Goal: Transaction & Acquisition: Obtain resource

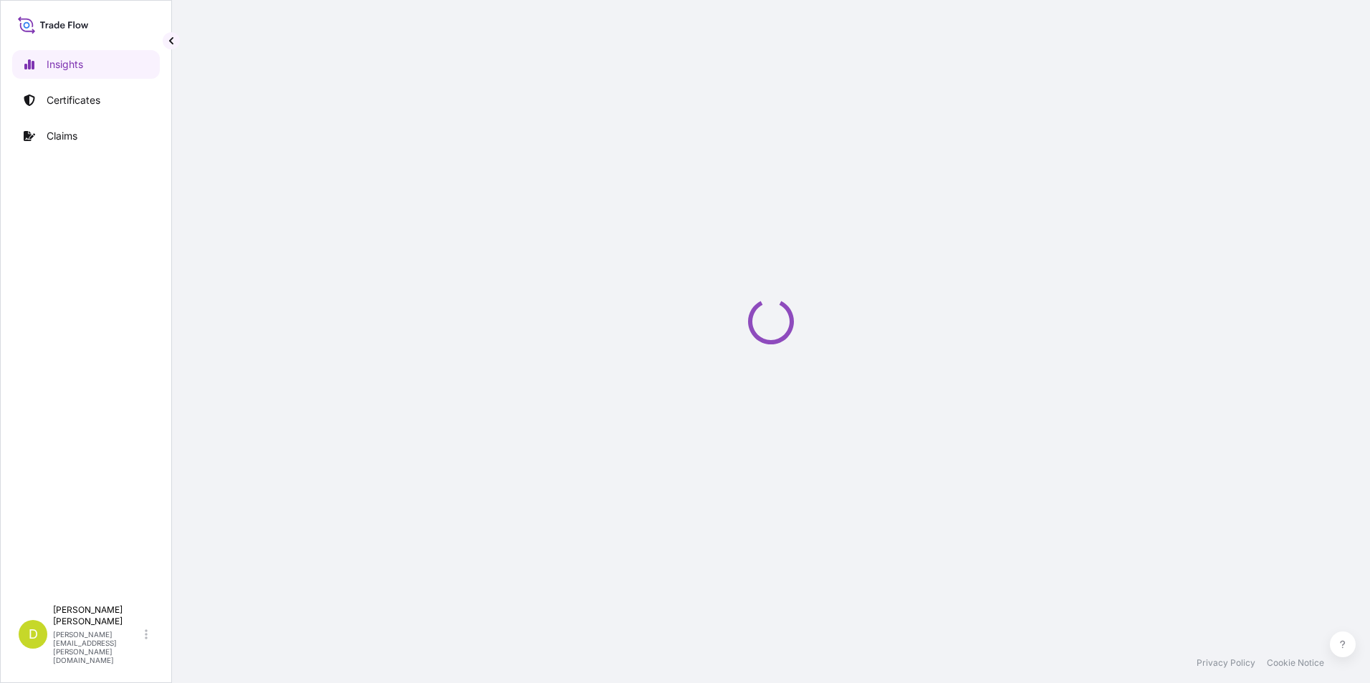
select select "2025"
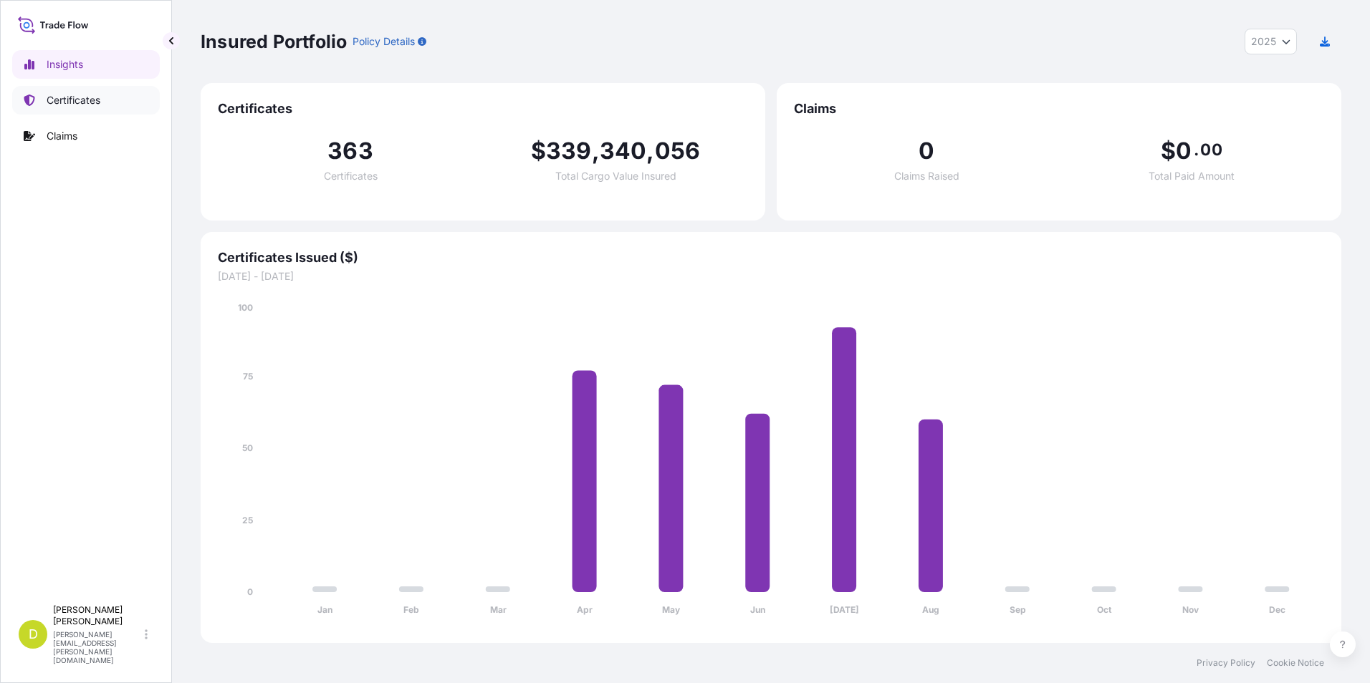
click at [75, 99] on p "Certificates" at bounding box center [74, 100] width 54 height 14
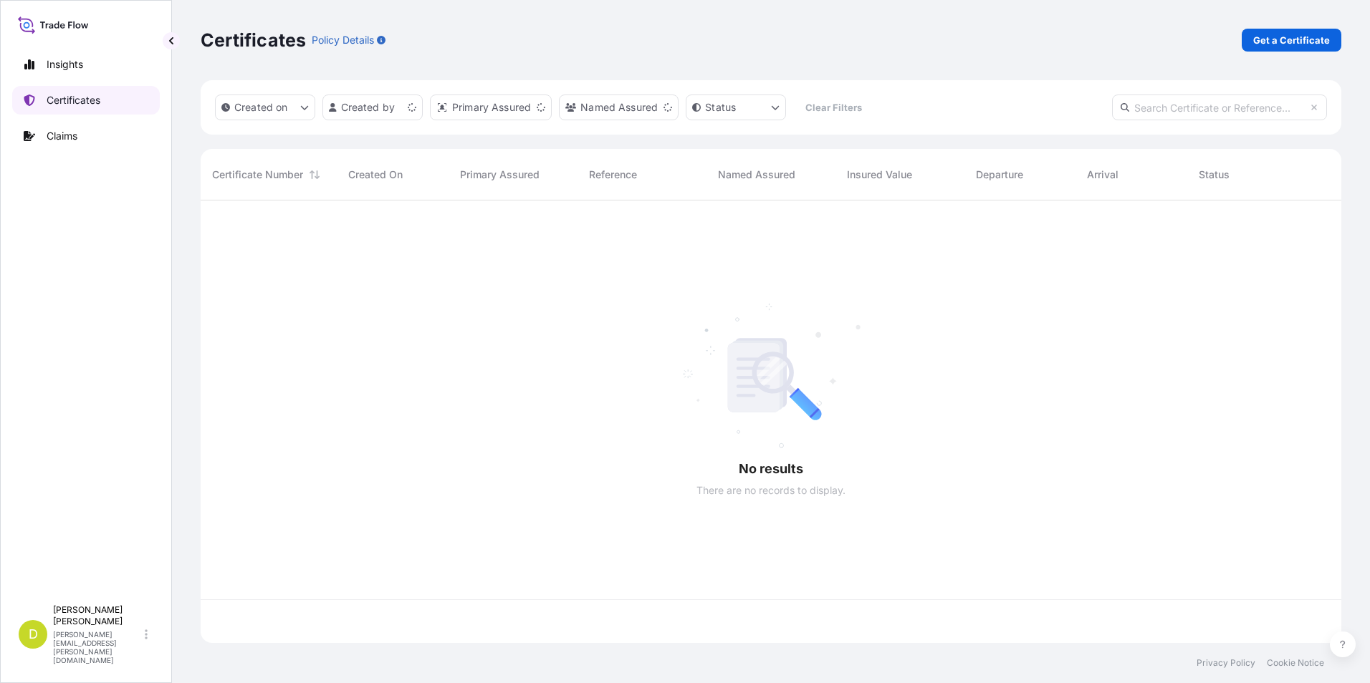
scroll to position [440, 1130]
click at [1305, 38] on p "Get a Certificate" at bounding box center [1291, 40] width 77 height 14
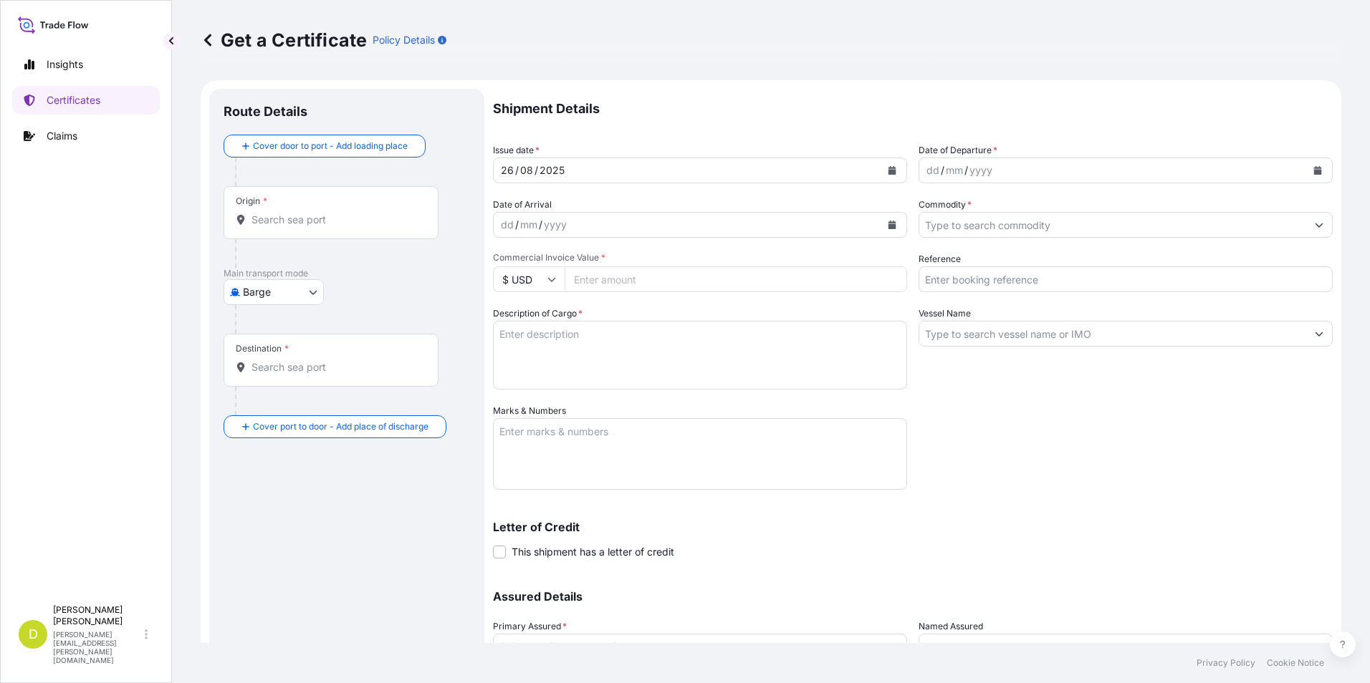
click at [280, 287] on body "Insights Certificates Claims D [PERSON_NAME] [PERSON_NAME][EMAIL_ADDRESS][PERSO…" at bounding box center [685, 341] width 1370 height 683
click at [315, 401] on span "Ocean Vessel" at bounding box center [283, 407] width 64 height 14
select select "Ocean Vessel"
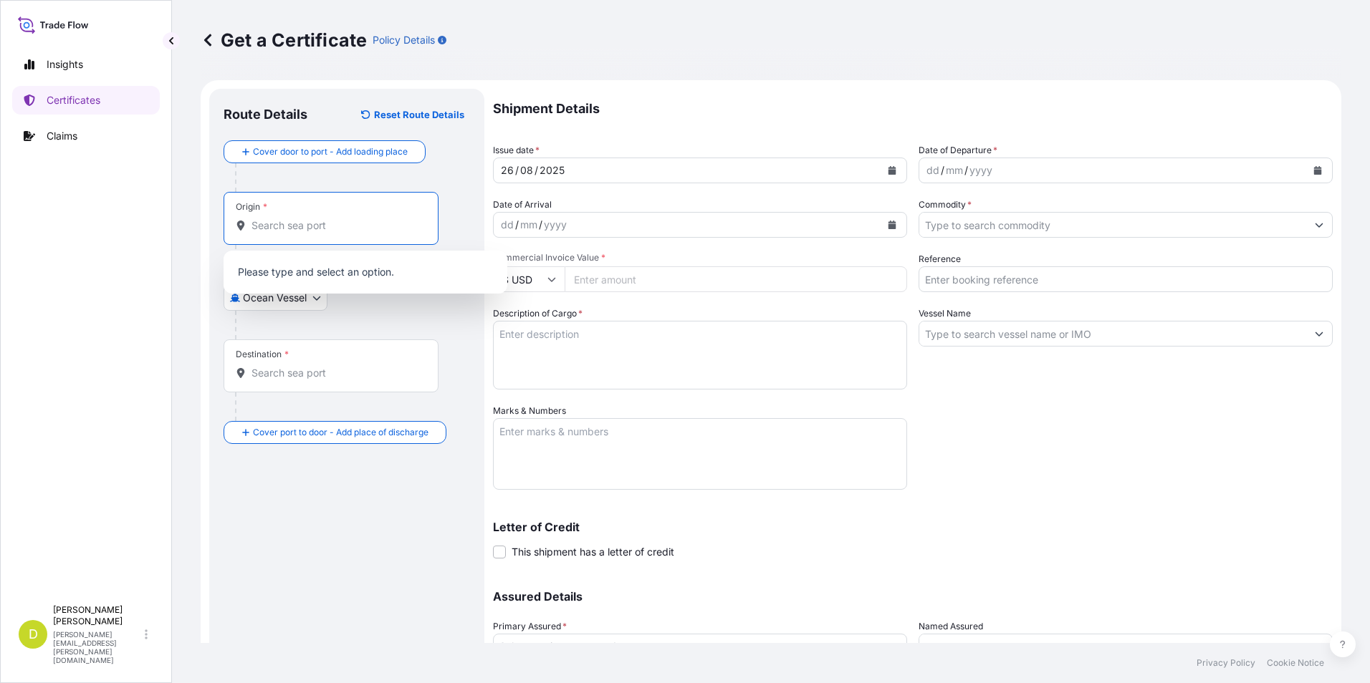
click at [366, 225] on input "Origin *" at bounding box center [335, 226] width 169 height 14
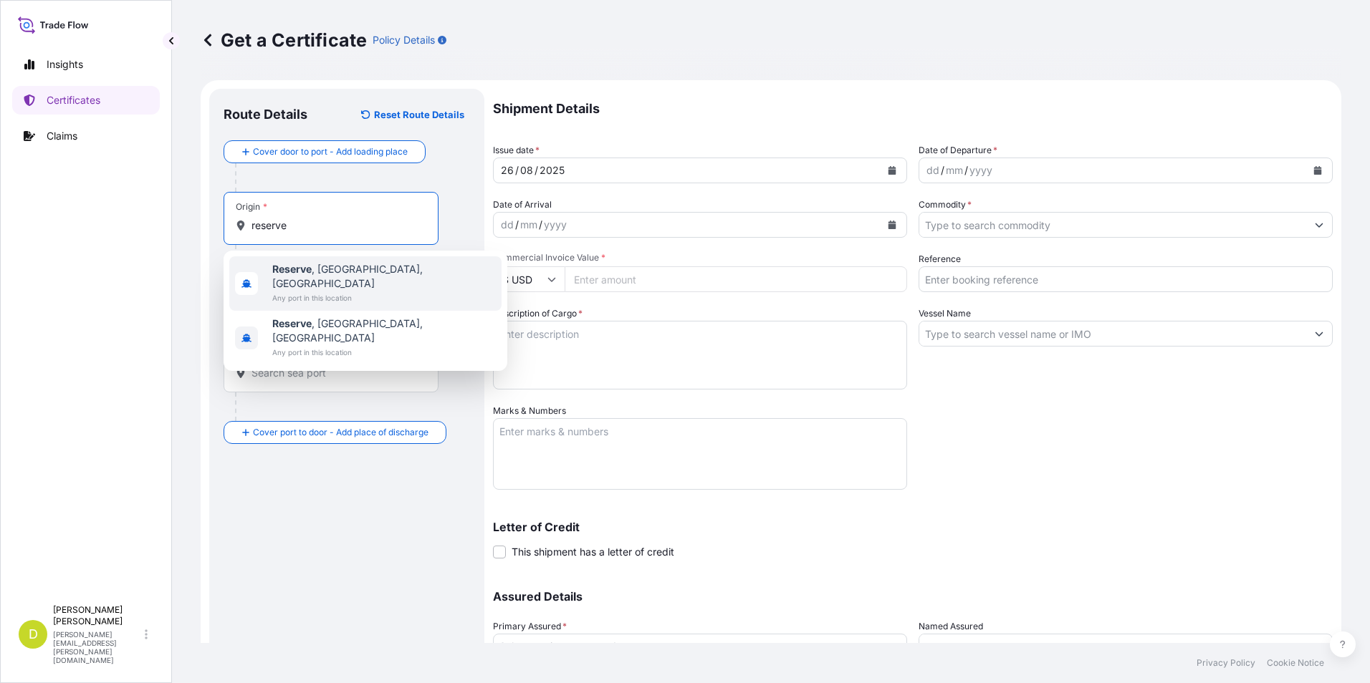
click at [351, 291] on span "Any port in this location" at bounding box center [384, 298] width 224 height 14
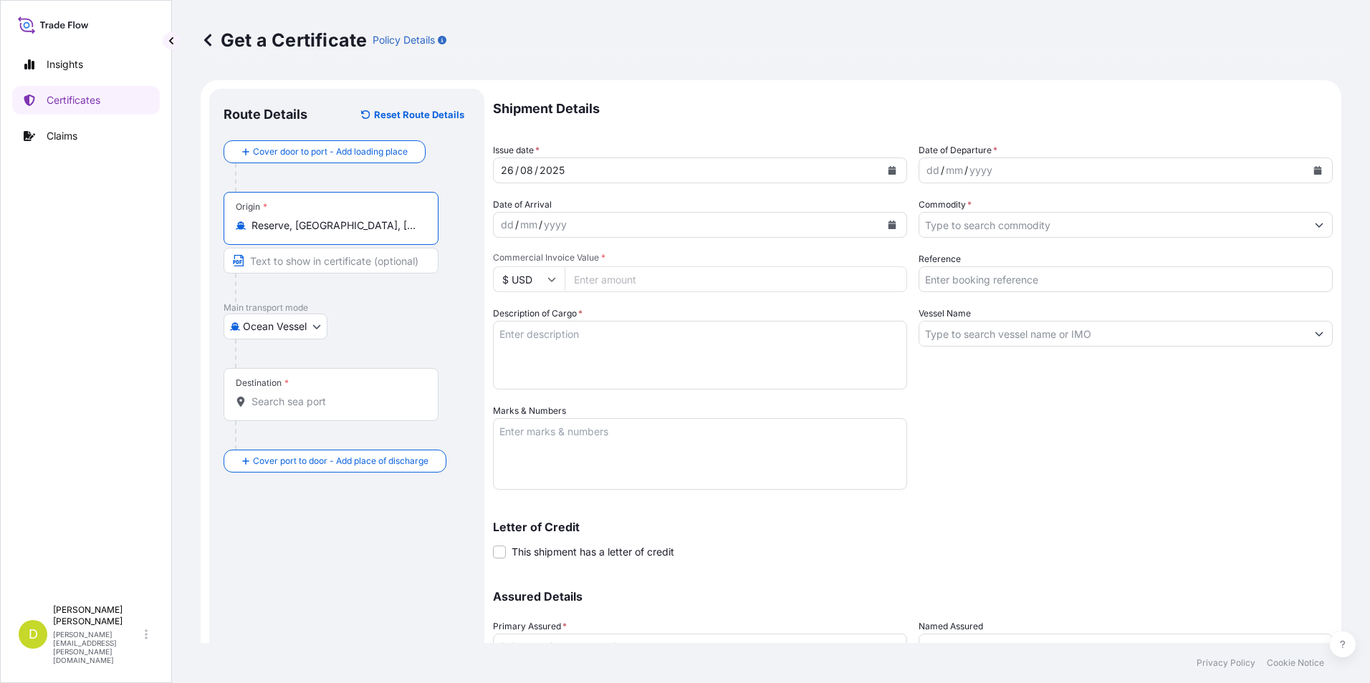
type input "Reserve, [GEOGRAPHIC_DATA], [GEOGRAPHIC_DATA]"
click at [368, 256] on input "Text to appear on certificate" at bounding box center [331, 261] width 215 height 26
paste input "RESERVE, [US_STATE]- [GEOGRAPHIC_DATA]"
type input "RESERVE, [US_STATE]- [GEOGRAPHIC_DATA]"
click at [355, 388] on div "Destination *" at bounding box center [331, 394] width 215 height 53
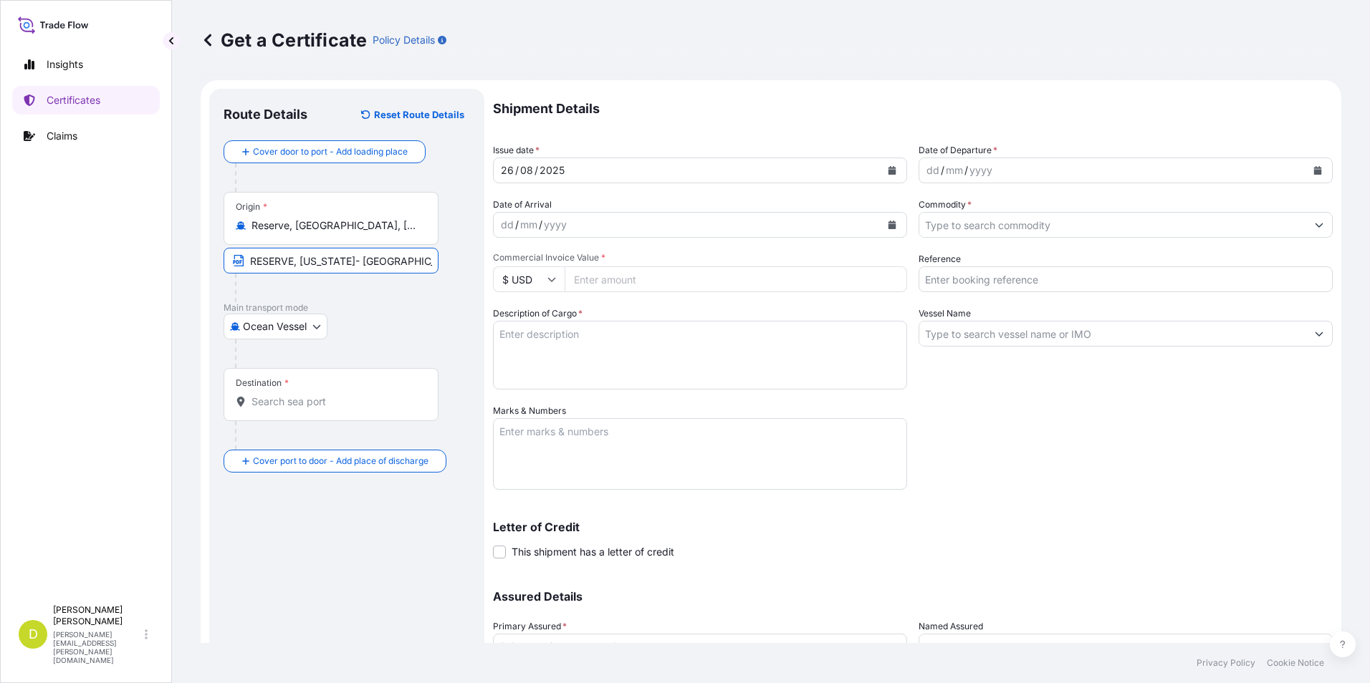
click at [355, 395] on input "Destination *" at bounding box center [335, 402] width 169 height 14
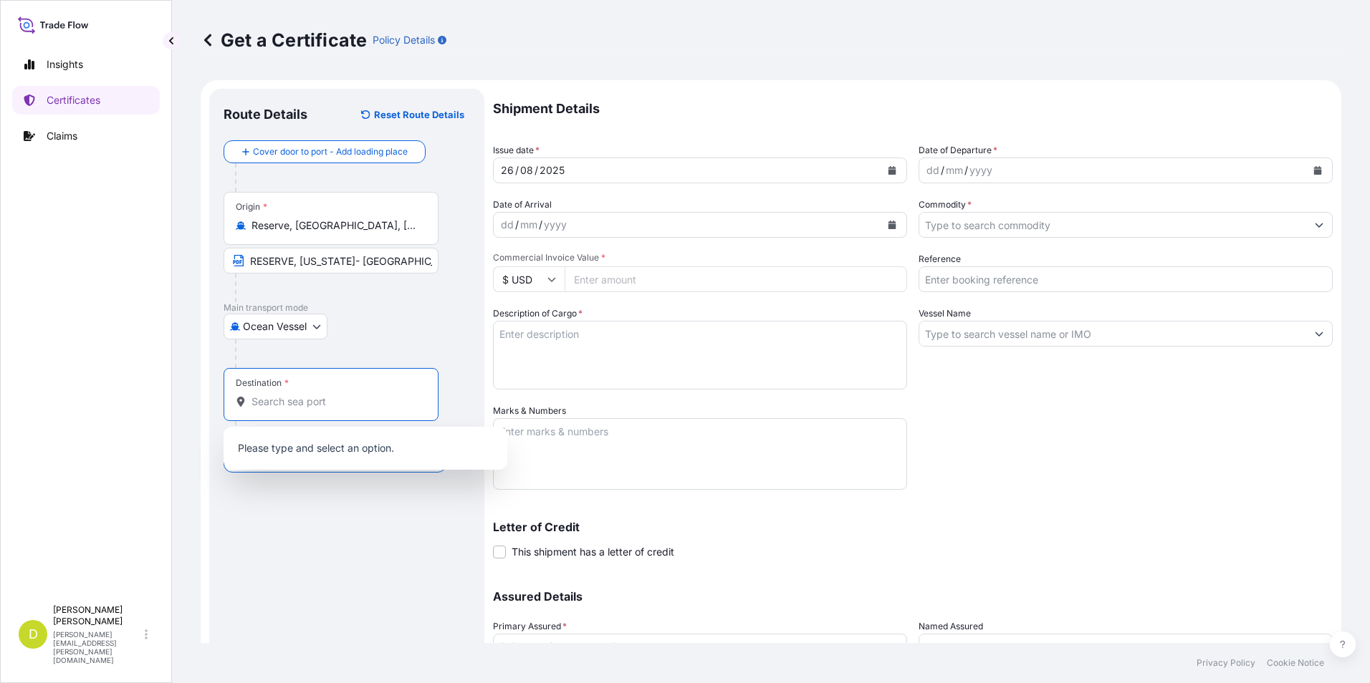
paste input "BUENAVENTURA, [GEOGRAPHIC_DATA]"
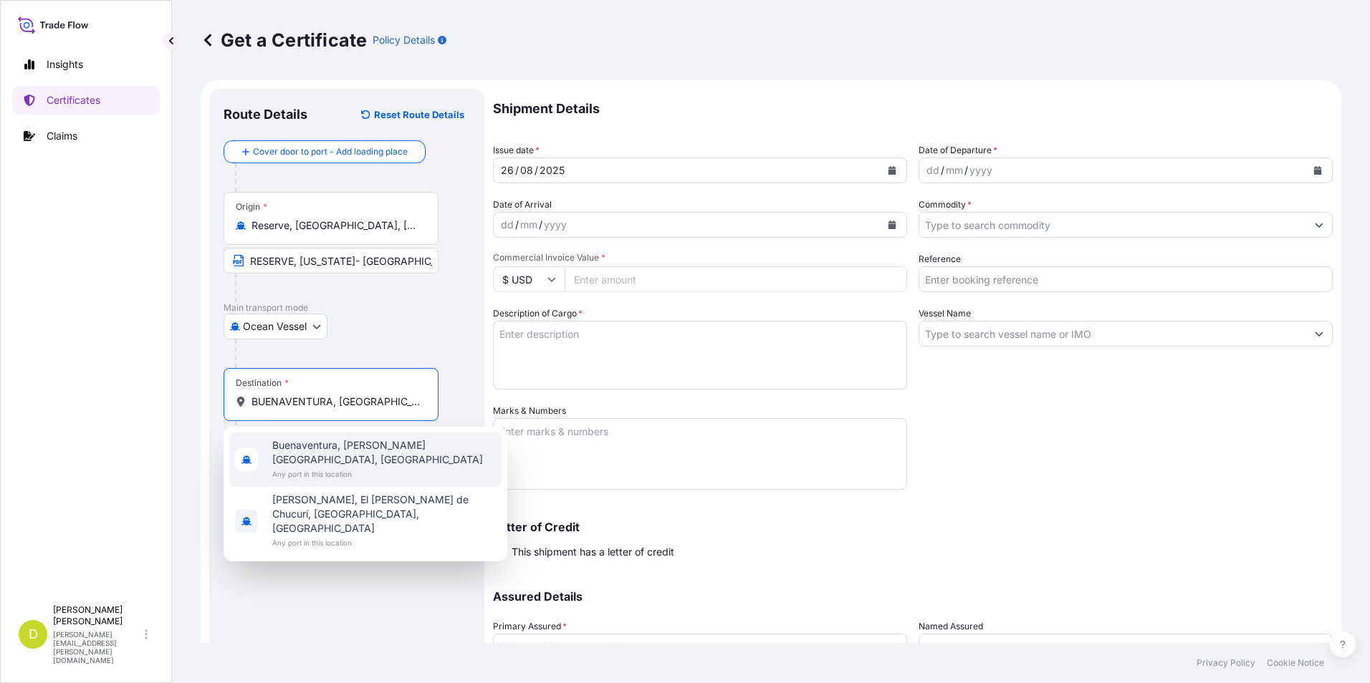
click at [347, 467] on span "Any port in this location" at bounding box center [384, 474] width 224 height 14
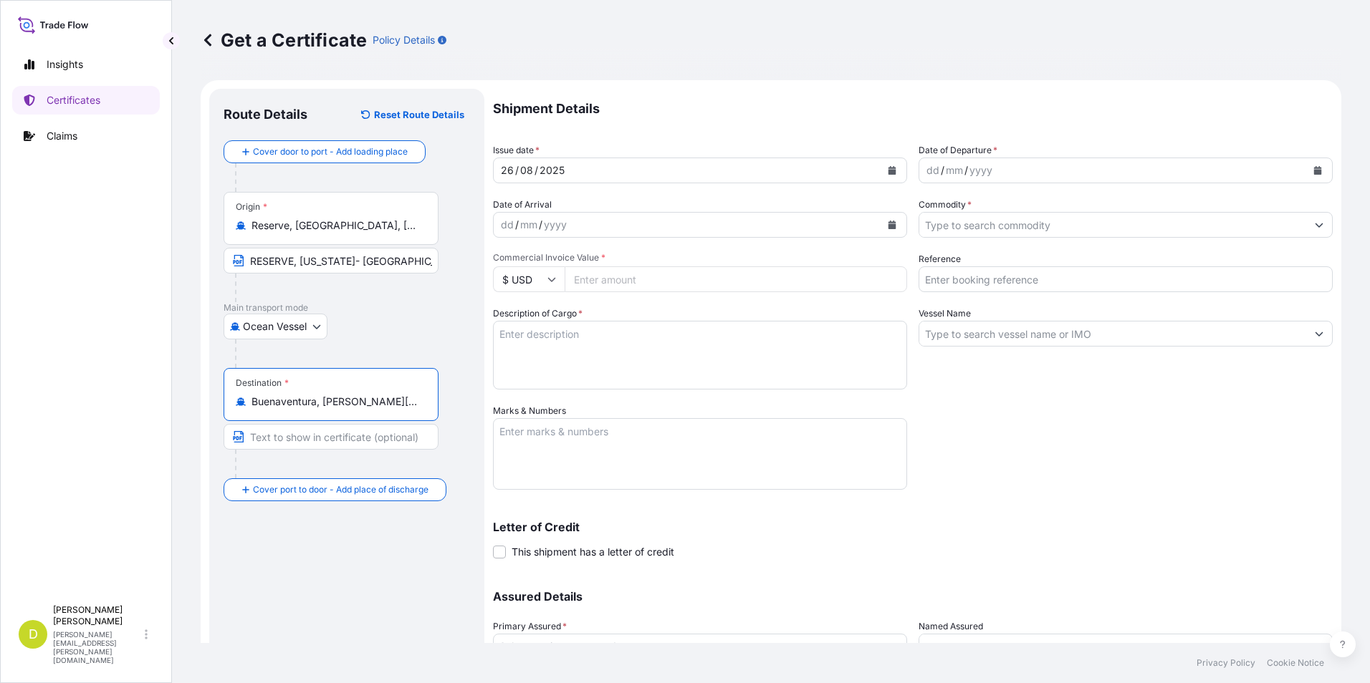
type input "Buenaventura, [PERSON_NAME][GEOGRAPHIC_DATA], [GEOGRAPHIC_DATA]"
click at [333, 443] on input "Text to appear on certificate" at bounding box center [331, 437] width 215 height 26
paste input "BUENAVENTURA, [GEOGRAPHIC_DATA]"
type input "BUENAVENTURA, [GEOGRAPHIC_DATA]"
click at [925, 173] on div "dd" at bounding box center [933, 170] width 16 height 17
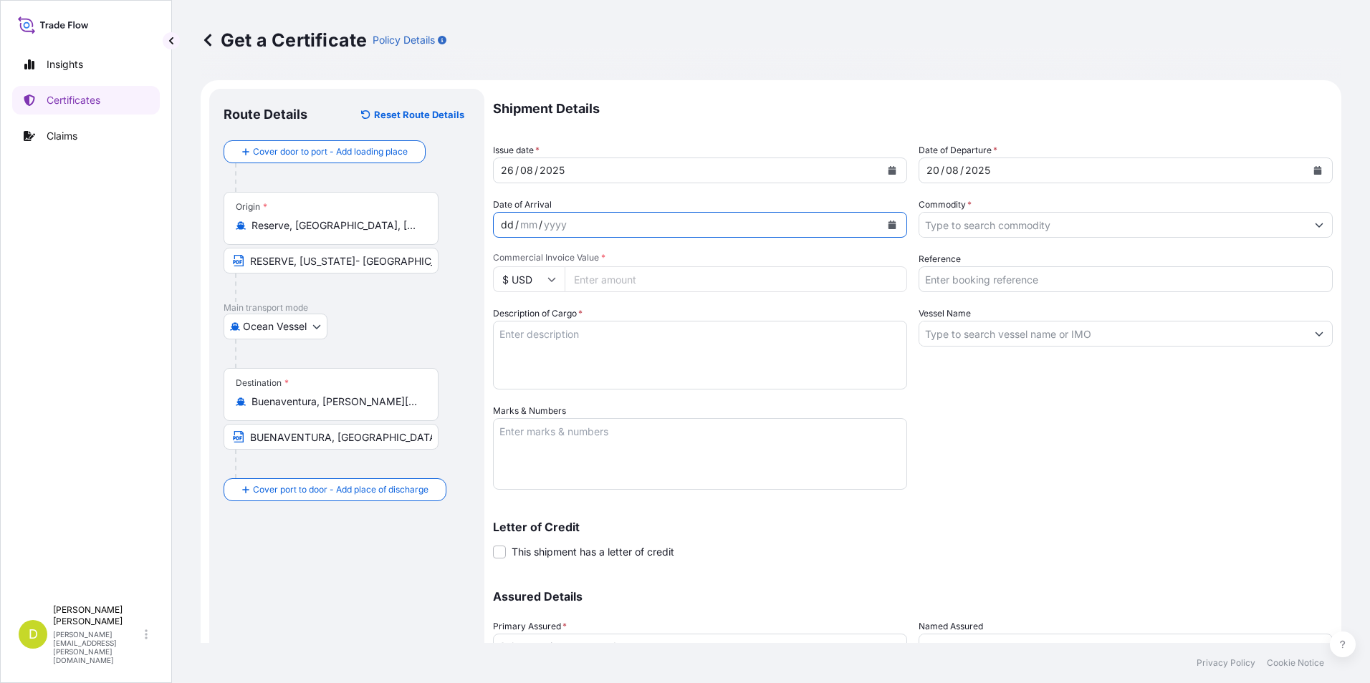
click at [505, 224] on div "dd" at bounding box center [507, 224] width 16 height 17
click at [1021, 234] on input "Commodity *" at bounding box center [1112, 225] width 387 height 26
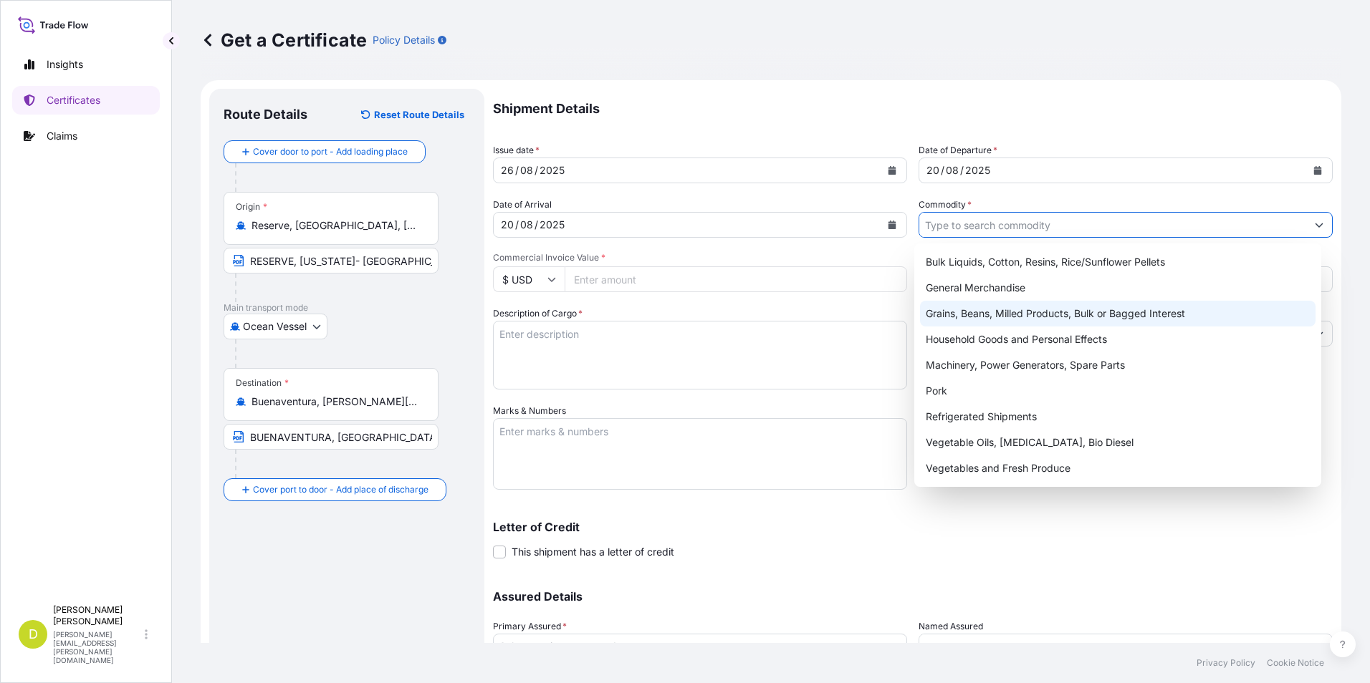
click at [1024, 316] on div "Grains, Beans, Milled Products, Bulk or Bagged Interest" at bounding box center [1118, 314] width 396 height 26
type input "Grains, Beans, Milled Products, Bulk or Bagged Interest"
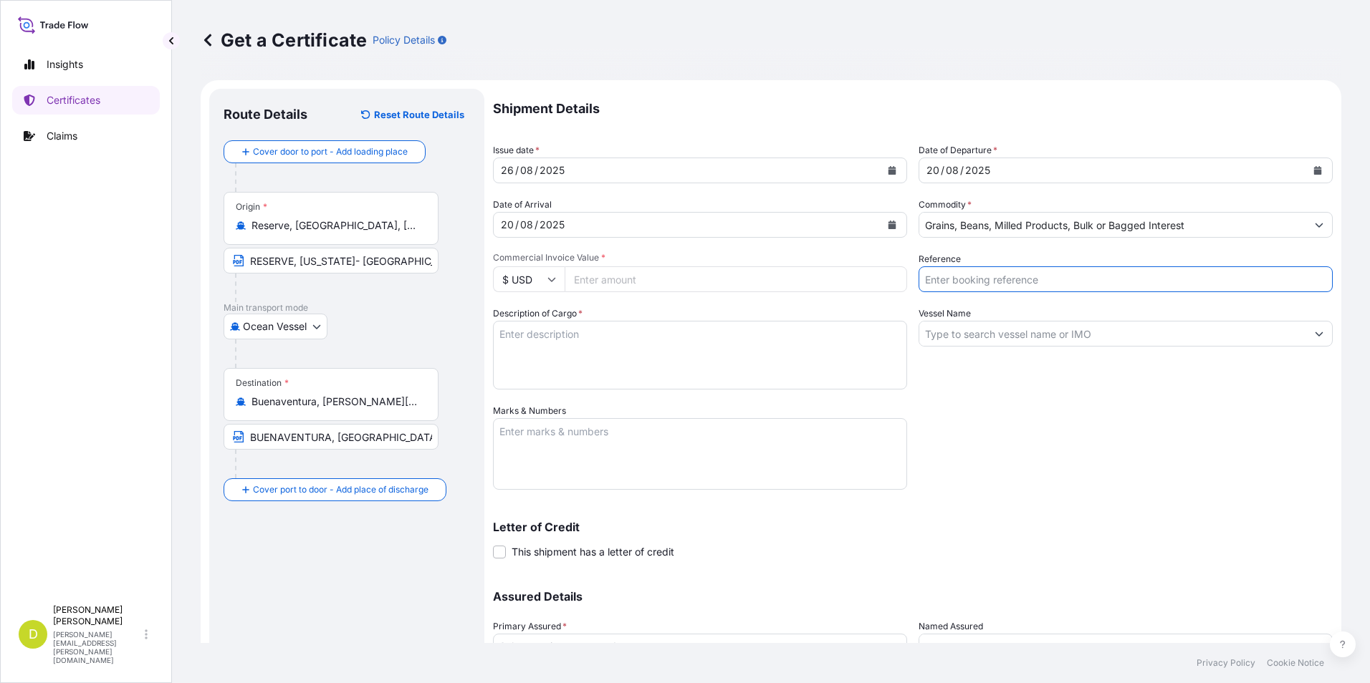
click at [1038, 269] on input "Reference" at bounding box center [1125, 280] width 414 height 26
type input "a"
type input "AL14744"
click at [1055, 344] on input "Vessel Name" at bounding box center [1112, 334] width 387 height 26
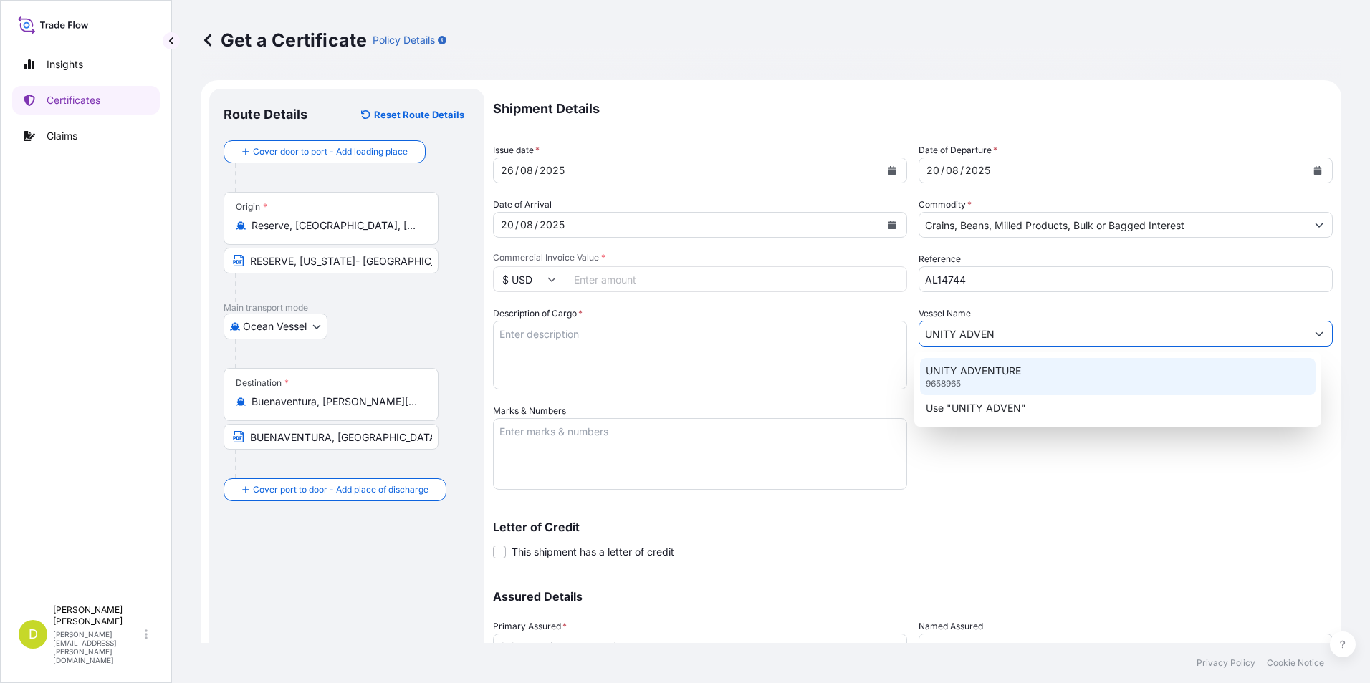
click at [1049, 362] on div "UNITY ADVENTURE 9658965" at bounding box center [1118, 376] width 396 height 37
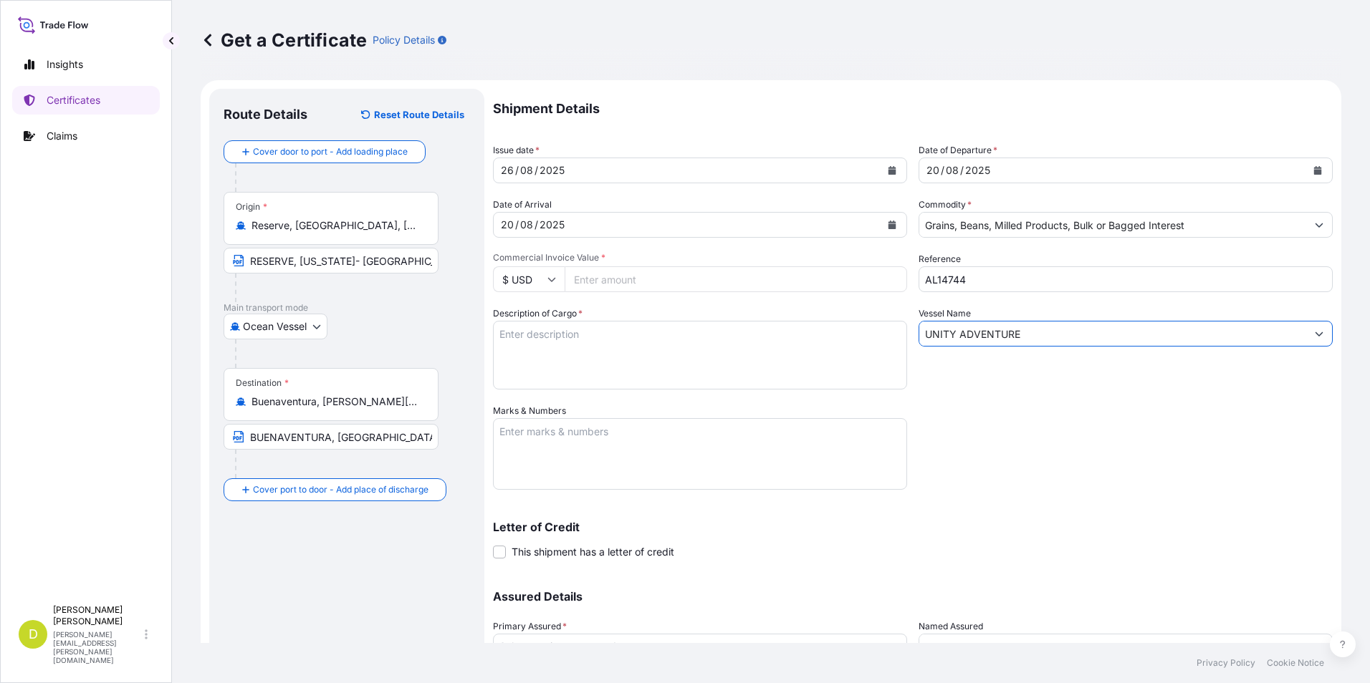
type input "UNITY ADVENTURE"
click at [658, 341] on textarea "Description of Cargo *" at bounding box center [700, 355] width 414 height 69
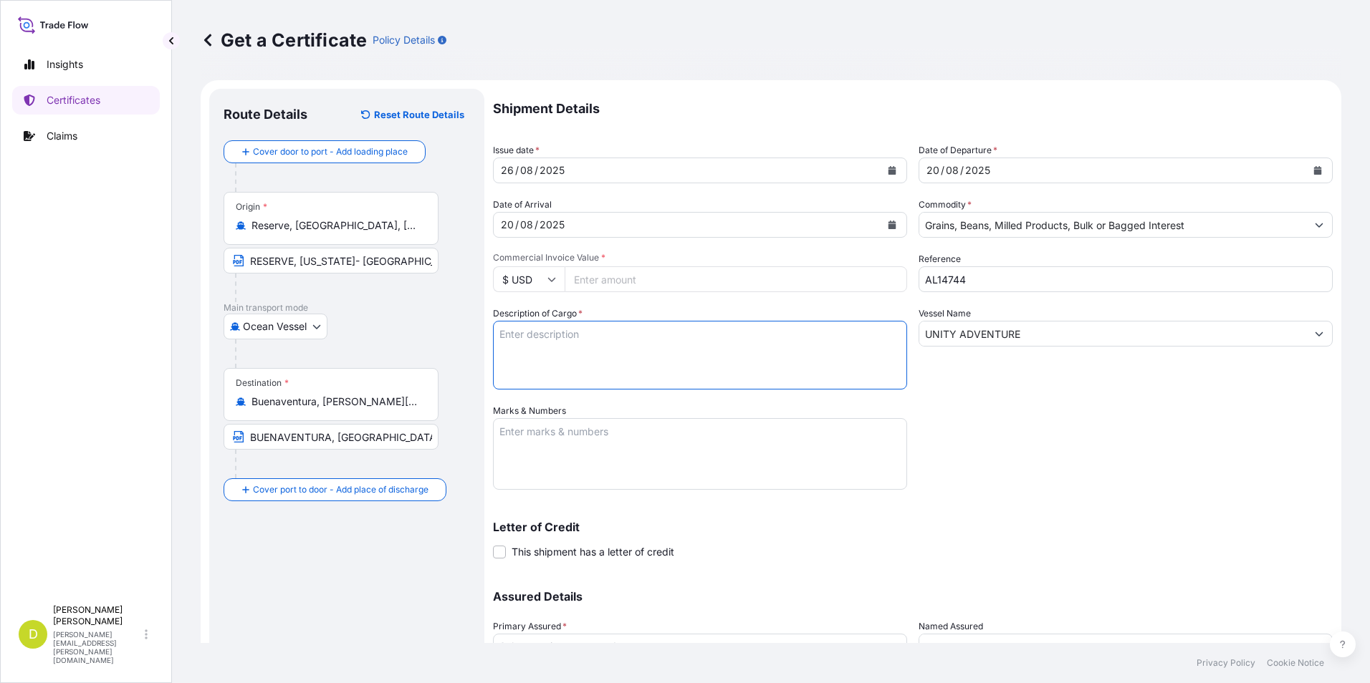
click at [626, 285] on input "Commercial Invoice Value *" at bounding box center [736, 280] width 342 height 26
type input "60044"
type input "60044.49"
click at [553, 338] on textarea "Description of Cargo *" at bounding box center [700, 355] width 414 height 69
click at [662, 326] on textarea "Description of Cargo *" at bounding box center [700, 355] width 414 height 69
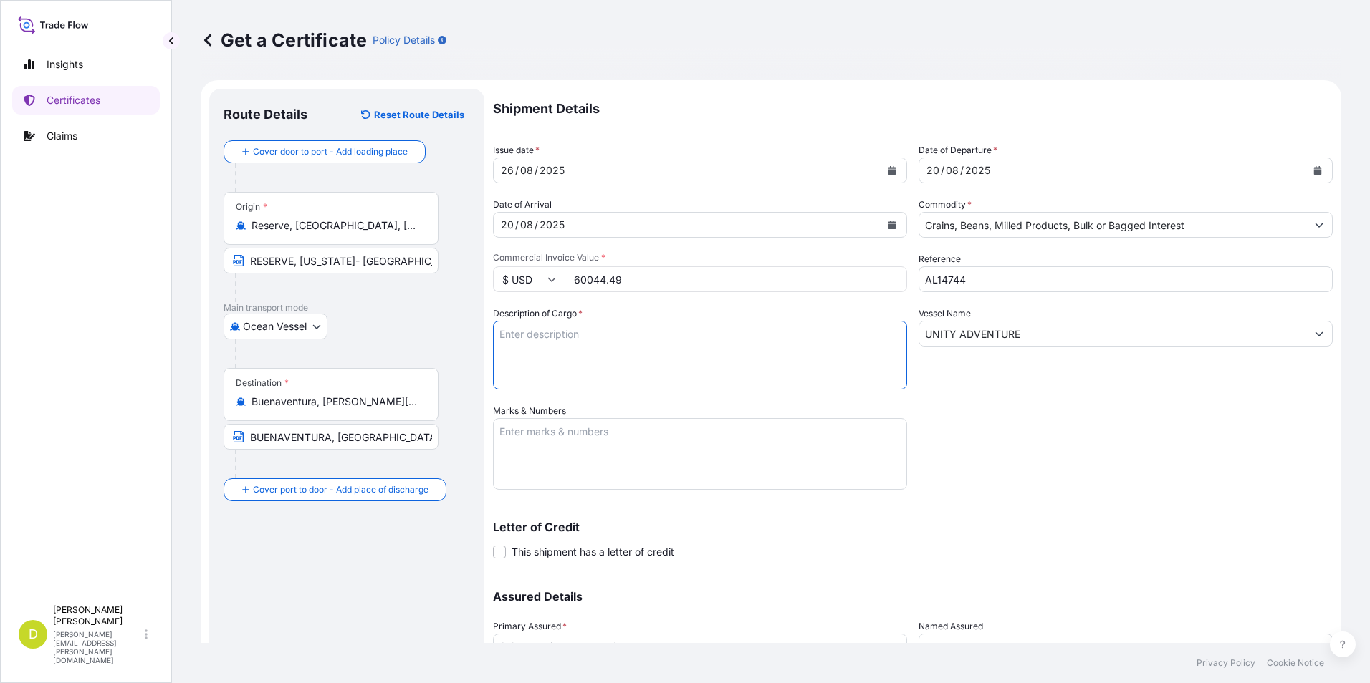
paste textarea "162,000"
click at [664, 331] on textarea "162,000" at bounding box center [700, 355] width 414 height 69
click at [694, 337] on textarea "162,000 MT," at bounding box center [700, 355] width 414 height 69
paste textarea "U.S SOYBEAN MEAL, IN BULK"
click at [732, 338] on textarea "162,000 MT, U.S SOYBEAN MEAL, IN BULK" at bounding box center [700, 355] width 414 height 69
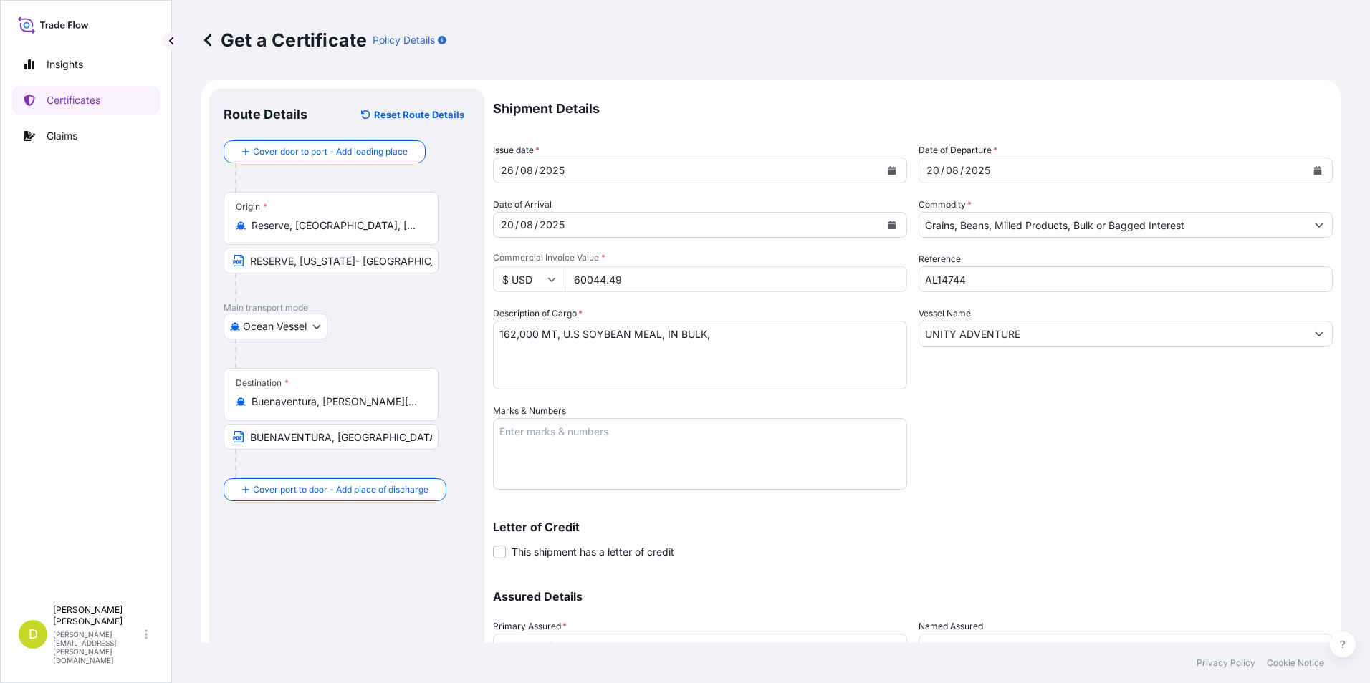
click at [721, 338] on textarea "162,000 MT, U.S SOYBEAN MEAL, IN BULK," at bounding box center [700, 355] width 414 height 69
paste textarea "B/L No. 3"
click at [759, 335] on textarea "162,000 MT, U.S SOYBEAN MEAL, IN BULK, B/L No. 3" at bounding box center [700, 355] width 414 height 69
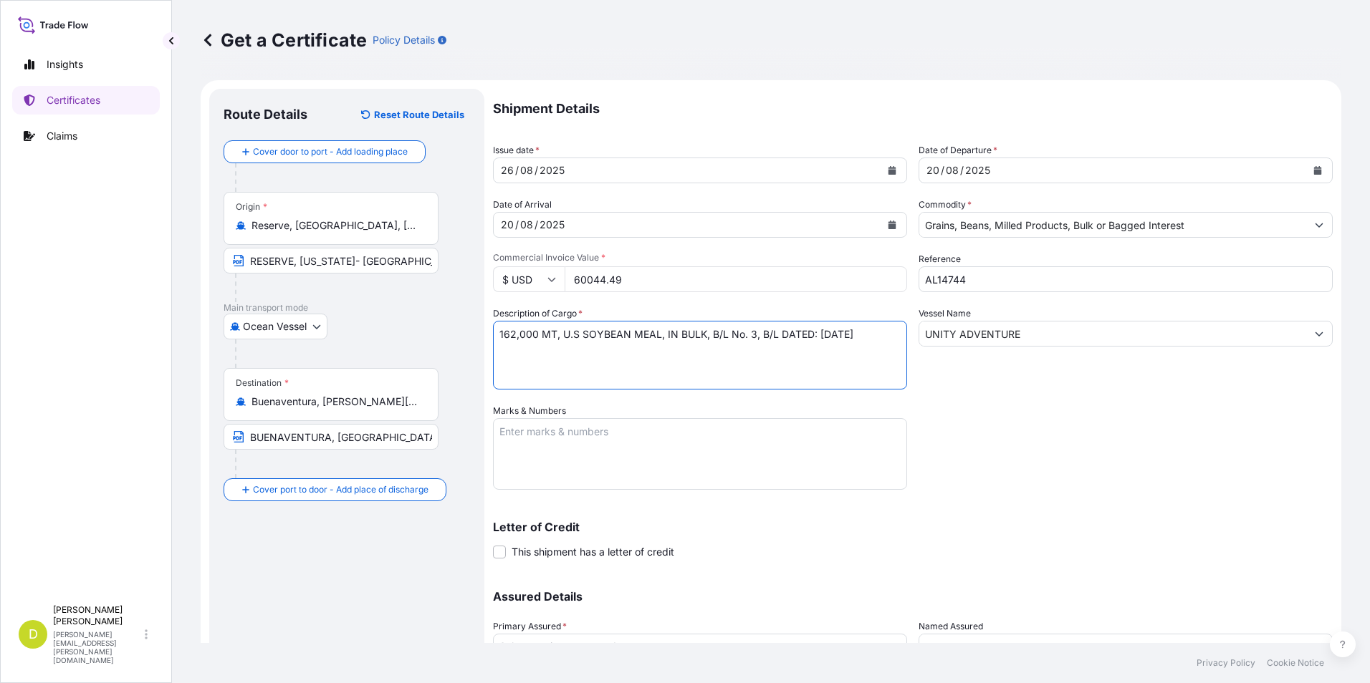
type textarea "162,000 MT, U.S SOYBEAN MEAL, IN BULK, B/L No. 3, B/L DATED: [DATE]"
click at [714, 450] on textarea "Marks & Numbers" at bounding box center [700, 454] width 414 height 72
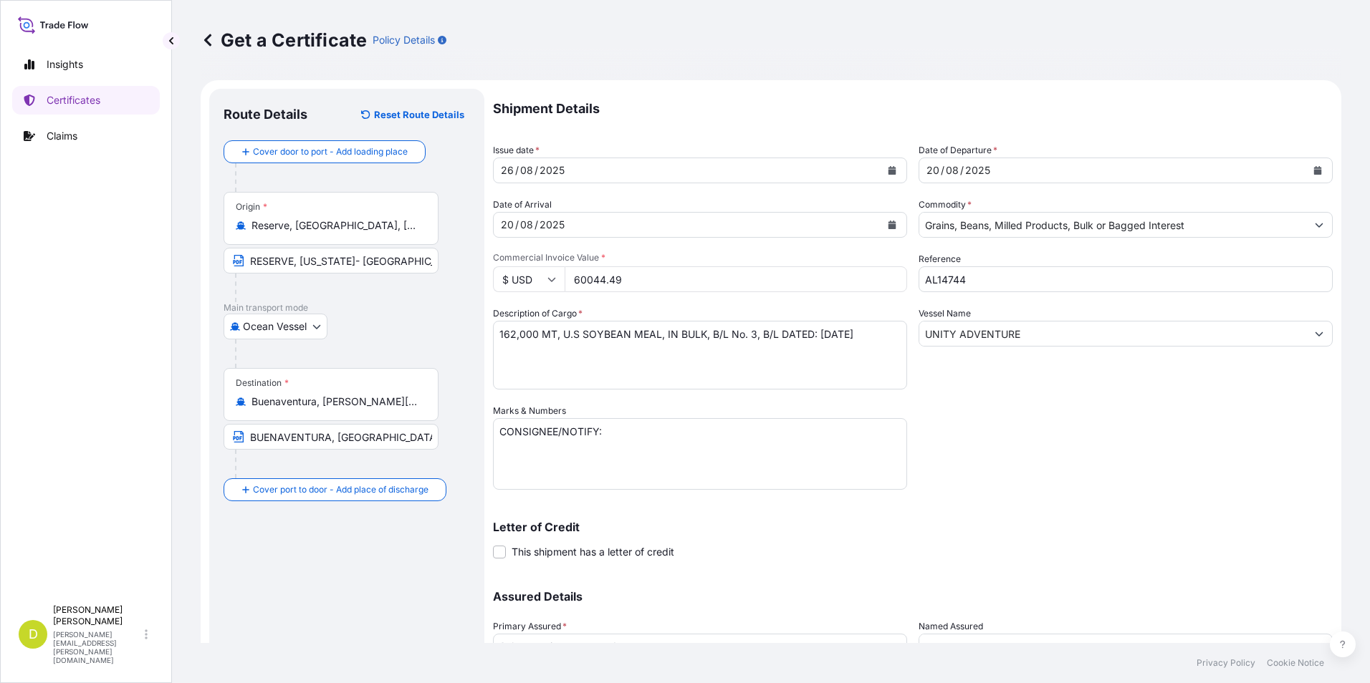
drag, startPoint x: 656, startPoint y: 441, endPoint x: 649, endPoint y: 443, distance: 7.5
click at [656, 441] on textarea "CONSIGNEE/NOTIFY:" at bounding box center [700, 454] width 414 height 72
click at [575, 466] on textarea "CONSIGNEE/NOTIFY:" at bounding box center [700, 454] width 414 height 72
click at [678, 446] on textarea "CONSIGNEE/NOTIFY:" at bounding box center [700, 454] width 414 height 72
paste textarea "INVERSIONES AVICOLA SANTAGUEDA S.A.S, [STREET_ADDRESS][PERSON_NAME][PERSON_NAME…"
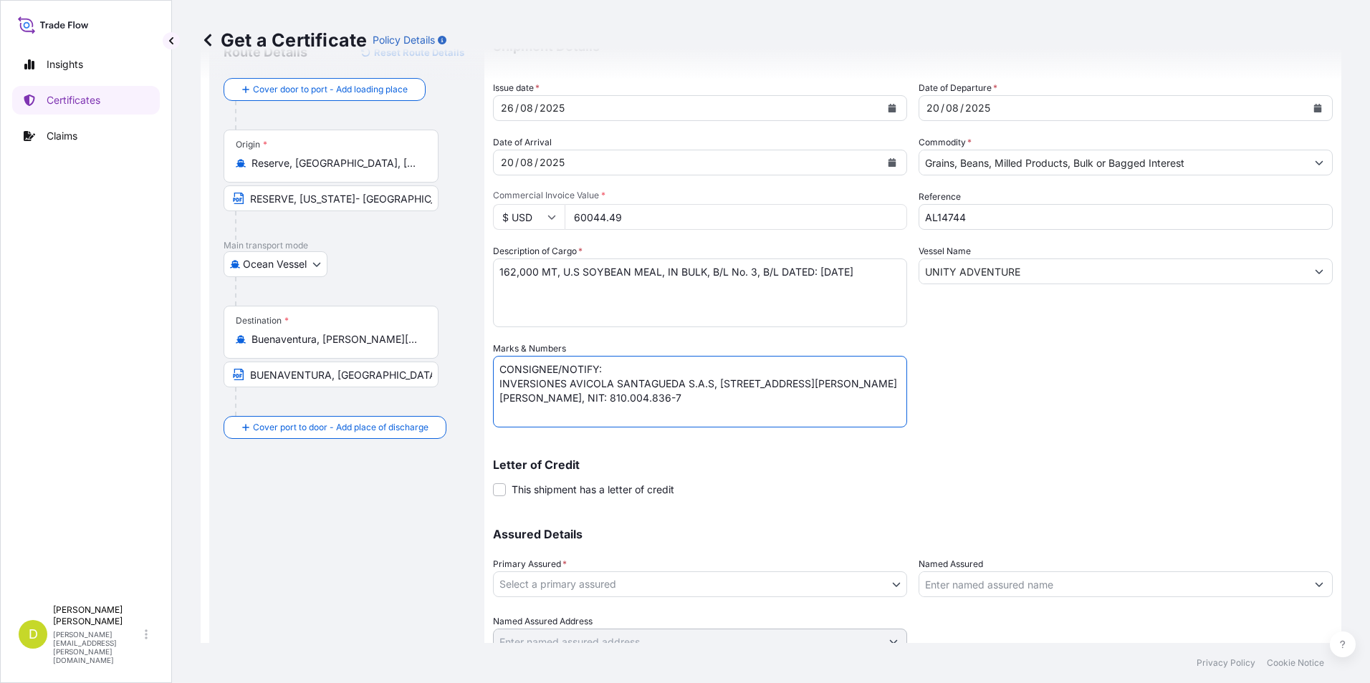
scroll to position [123, 0]
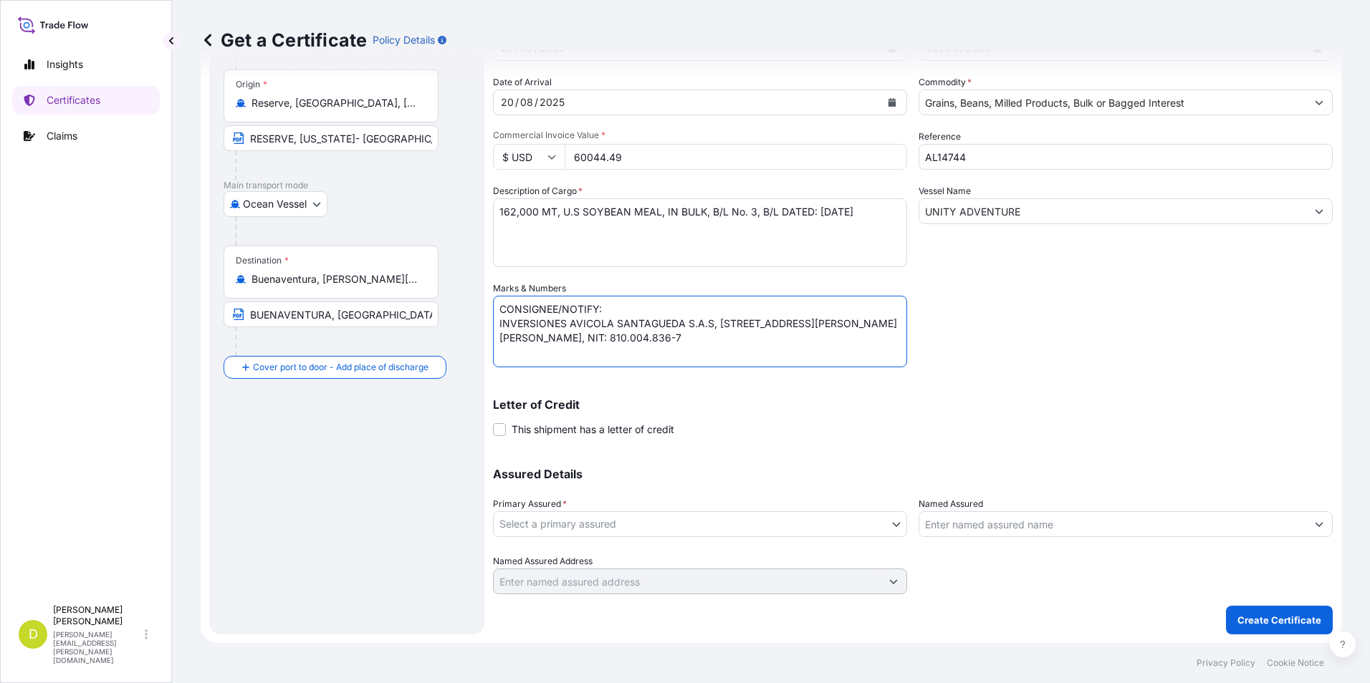
type textarea "CONSIGNEE/NOTIFY: INVERSIONES AVICOLA SANTAGUEDA S.A.S, [STREET_ADDRESS][PERSON…"
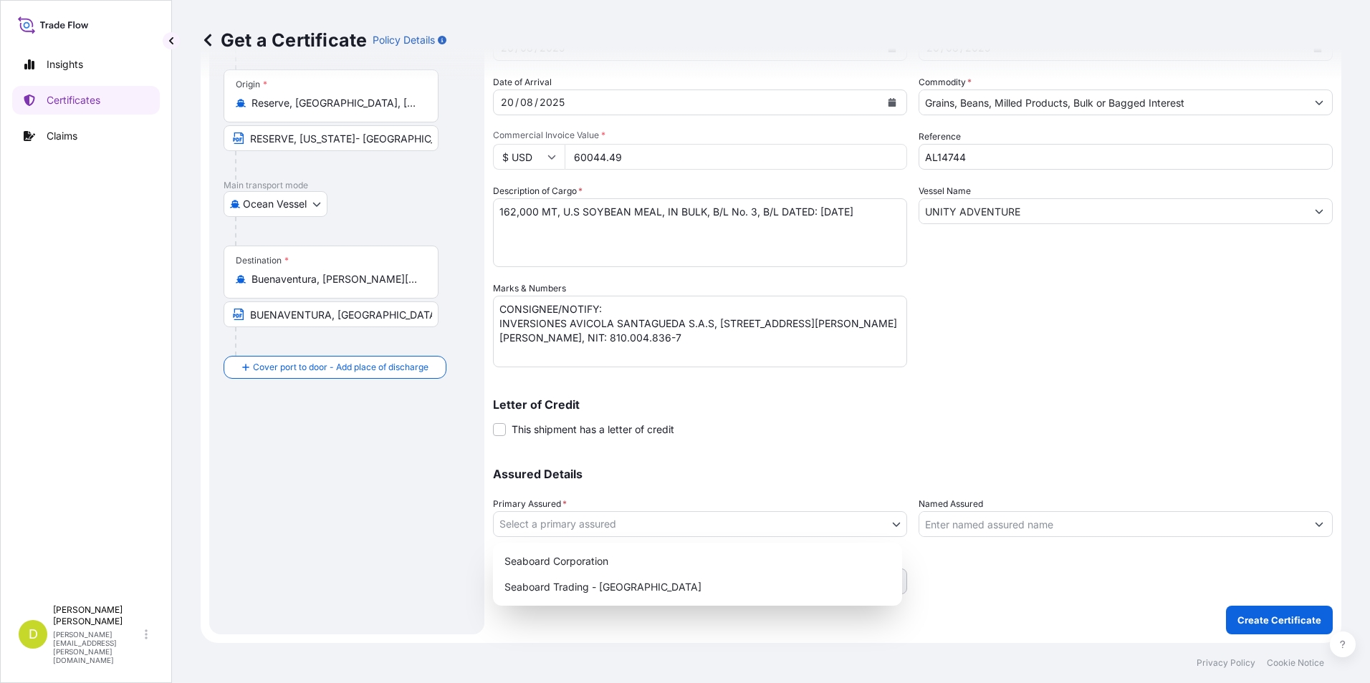
click at [701, 523] on body "Insights Certificates Claims D [PERSON_NAME] [PERSON_NAME][EMAIL_ADDRESS][PERSO…" at bounding box center [685, 341] width 1370 height 683
click at [695, 576] on div "Seaboard Trading - [GEOGRAPHIC_DATA]" at bounding box center [698, 588] width 398 height 26
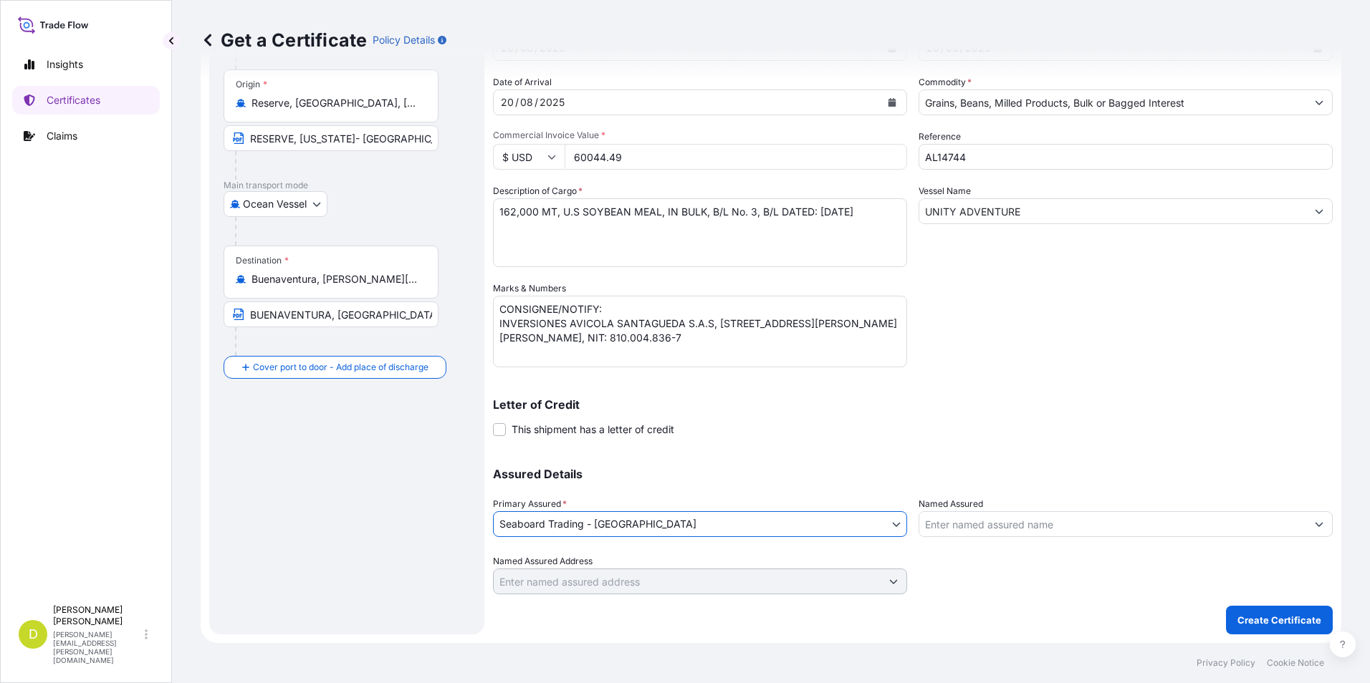
click at [1045, 511] on div "Named Assured" at bounding box center [1125, 517] width 414 height 40
click at [1056, 536] on input "Named Assured" at bounding box center [1112, 525] width 387 height 26
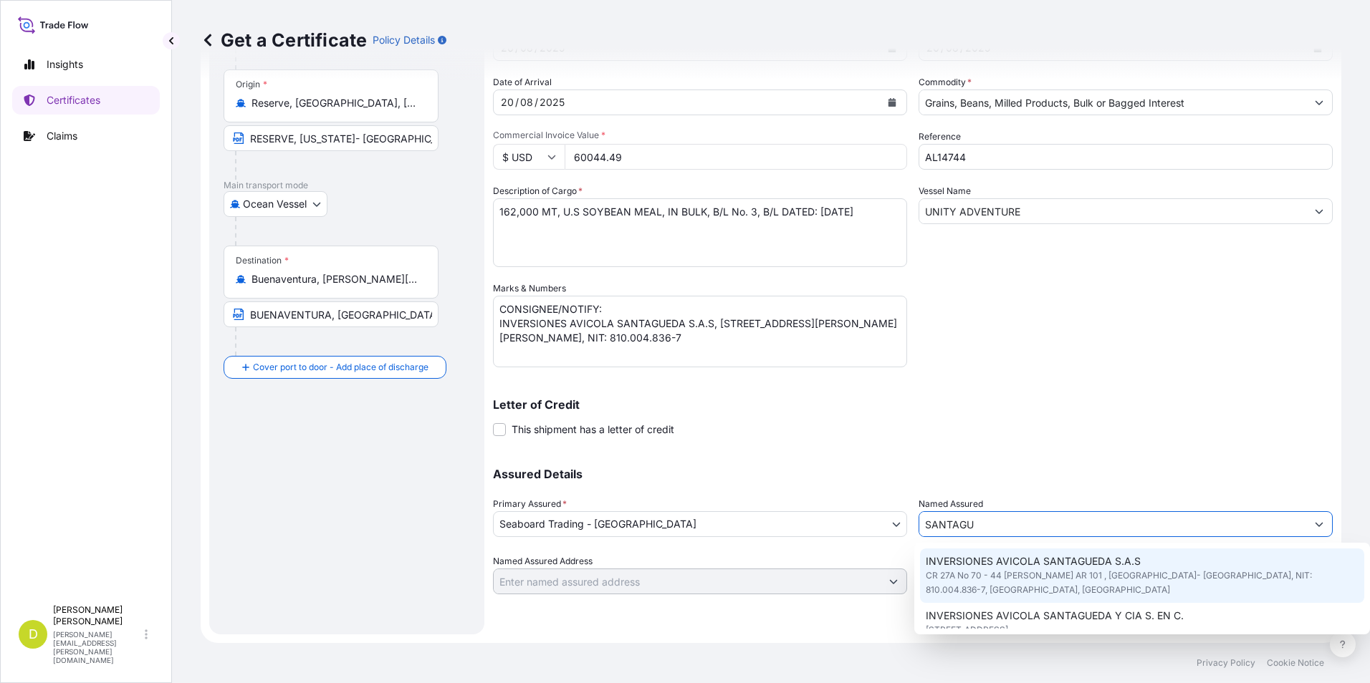
click at [1060, 564] on span "INVERSIONES AVICOLA SANTAGUEDA S.A.S" at bounding box center [1033, 562] width 215 height 14
type input "INVERSIONES AVICOLA SANTAGUEDA S.A.S"
type input "CR 27A No 70 - 44 [PERSON_NAME] AR 101 , [GEOGRAPHIC_DATA]- [GEOGRAPHIC_DATA], …"
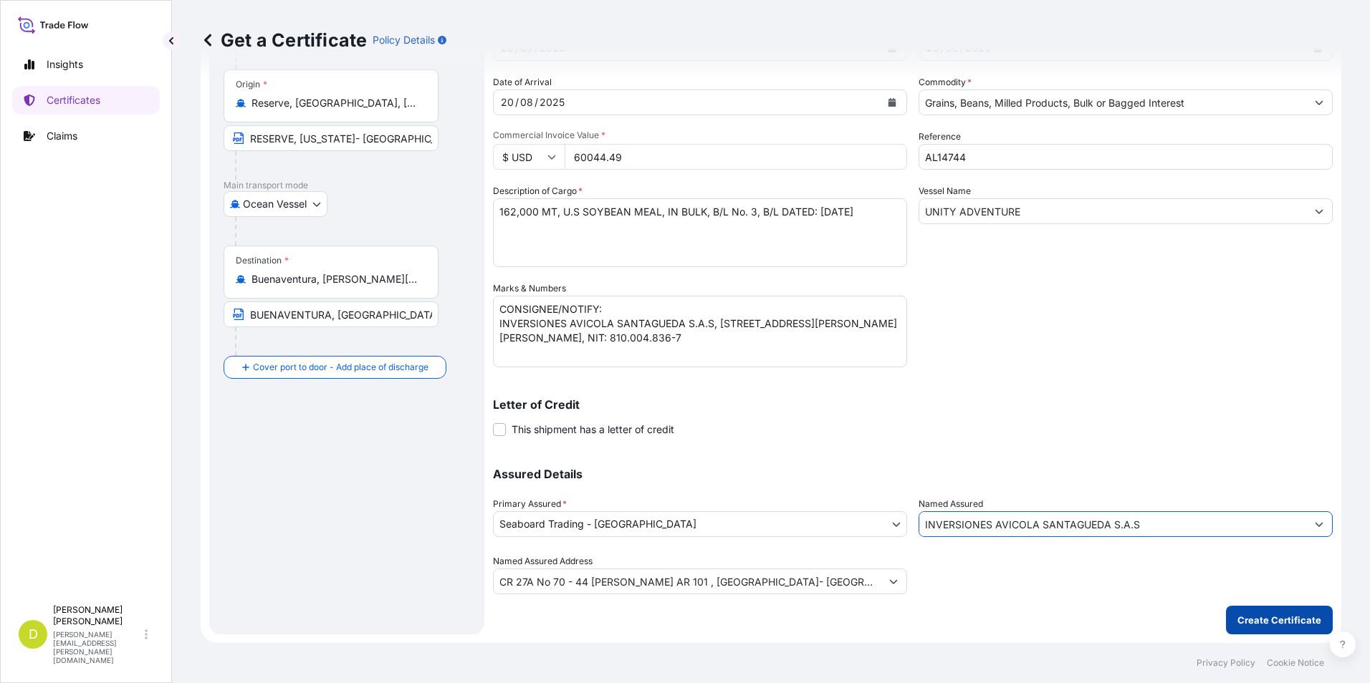
type input "INVERSIONES AVICOLA SANTAGUEDA S.A.S"
click at [1250, 614] on p "Create Certificate" at bounding box center [1279, 620] width 84 height 14
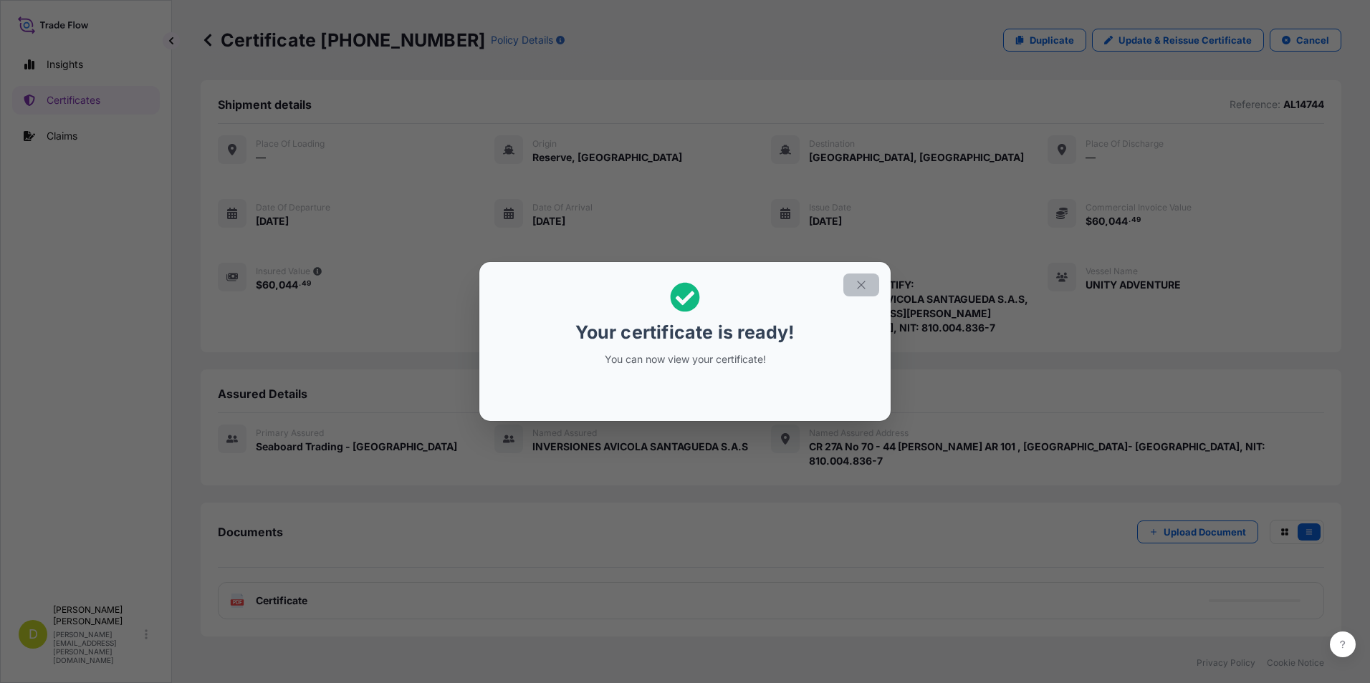
click at [856, 288] on icon "button" at bounding box center [861, 285] width 13 height 13
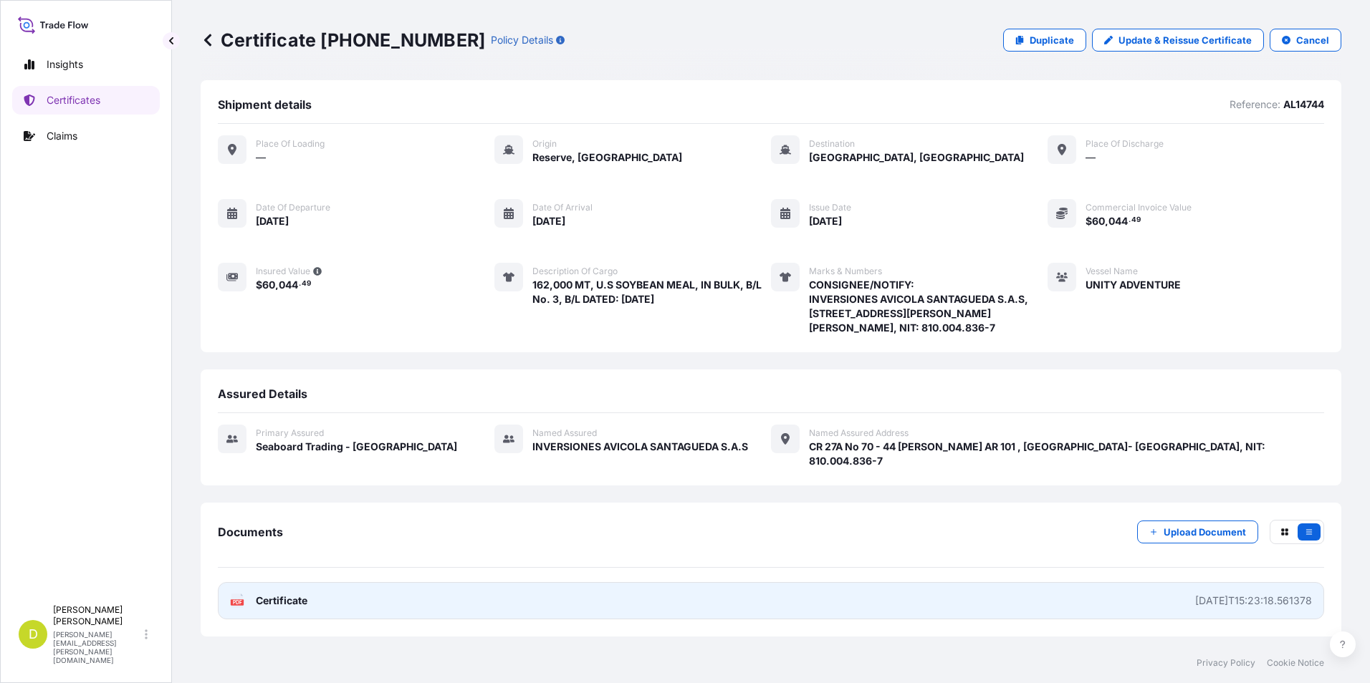
click at [1074, 602] on link "PDF Certificate [DATE]T15:23:18.561378" at bounding box center [771, 600] width 1106 height 37
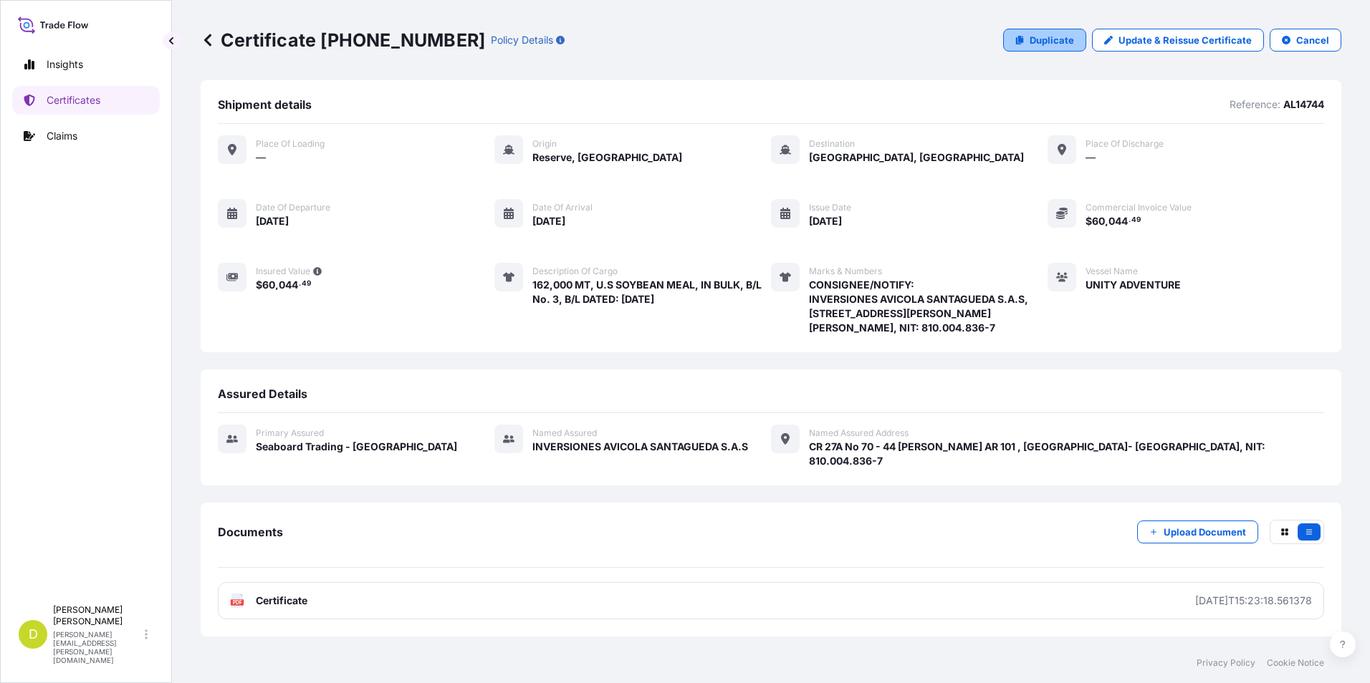
click at [1029, 43] on p "Duplicate" at bounding box center [1051, 40] width 44 height 14
select select "Ocean Vessel"
select select "31639"
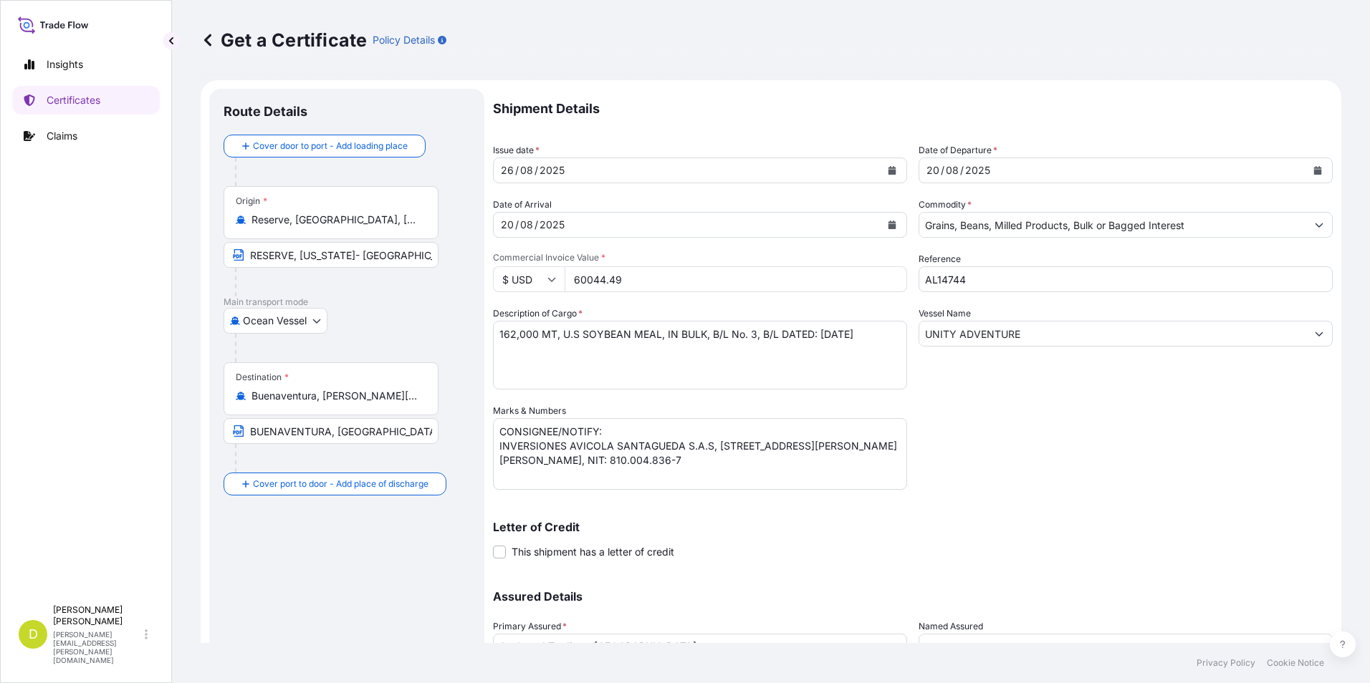
click at [763, 471] on textarea "CONSIGNEE/NOTIFY: INVERSIONES AVICOLA SANTAGUEDA S.A.S, [STREET_ADDRESS][PERSON…" at bounding box center [700, 454] width 414 height 72
drag, startPoint x: 772, startPoint y: 464, endPoint x: 487, endPoint y: 451, distance: 284.7
click at [487, 451] on form "Route Details Cover door to port - Add loading place Place of loading Road / [G…" at bounding box center [771, 423] width 1141 height 686
paste textarea "SEABOARD OVERSEAS [GEOGRAPHIC_DATA] S.A.S., [STREET_ADDRESS], NIT 900.219.353-1"
type textarea "CONSIGNEE/NOTIFY: SEABOARD OVERSEAS [GEOGRAPHIC_DATA] S.A.S., [STREET_ADDRESS],…"
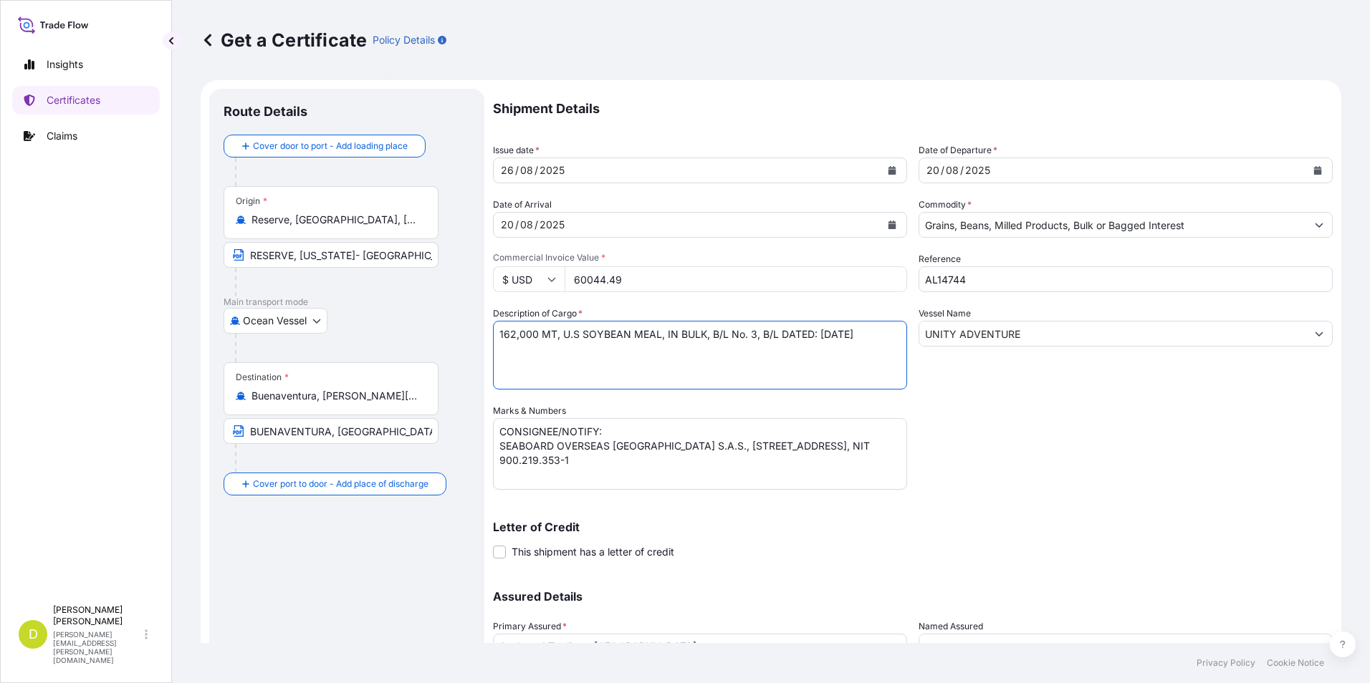
drag, startPoint x: 537, startPoint y: 340, endPoint x: 476, endPoint y: 340, distance: 60.9
click at [476, 340] on form "Route Details Cover door to port - Add loading place Place of loading Road / [G…" at bounding box center [771, 423] width 1141 height 686
paste textarea "837,000"
click at [554, 363] on textarea "162,000 MT, U.S SOYBEAN MEAL, IN BULK, B/L No. 3, B/L DATED: [DATE]" at bounding box center [700, 355] width 414 height 69
click at [529, 363] on textarea "162,000 MT, U.S SOYBEAN MEAL, IN BULK, B/L No. 3, B/L DATED: [DATE]" at bounding box center [700, 355] width 414 height 69
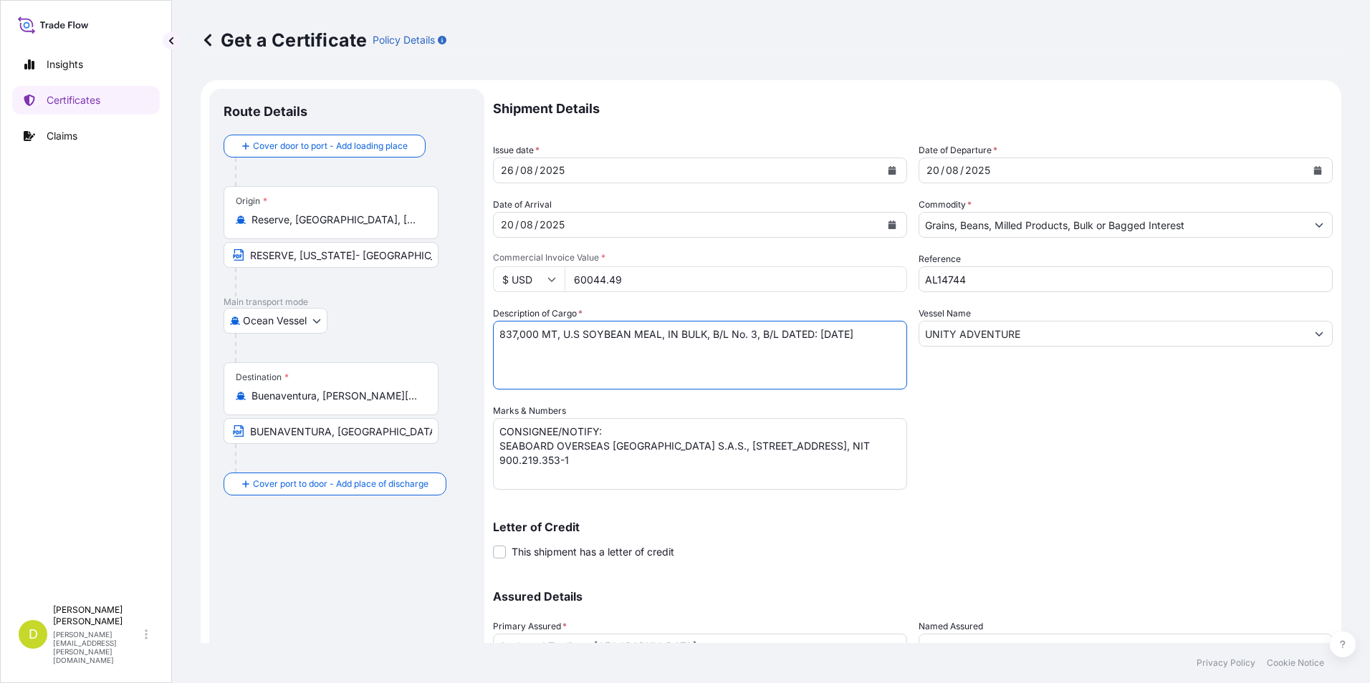
paste textarea "171,000"
click at [560, 364] on textarea "162,000 MT, U.S SOYBEAN MEAL, IN BULK, B/L No. 3, B/L DATED: [DATE]" at bounding box center [700, 355] width 414 height 69
click at [593, 373] on textarea "162,000 MT, U.S SOYBEAN MEAL, IN BULK, B/L No. 3, B/L DATED: [DATE]" at bounding box center [700, 355] width 414 height 69
paste textarea "U.S SOYBEAN MEAL, IN BULK"
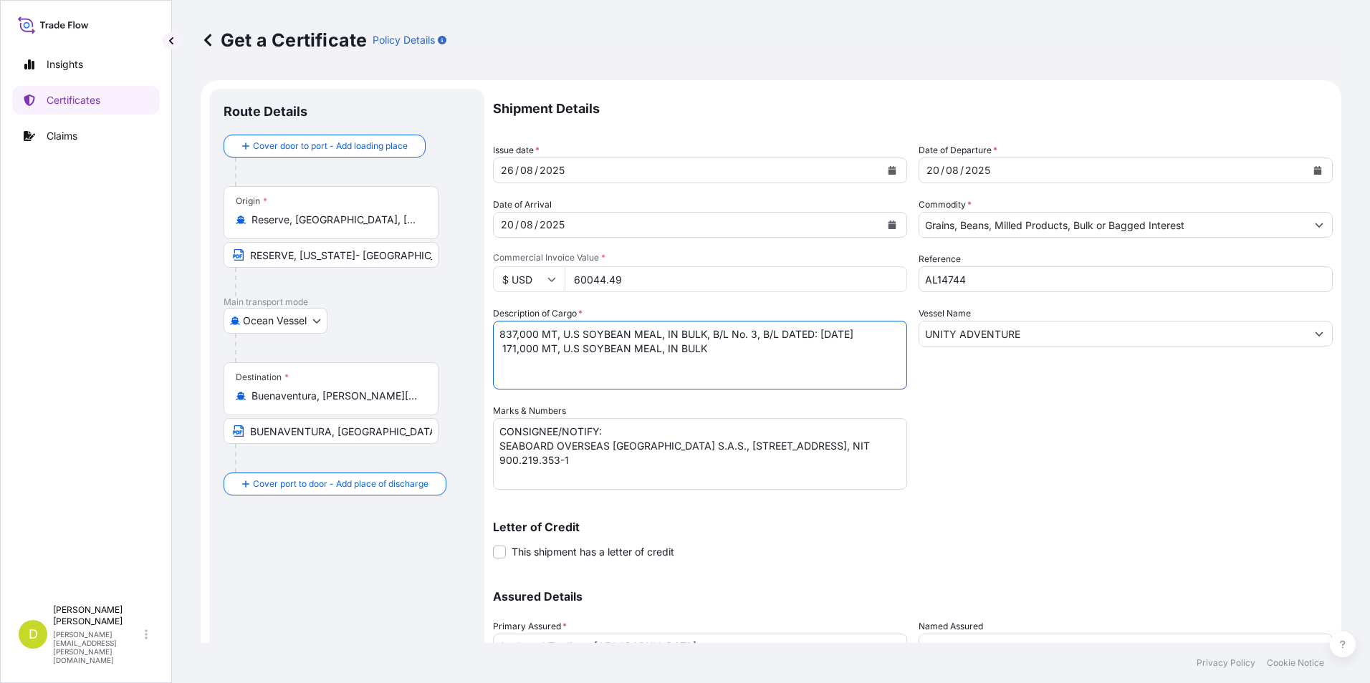
click at [726, 367] on textarea "162,000 MT, U.S SOYBEAN MEAL, IN BULK, B/L No. 3, B/L DATED: [DATE]" at bounding box center [700, 355] width 414 height 69
click at [755, 365] on textarea "162,000 MT, U.S SOYBEAN MEAL, IN BULK, B/L No. 3, B/L DATED: [DATE]" at bounding box center [700, 355] width 414 height 69
paste textarea "B/L No. 6"
click at [757, 335] on textarea "162,000 MT, U.S SOYBEAN MEAL, IN BULK, B/L No. 3, B/L DATED: [DATE]" at bounding box center [700, 355] width 414 height 69
click at [774, 365] on textarea "162,000 MT, U.S SOYBEAN MEAL, IN BULK, B/L No. 3, B/L DATED: [DATE]" at bounding box center [700, 355] width 414 height 69
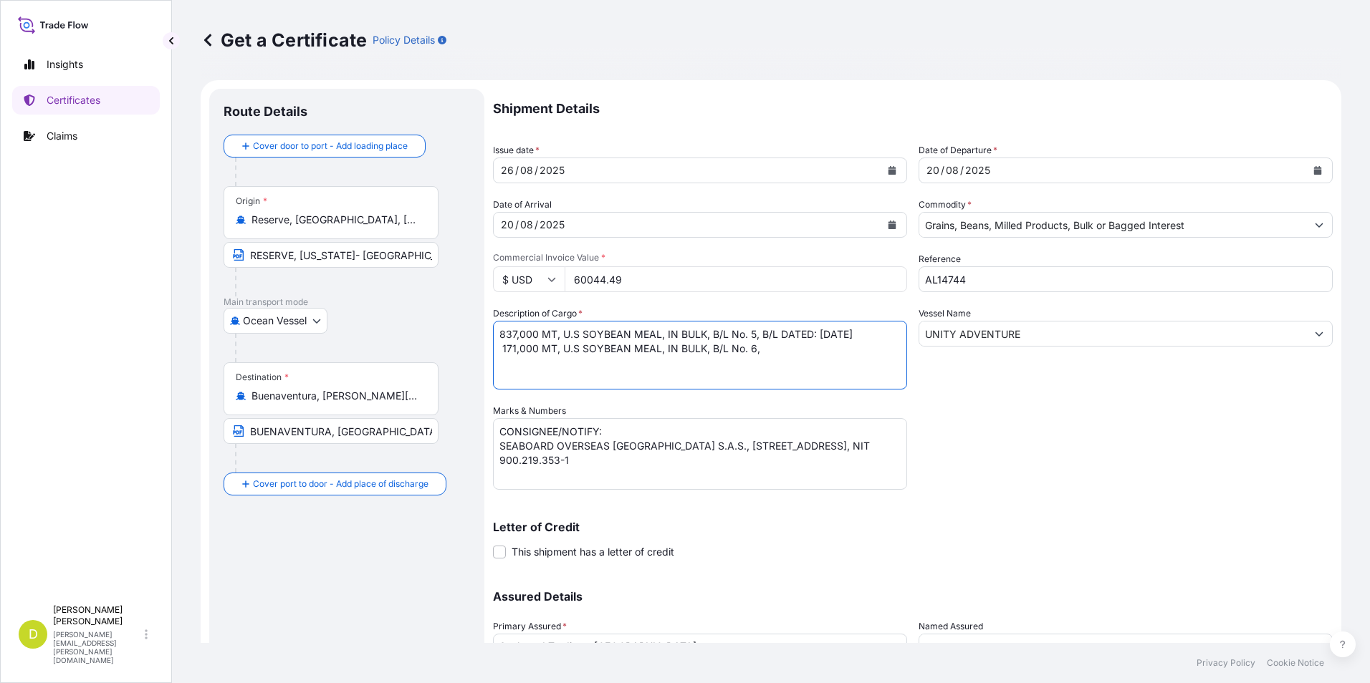
drag, startPoint x: 764, startPoint y: 335, endPoint x: 810, endPoint y: 349, distance: 47.8
click at [810, 349] on textarea "162,000 MT, U.S SOYBEAN MEAL, IN BULK, B/L No. 3, B/L DATED: [DATE]" at bounding box center [700, 355] width 414 height 69
click at [806, 363] on textarea "162,000 MT, U.S SOYBEAN MEAL, IN BULK, B/L No. 3, B/L DATED: [DATE]" at bounding box center [700, 355] width 414 height 69
paste textarea "B/L DATED: [DATE]"
type textarea "837,000 MT, U.S SOYBEAN MEAL, IN BULK, B/L No. 5, B/L DATED: [DATE] 171,000 MT,…"
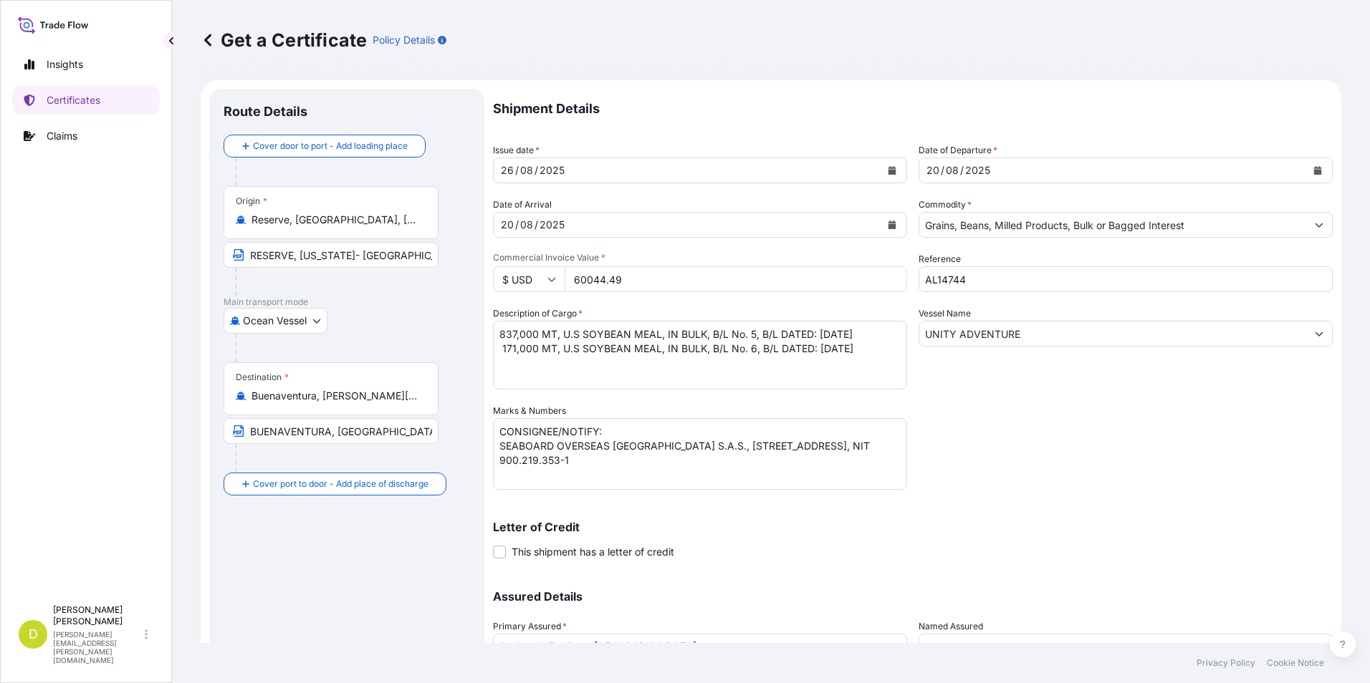
drag, startPoint x: 606, startPoint y: 277, endPoint x: 629, endPoint y: 277, distance: 22.9
click at [606, 277] on input "60044.49" at bounding box center [736, 280] width 342 height 26
click at [638, 277] on input "60044.49" at bounding box center [736, 280] width 342 height 26
type input "375542.15"
click at [1077, 407] on div "Shipment Details Issue date * [DATE] Date of Departure * [DATE] Date of Arrival…" at bounding box center [913, 403] width 840 height 628
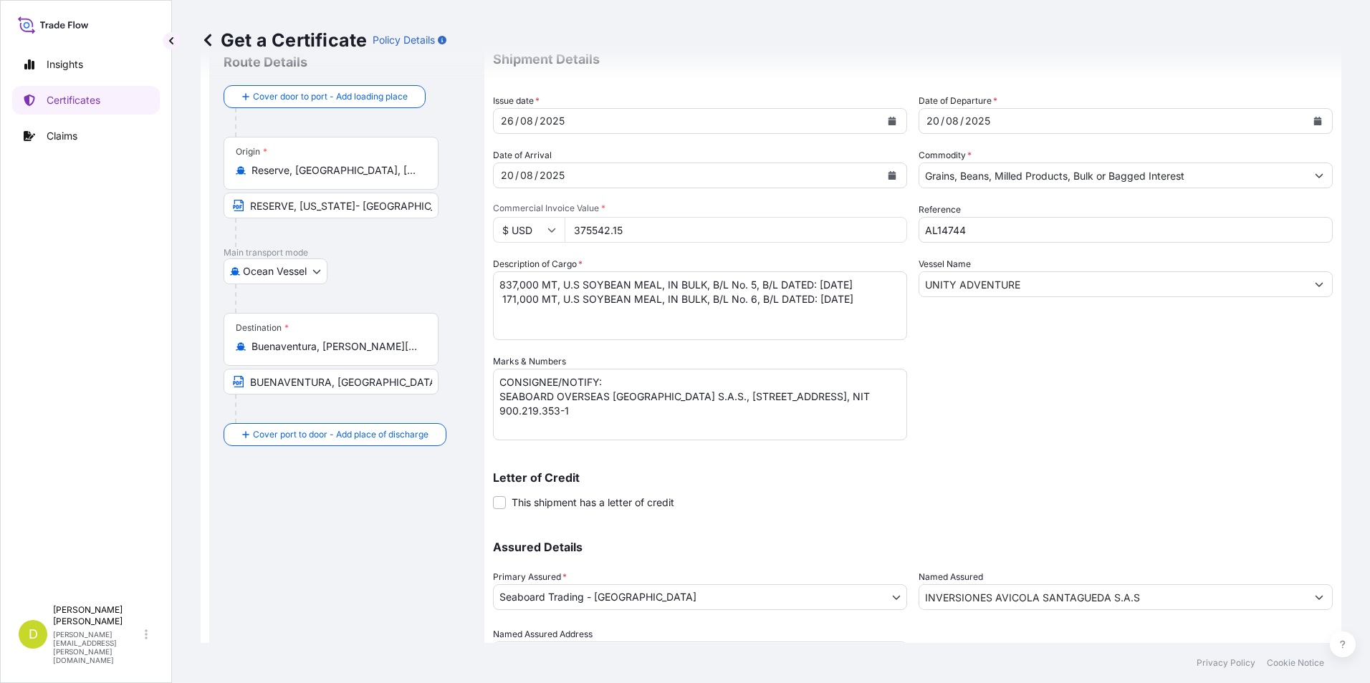
scroll to position [123, 0]
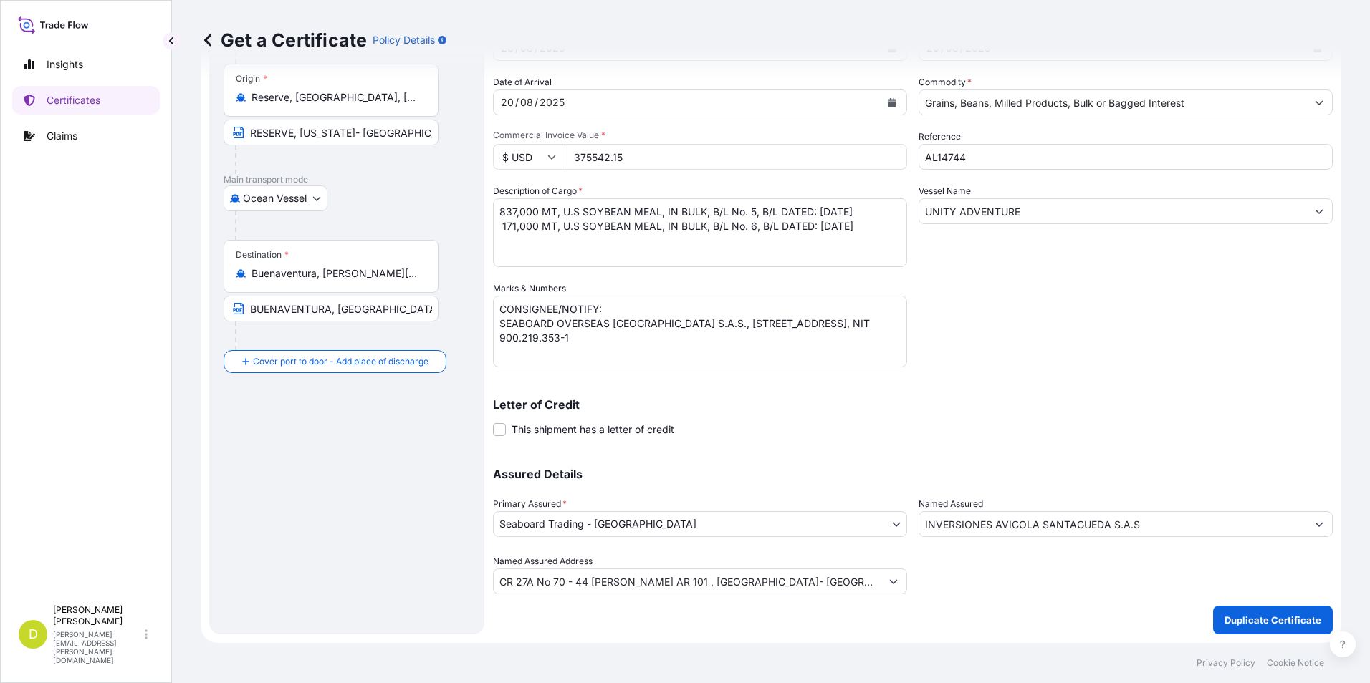
click at [1315, 522] on icon "Show suggestions" at bounding box center [1319, 524] width 9 height 9
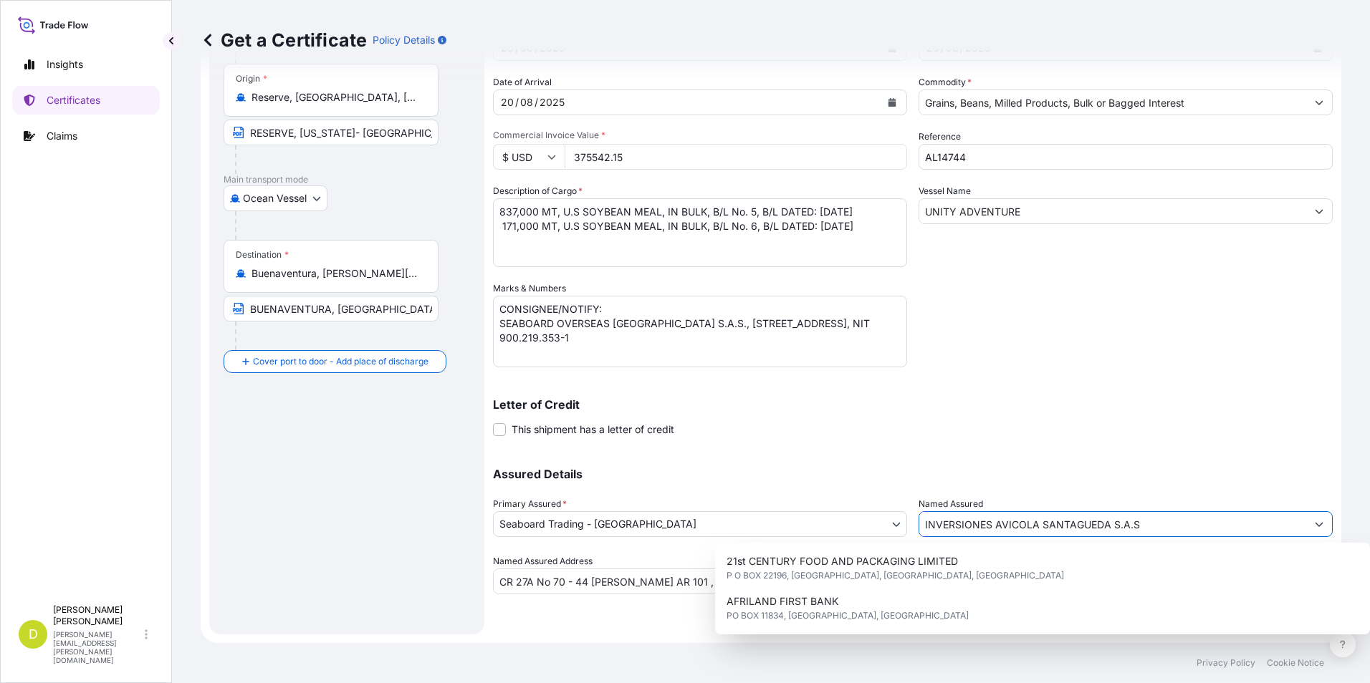
drag, startPoint x: 1178, startPoint y: 524, endPoint x: 849, endPoint y: 531, distance: 328.9
click at [849, 532] on div "Assured Details Primary Assured * Seaboard Trading - Colombia Seaboard Corporat…" at bounding box center [913, 522] width 840 height 143
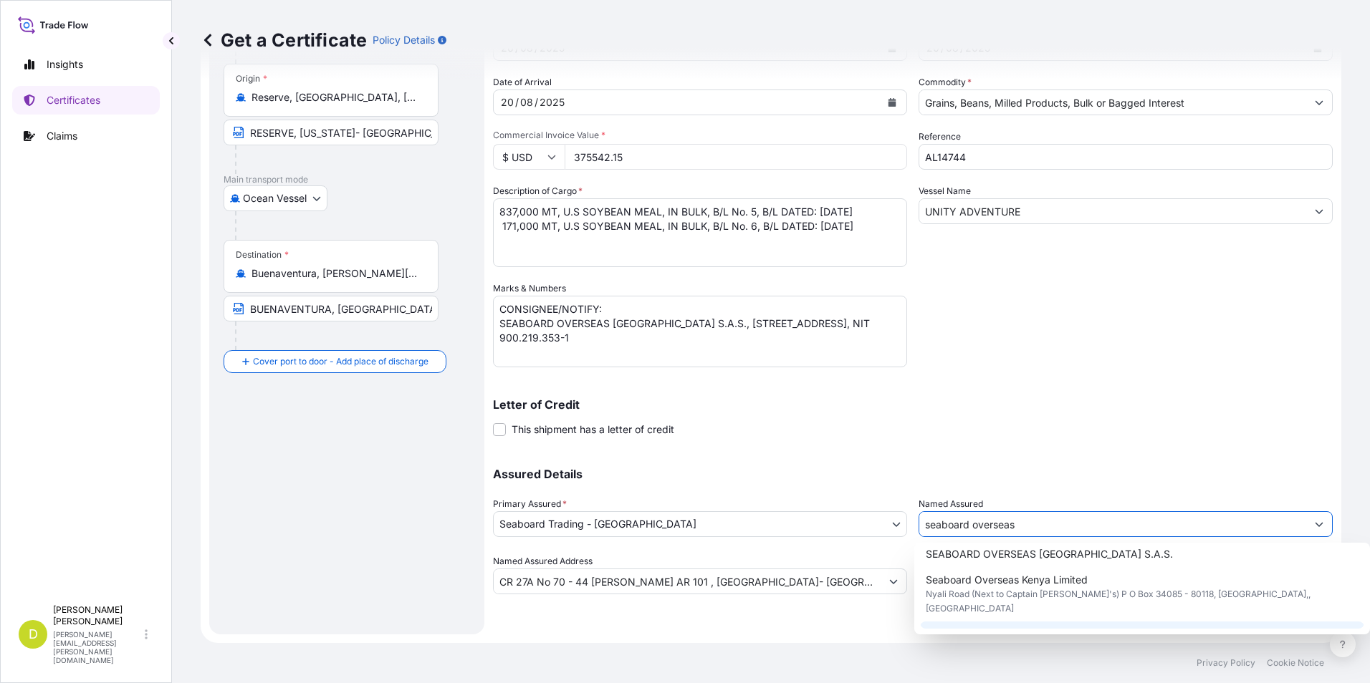
scroll to position [206, 0]
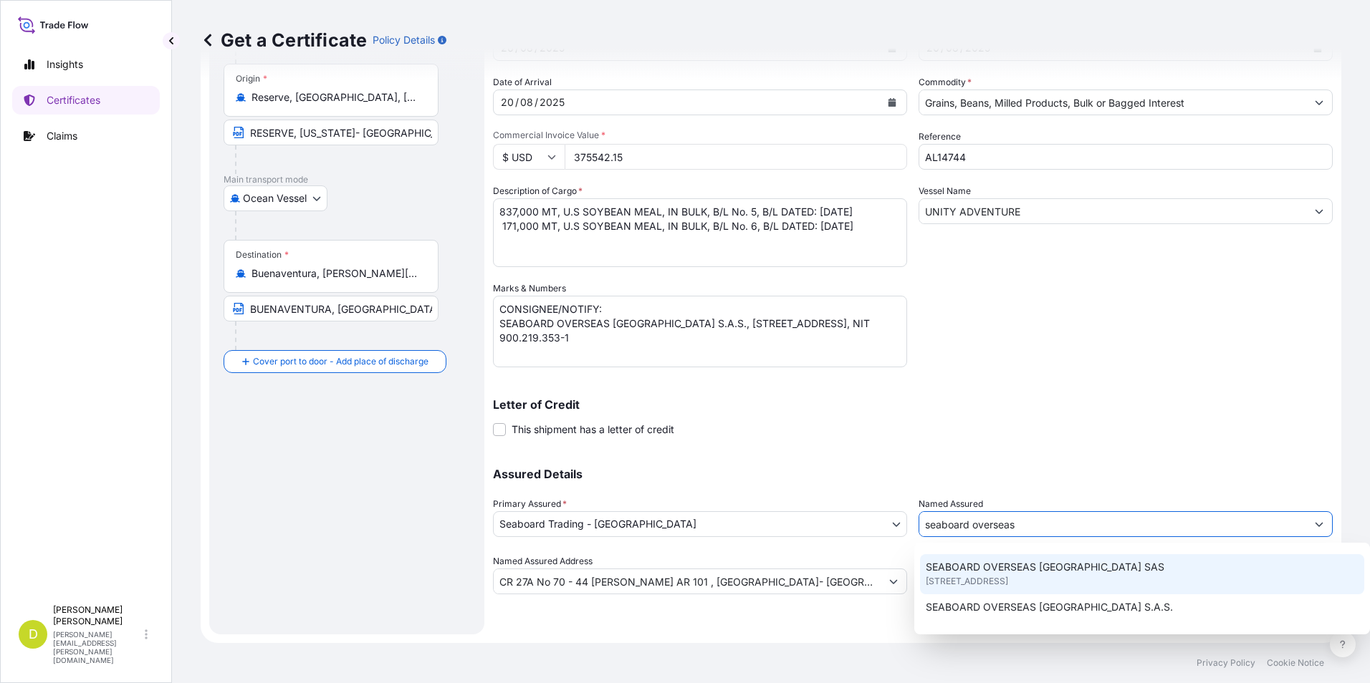
click at [1008, 582] on span "[STREET_ADDRESS]" at bounding box center [967, 582] width 82 height 14
type input "SEABOARD OVERSEAS [GEOGRAPHIC_DATA] SAS"
type input "CARRERA 11 NO 77A-49 OF.902"
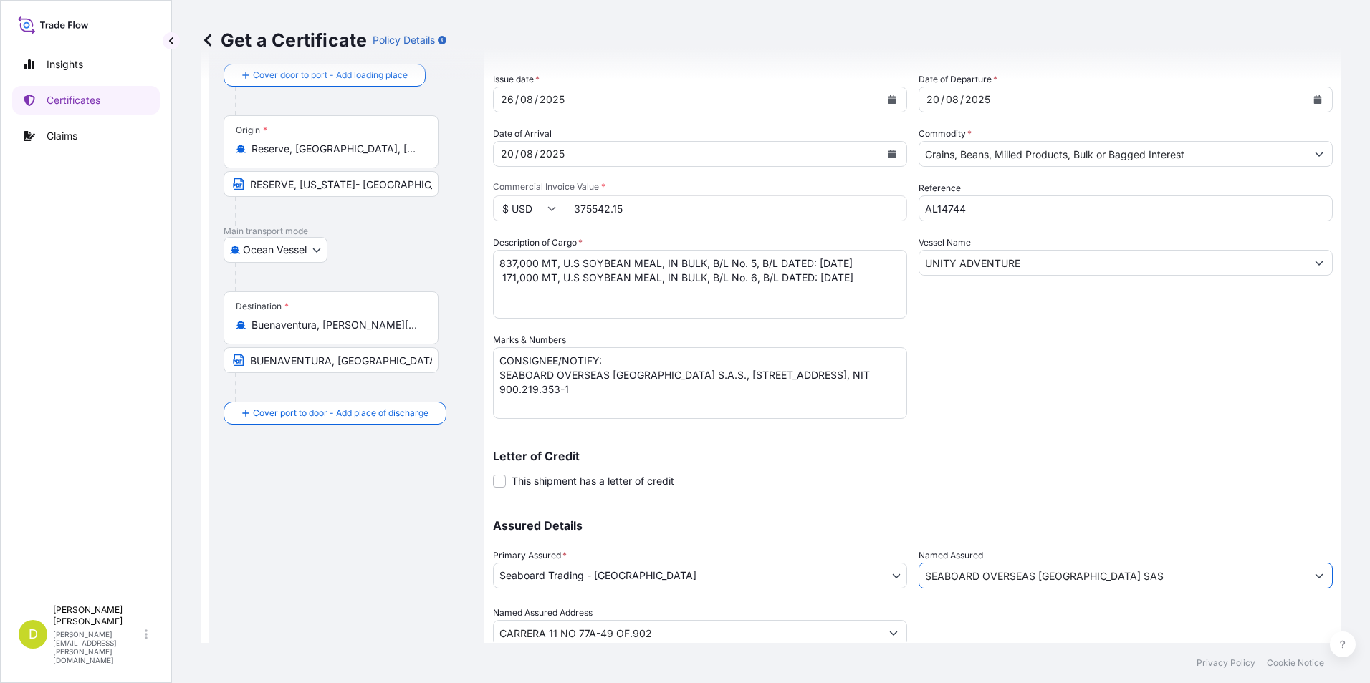
scroll to position [0, 0]
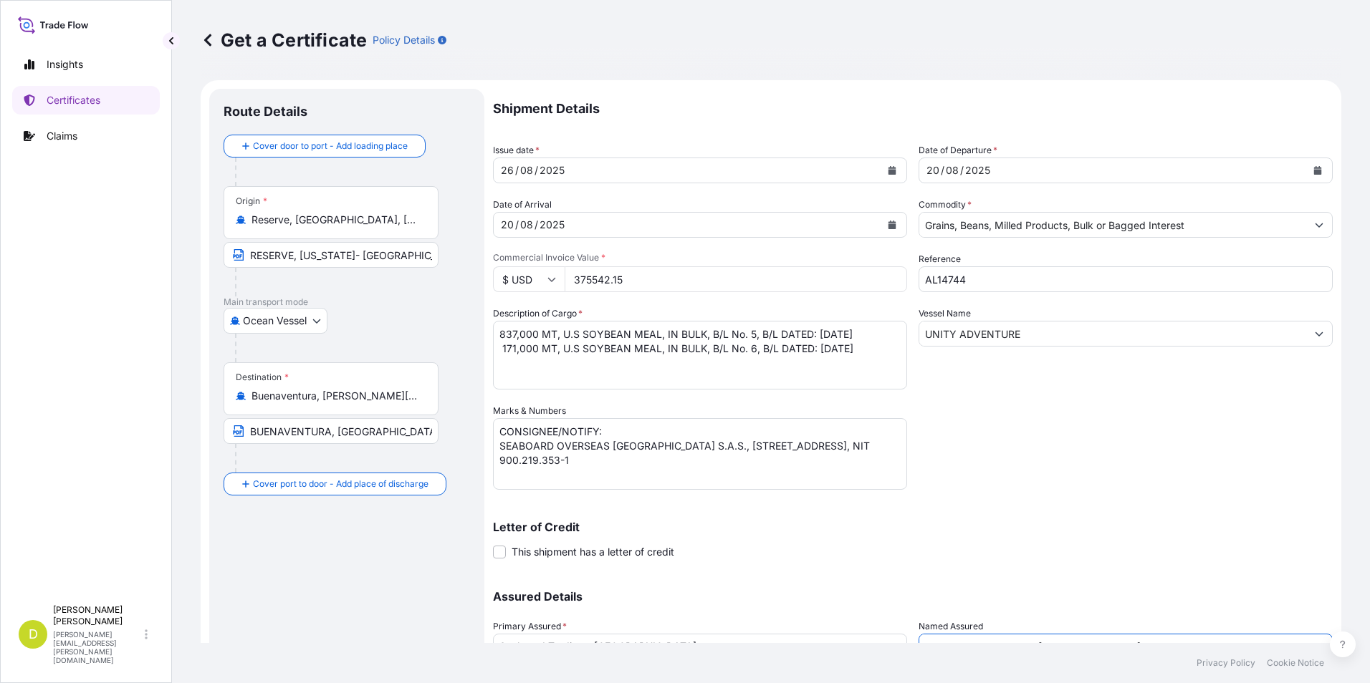
type input "SEABOARD OVERSEAS [GEOGRAPHIC_DATA] SAS"
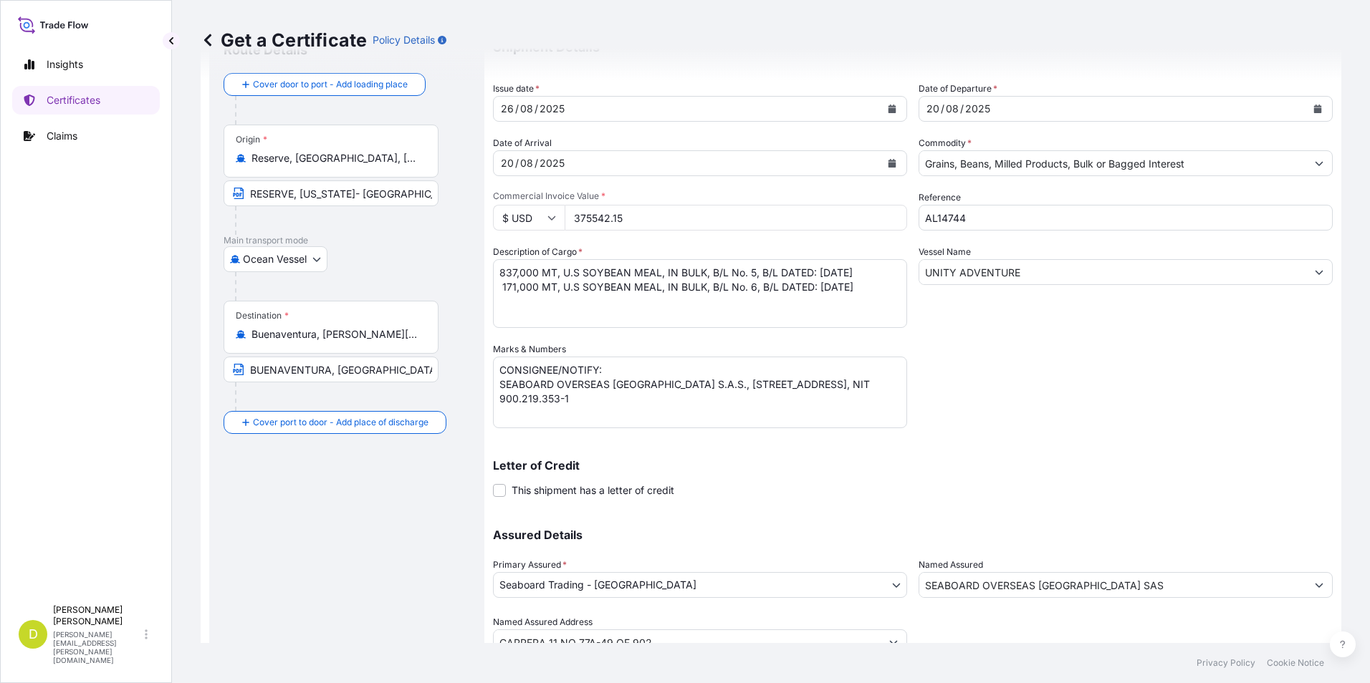
scroll to position [123, 0]
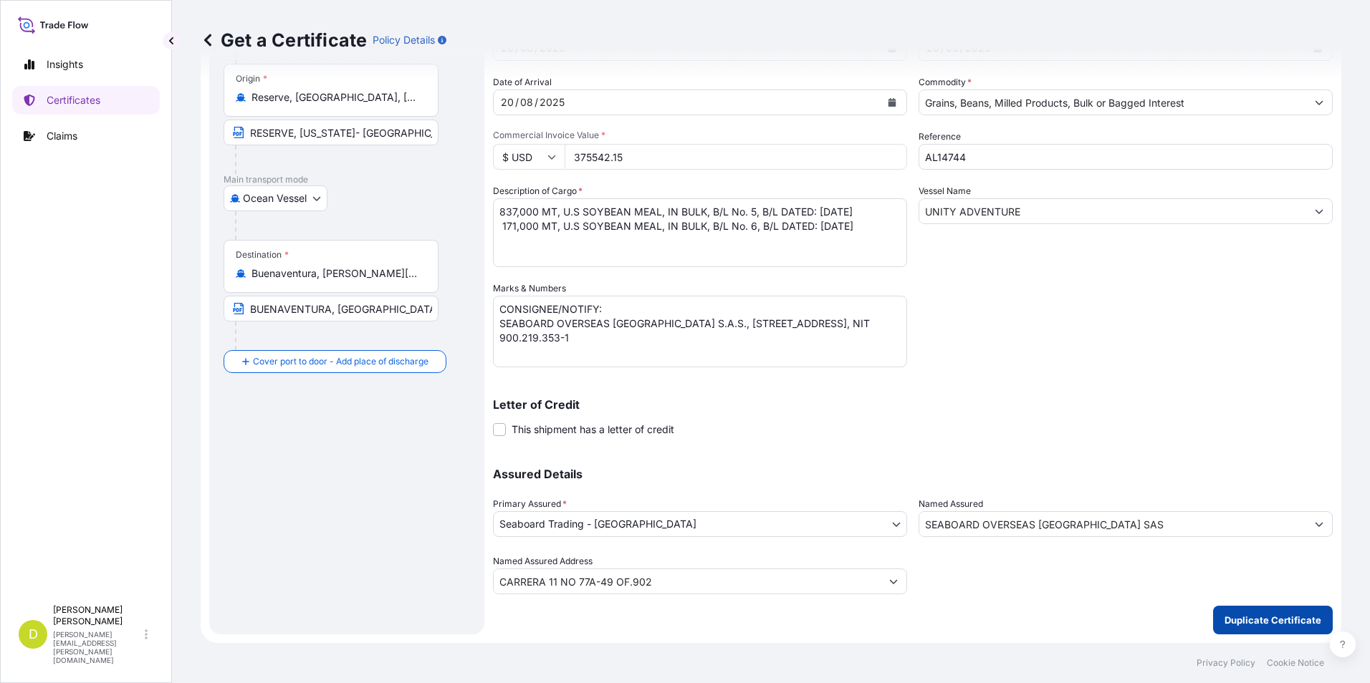
click at [1282, 616] on p "Duplicate Certificate" at bounding box center [1272, 620] width 97 height 14
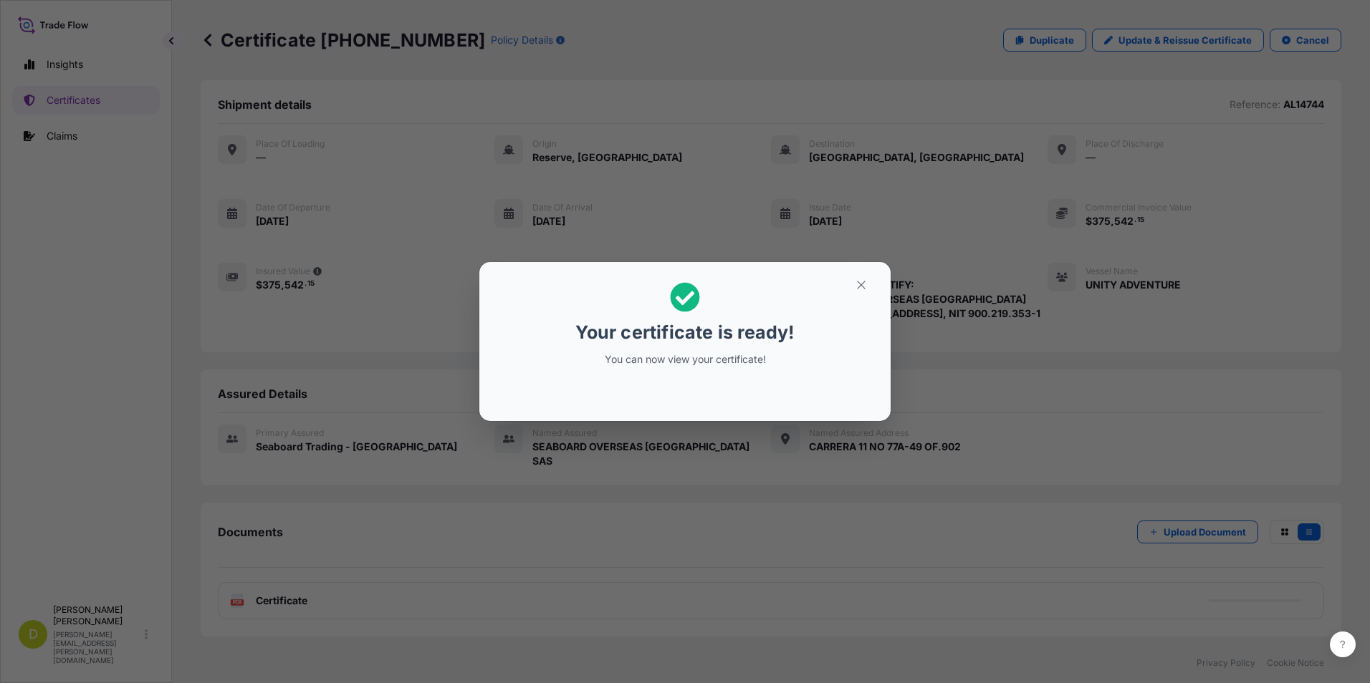
click at [865, 275] on button "button" at bounding box center [861, 285] width 36 height 23
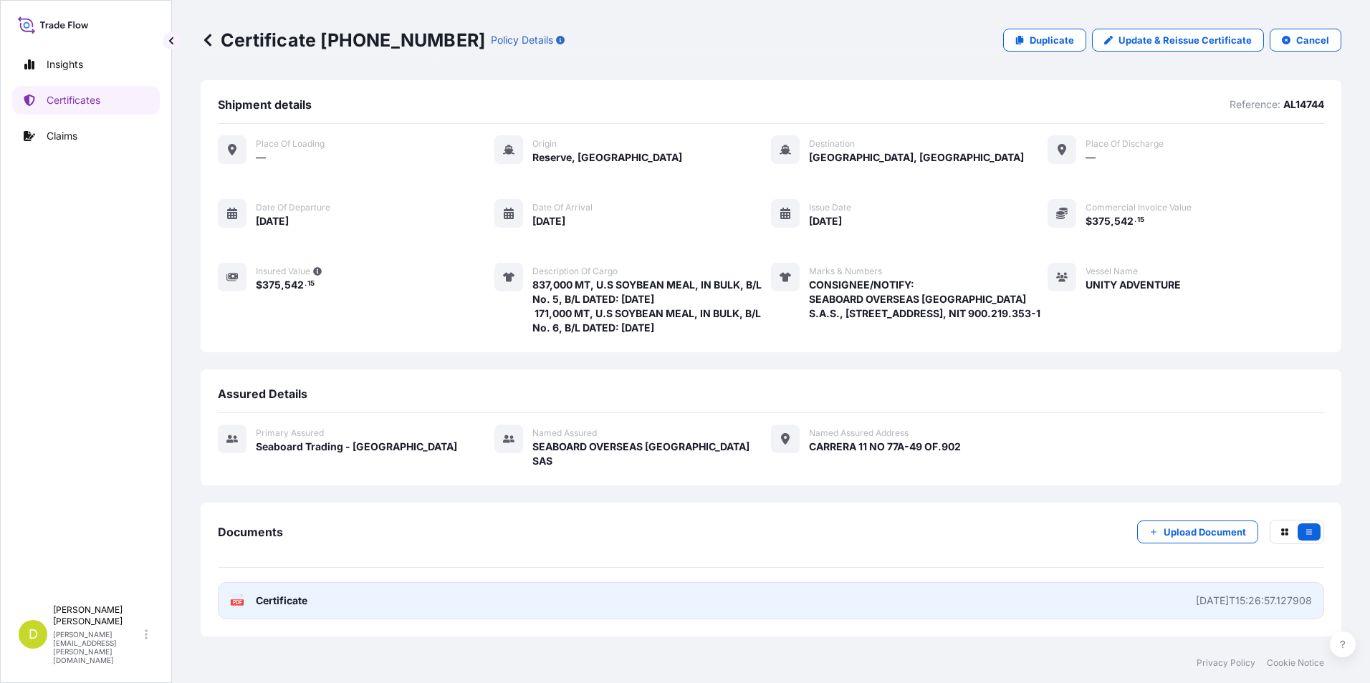
click at [1000, 584] on link "PDF Certificate [DATE]T15:26:57.127908" at bounding box center [771, 600] width 1106 height 37
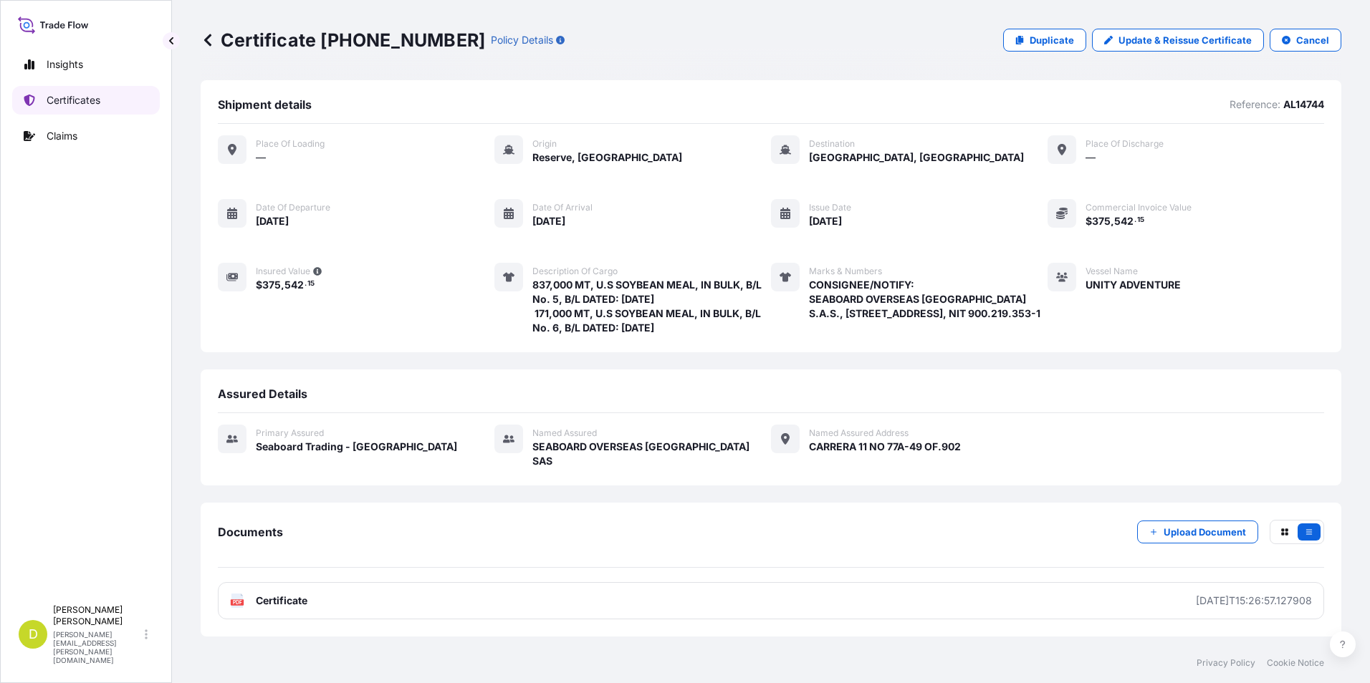
click at [105, 101] on link "Certificates" at bounding box center [86, 100] width 148 height 29
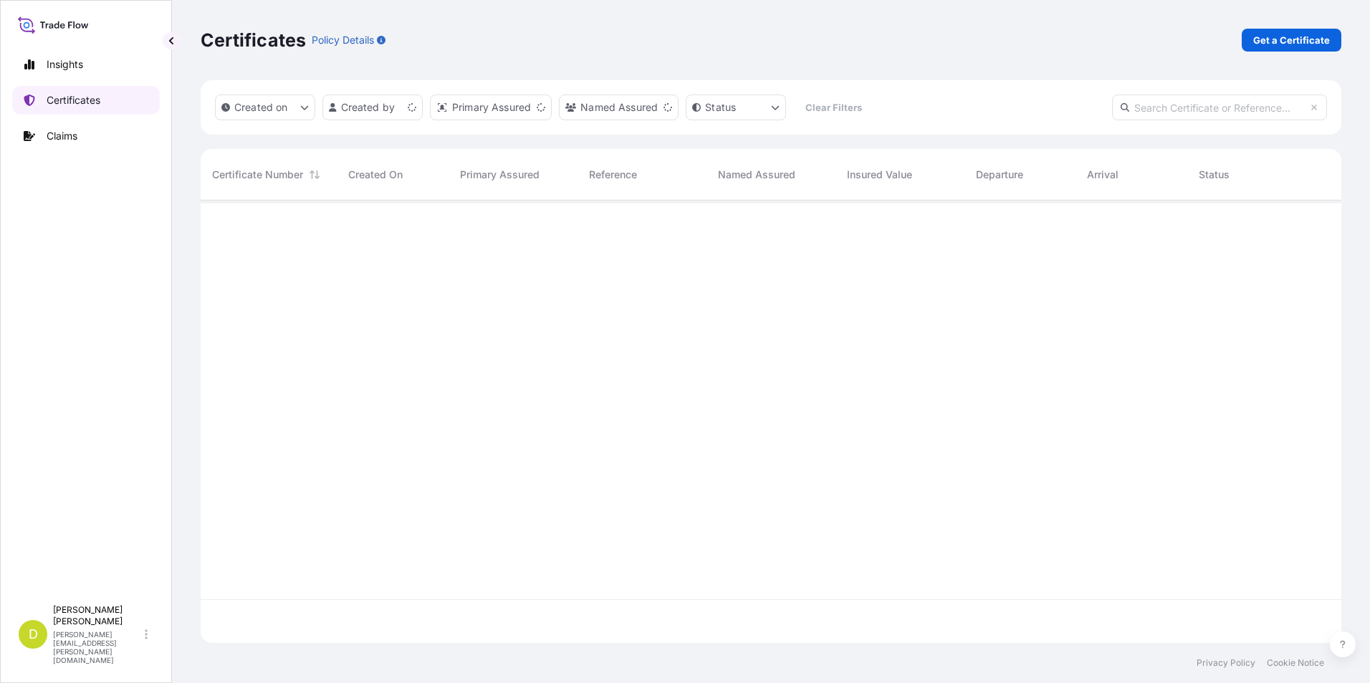
scroll to position [440, 1130]
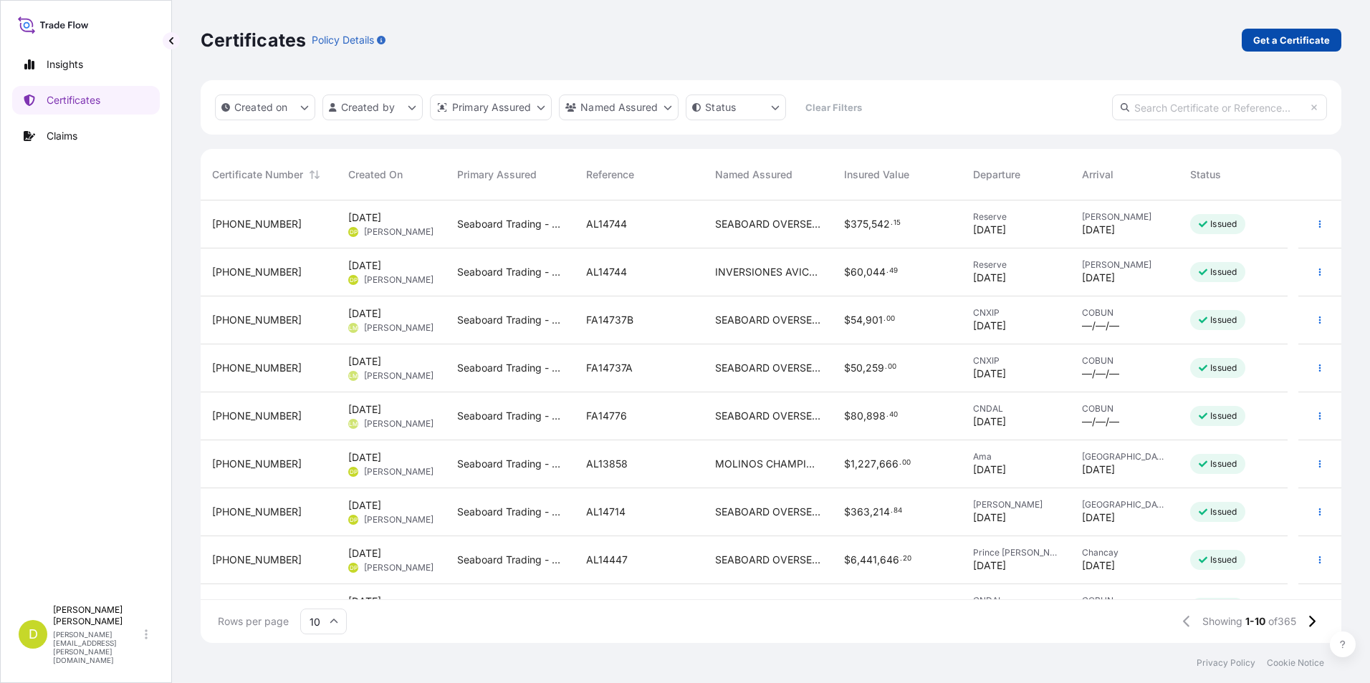
click at [1251, 39] on link "Get a Certificate" at bounding box center [1292, 40] width 100 height 23
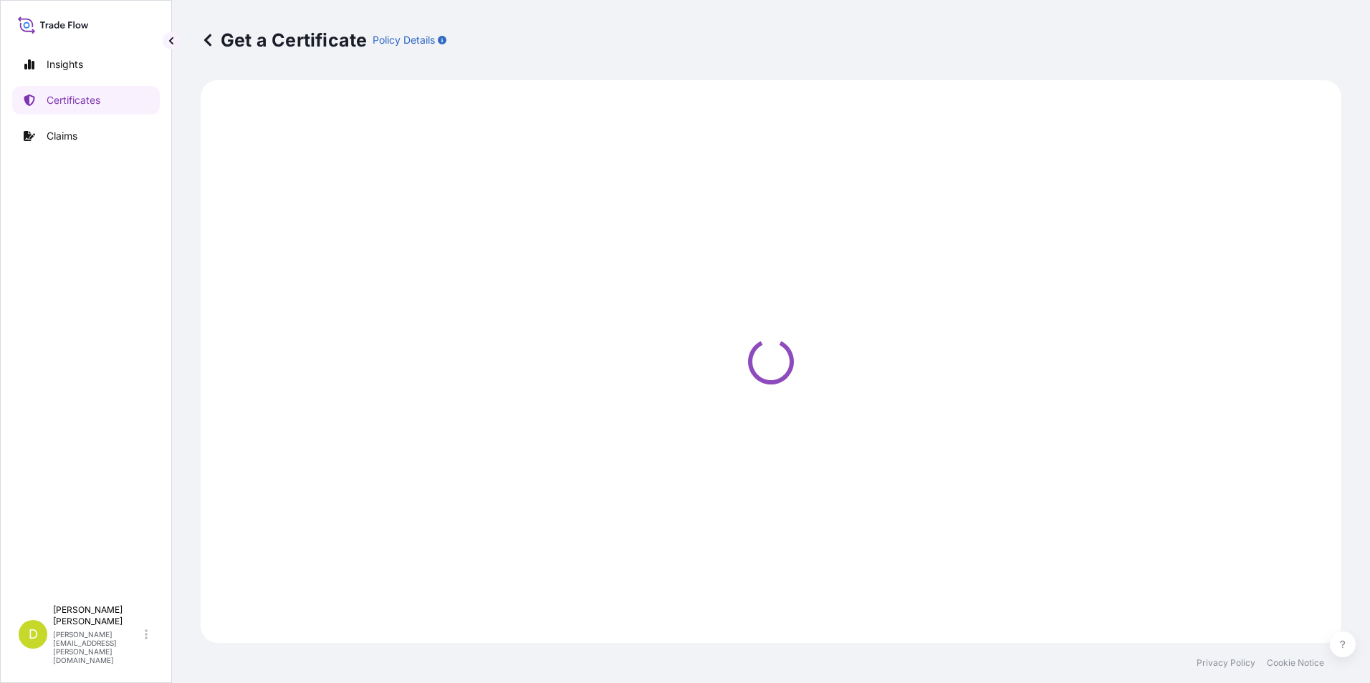
select select "Barge"
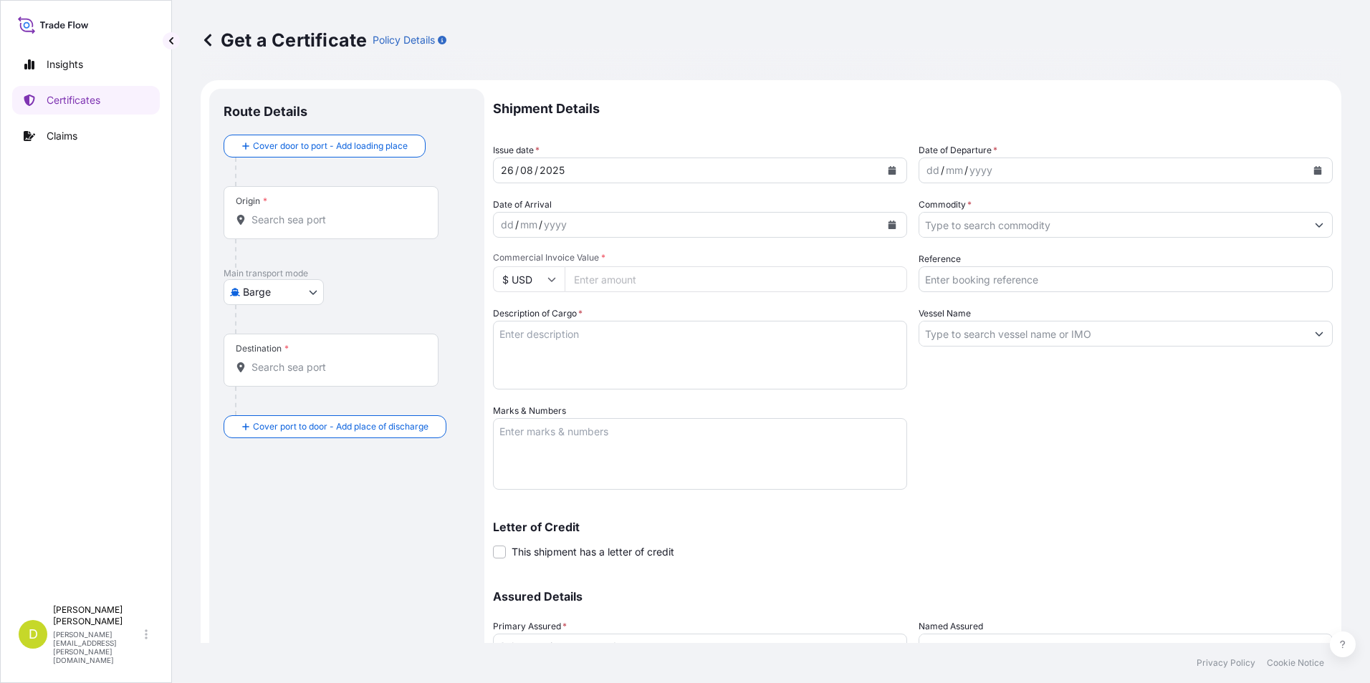
click at [820, 320] on div "Description of Cargo *" at bounding box center [700, 348] width 414 height 83
click at [822, 332] on textarea "Description of Cargo *" at bounding box center [700, 355] width 414 height 69
click at [297, 292] on body "Insights Certificates Claims D [PERSON_NAME] [PERSON_NAME][EMAIL_ADDRESS][PERSO…" at bounding box center [685, 341] width 1370 height 683
click at [300, 402] on span "Ocean Vessel" at bounding box center [283, 407] width 64 height 14
click at [372, 222] on input "Origin *" at bounding box center [335, 226] width 169 height 14
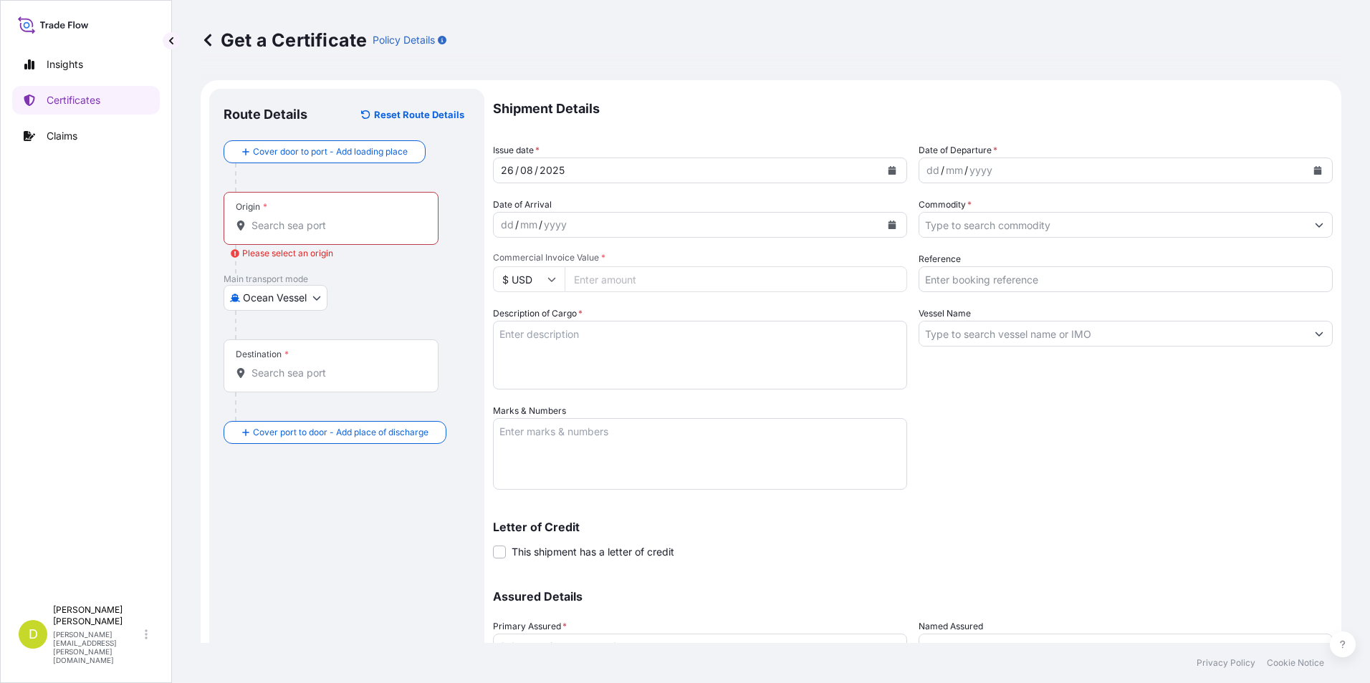
drag, startPoint x: 235, startPoint y: 207, endPoint x: 260, endPoint y: 227, distance: 32.1
click at [235, 207] on div "Origin *" at bounding box center [331, 218] width 215 height 53
click at [251, 219] on input "Origin * Please select an origin" at bounding box center [335, 226] width 169 height 14
click at [274, 235] on div "Origin *" at bounding box center [331, 218] width 215 height 53
click at [274, 233] on input "Origin * Please select an origin" at bounding box center [335, 226] width 169 height 14
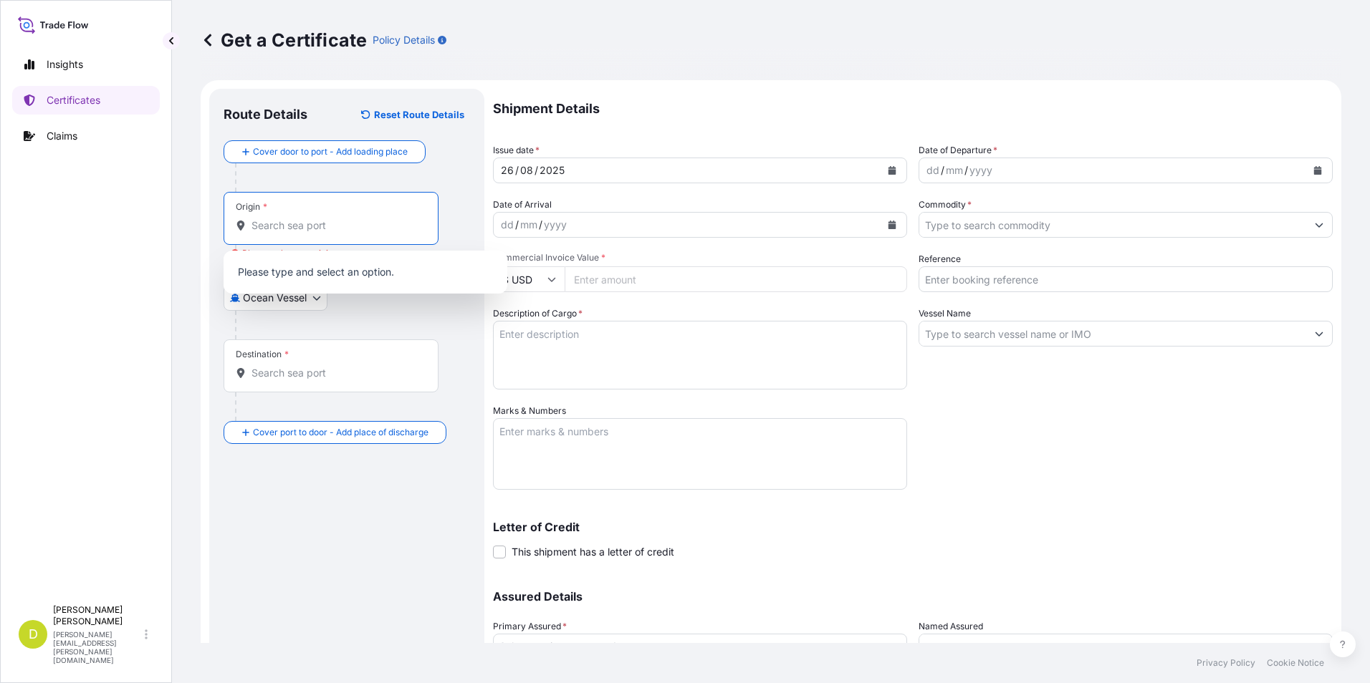
paste input "[GEOGRAPHIC_DATA], [GEOGRAPHIC_DATA]"
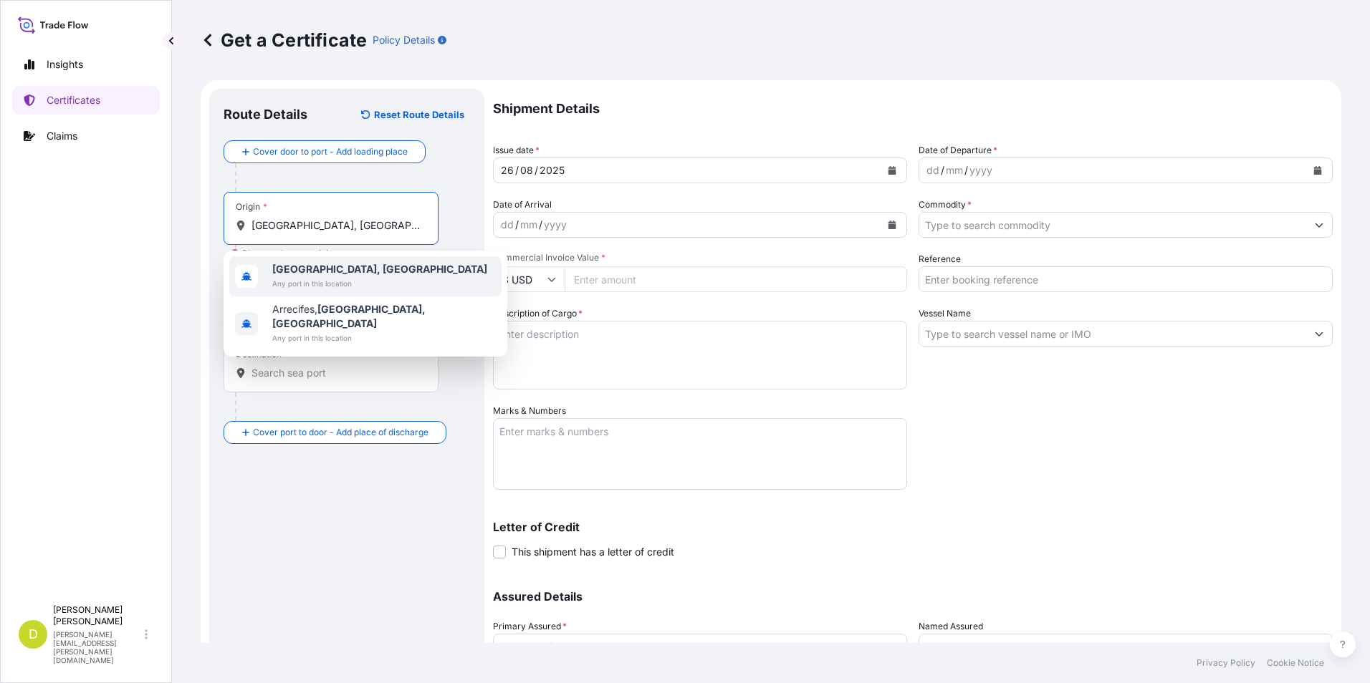
click at [350, 281] on span "Any port in this location" at bounding box center [379, 284] width 215 height 14
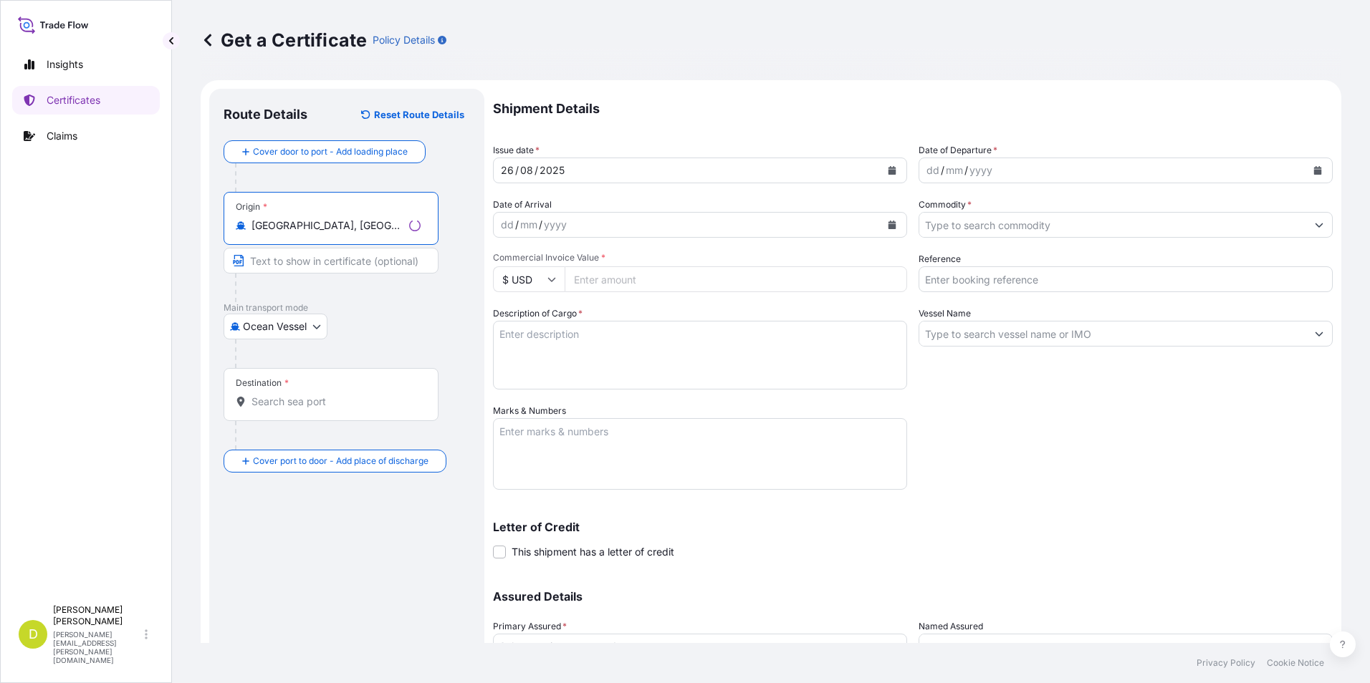
type input "[GEOGRAPHIC_DATA], [GEOGRAPHIC_DATA]"
click at [360, 261] on input "Text to appear on certificate" at bounding box center [331, 261] width 215 height 26
paste input "[GEOGRAPHIC_DATA], [GEOGRAPHIC_DATA]"
type input "[GEOGRAPHIC_DATA], [GEOGRAPHIC_DATA]"
click at [396, 395] on input "Destination *" at bounding box center [335, 402] width 169 height 14
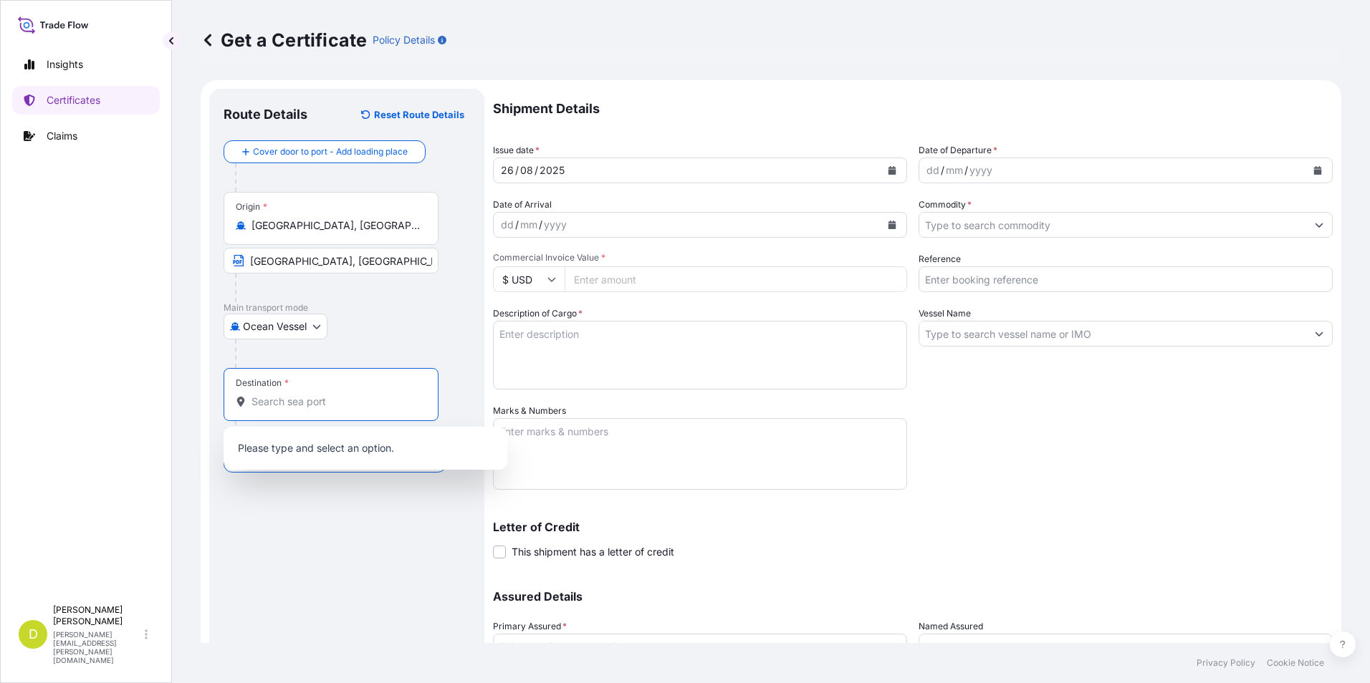
paste input "BUENAVENTURA, [GEOGRAPHIC_DATA]"
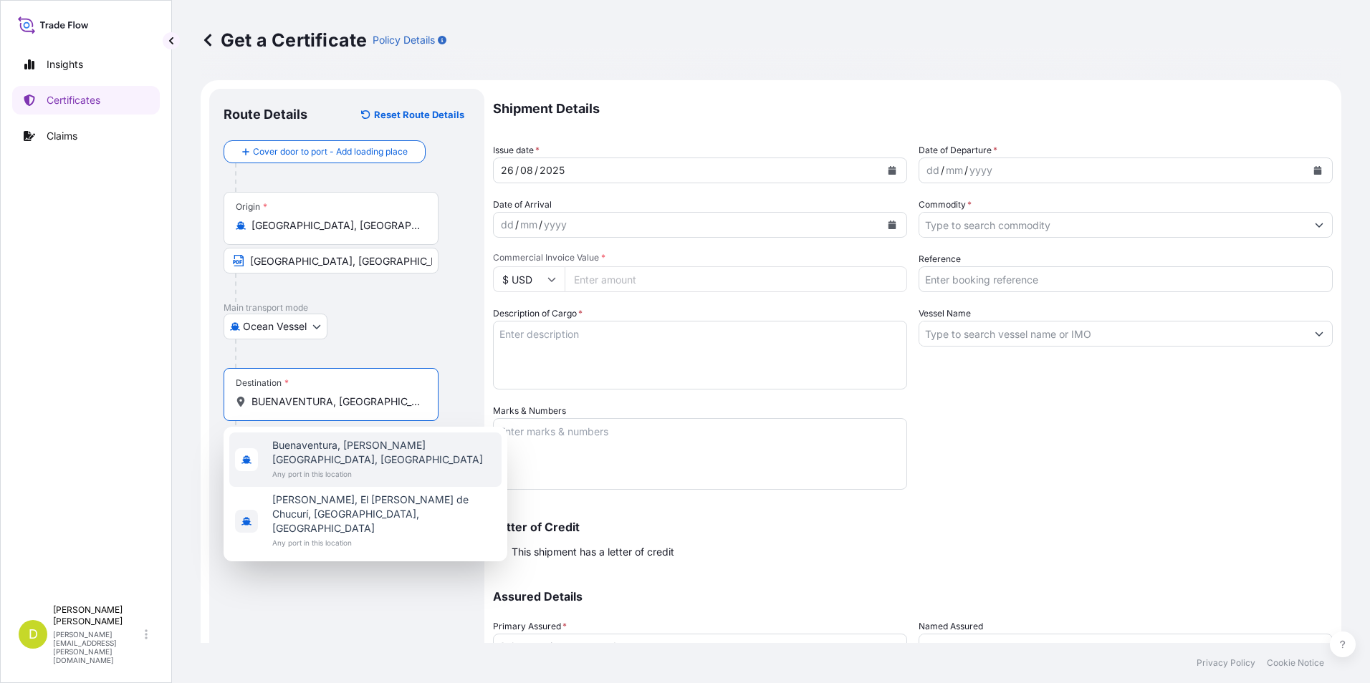
click at [374, 467] on span "Any port in this location" at bounding box center [384, 474] width 224 height 14
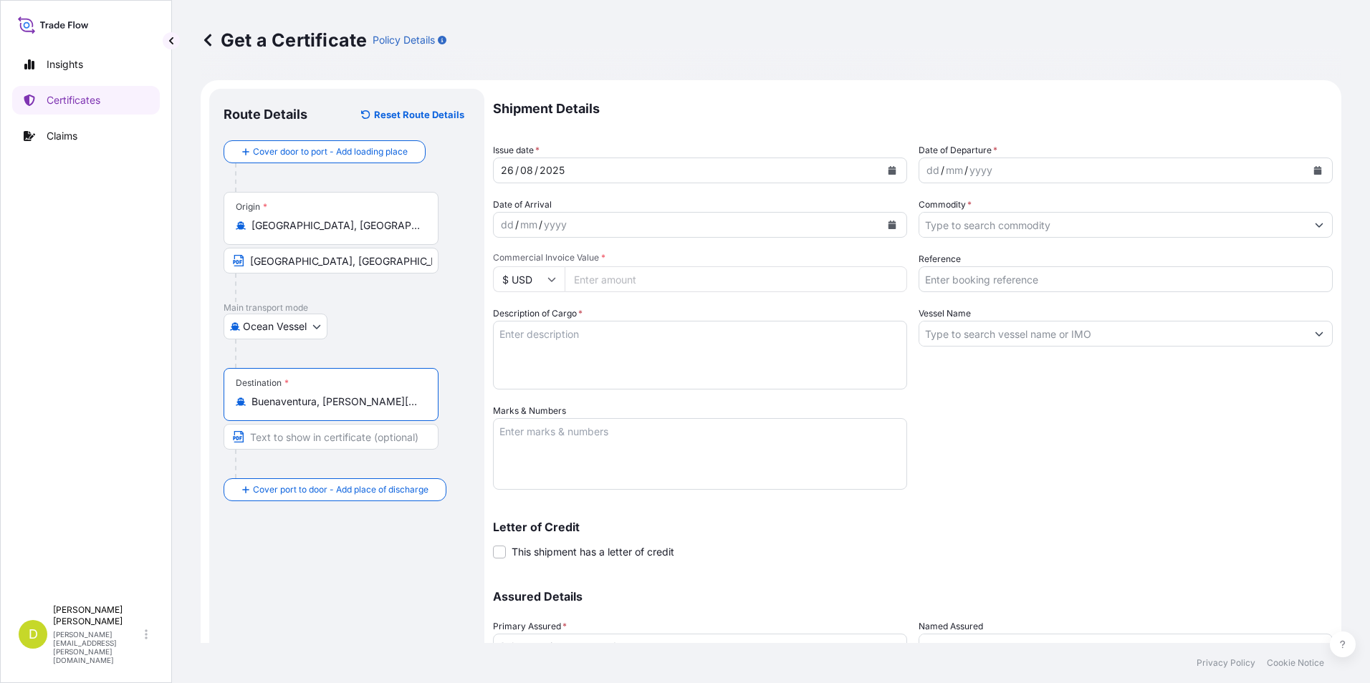
type input "Buenaventura, [PERSON_NAME][GEOGRAPHIC_DATA], [GEOGRAPHIC_DATA]"
click at [348, 448] on input "Text to appear on certificate" at bounding box center [331, 437] width 215 height 26
paste input "BUENAVENTURA, [GEOGRAPHIC_DATA]"
type input "BUENAVENTURA, [GEOGRAPHIC_DATA]"
click at [926, 171] on div "dd" at bounding box center [933, 170] width 16 height 17
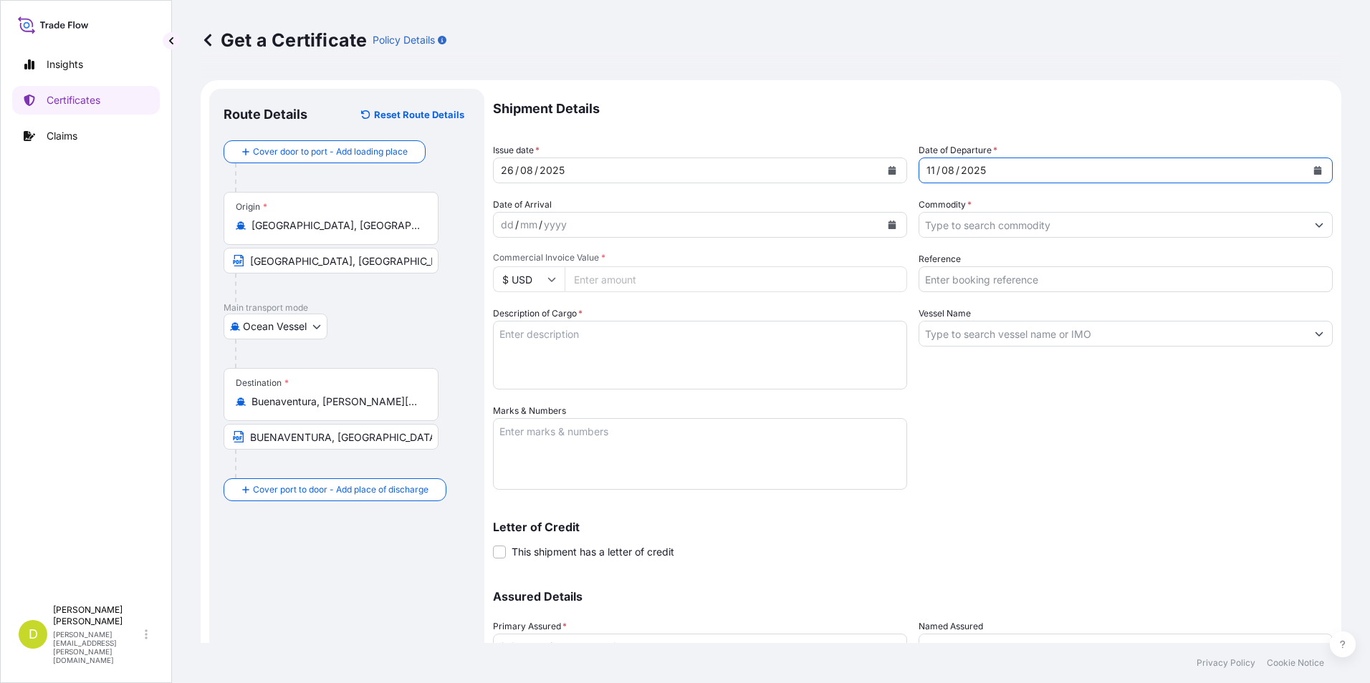
click at [503, 229] on div "dd" at bounding box center [507, 224] width 16 height 17
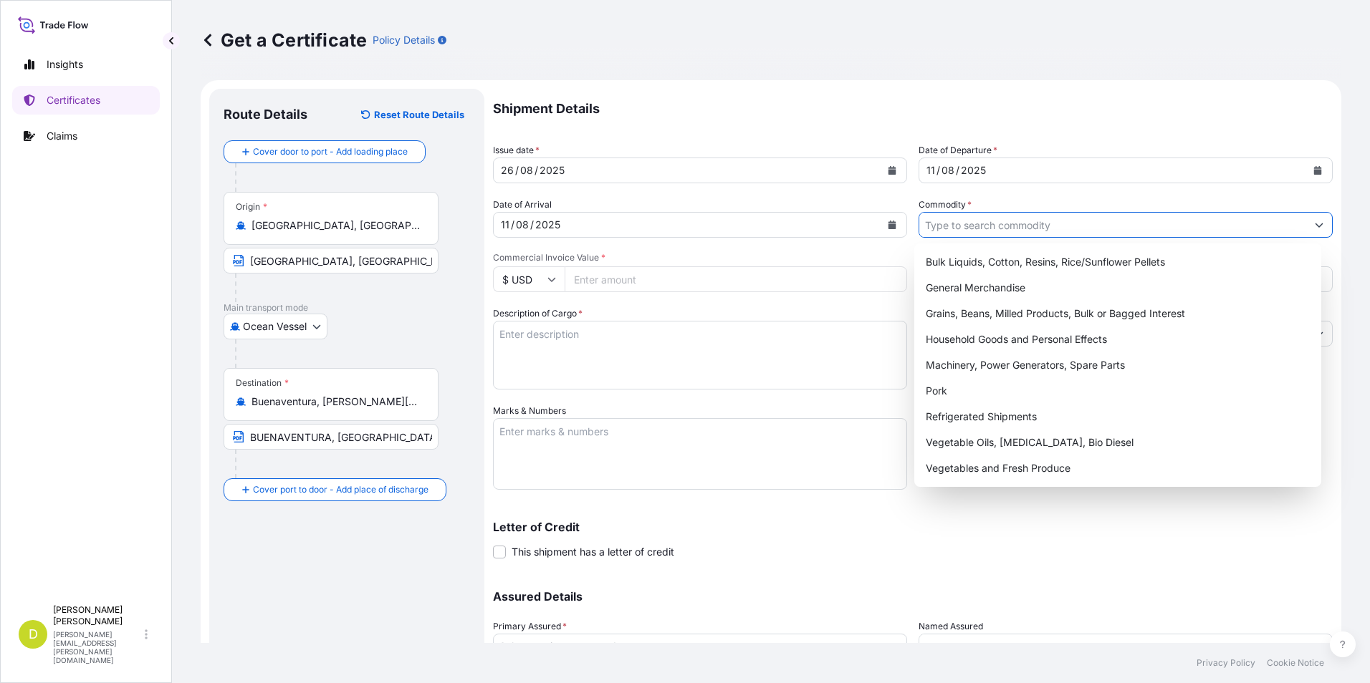
click at [971, 226] on input "Commodity *" at bounding box center [1112, 225] width 387 height 26
click at [956, 319] on div "Grains, Beans, Milled Products, Bulk or Bagged Interest" at bounding box center [1118, 314] width 396 height 26
type input "Grains, Beans, Milled Products, Bulk or Bagged Interest"
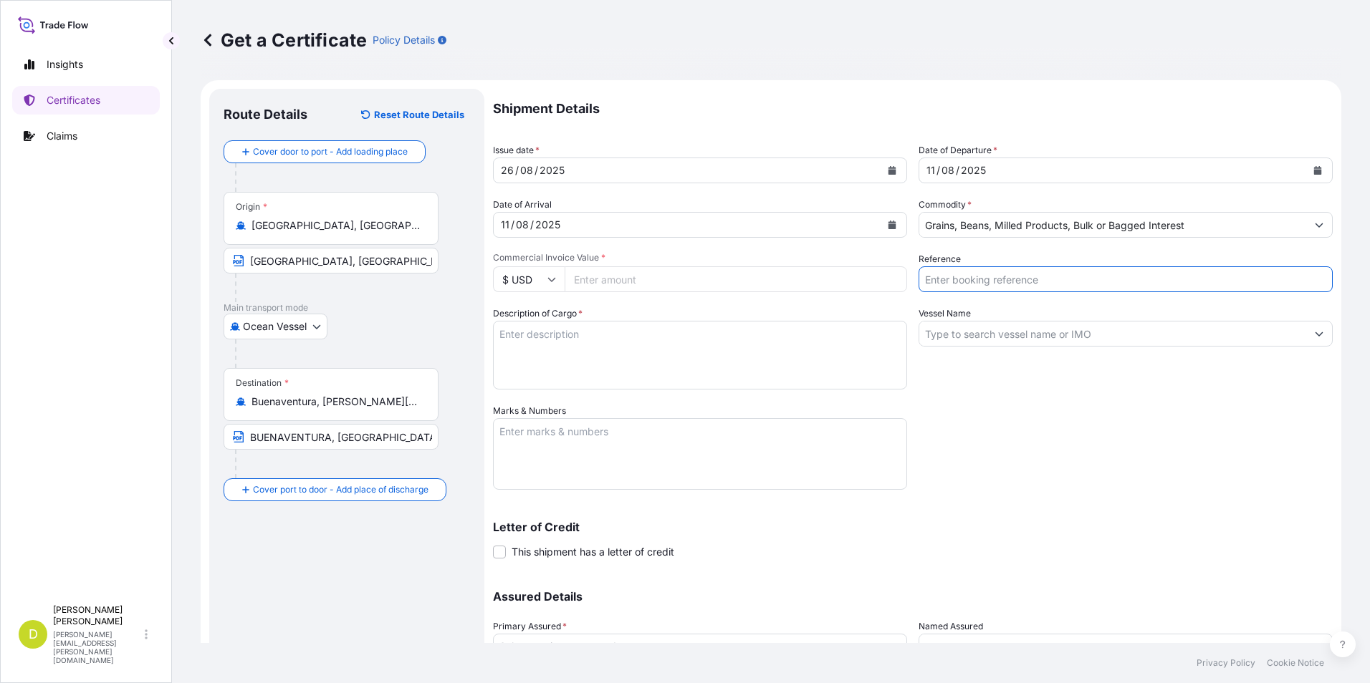
click at [964, 286] on input "Reference" at bounding box center [1125, 280] width 414 height 26
type input "OIL14819"
click at [976, 327] on input "Vessel Name" at bounding box center [1112, 334] width 387 height 26
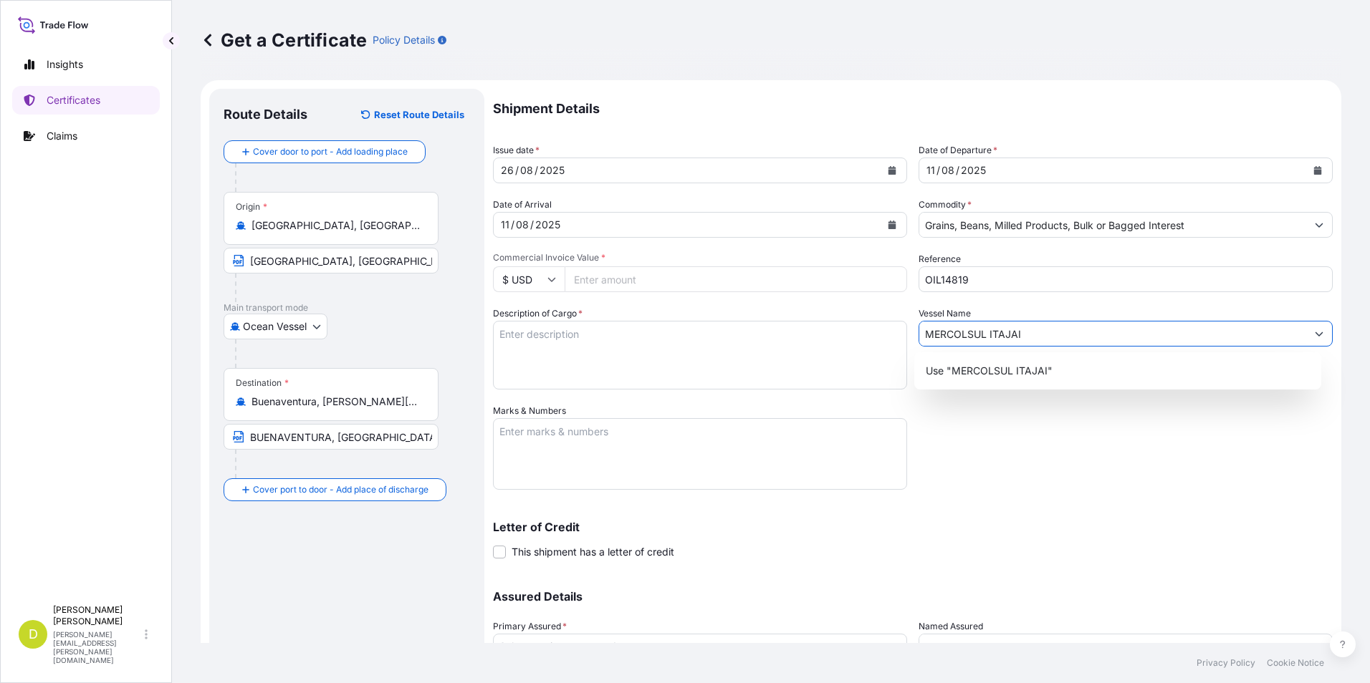
type input "MERCOLSUL ITAJAI"
click at [693, 340] on textarea "Description of Cargo *" at bounding box center [700, 355] width 414 height 69
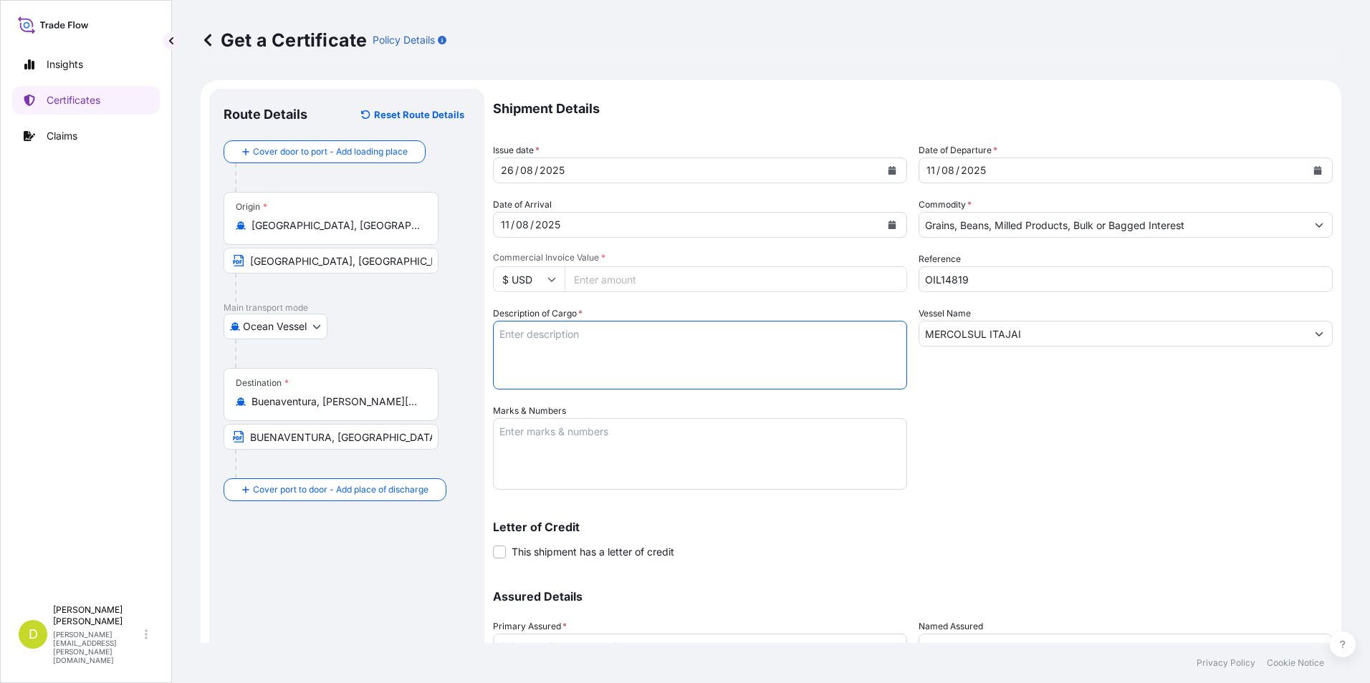
click at [688, 284] on input "Commercial Invoice Value *" at bounding box center [736, 280] width 342 height 26
click at [663, 338] on textarea "Description of Cargo *" at bounding box center [700, 355] width 414 height 69
click at [638, 279] on input "Commercial Invoice Value *" at bounding box center [736, 280] width 342 height 26
type input "162360"
type input "162360.84"
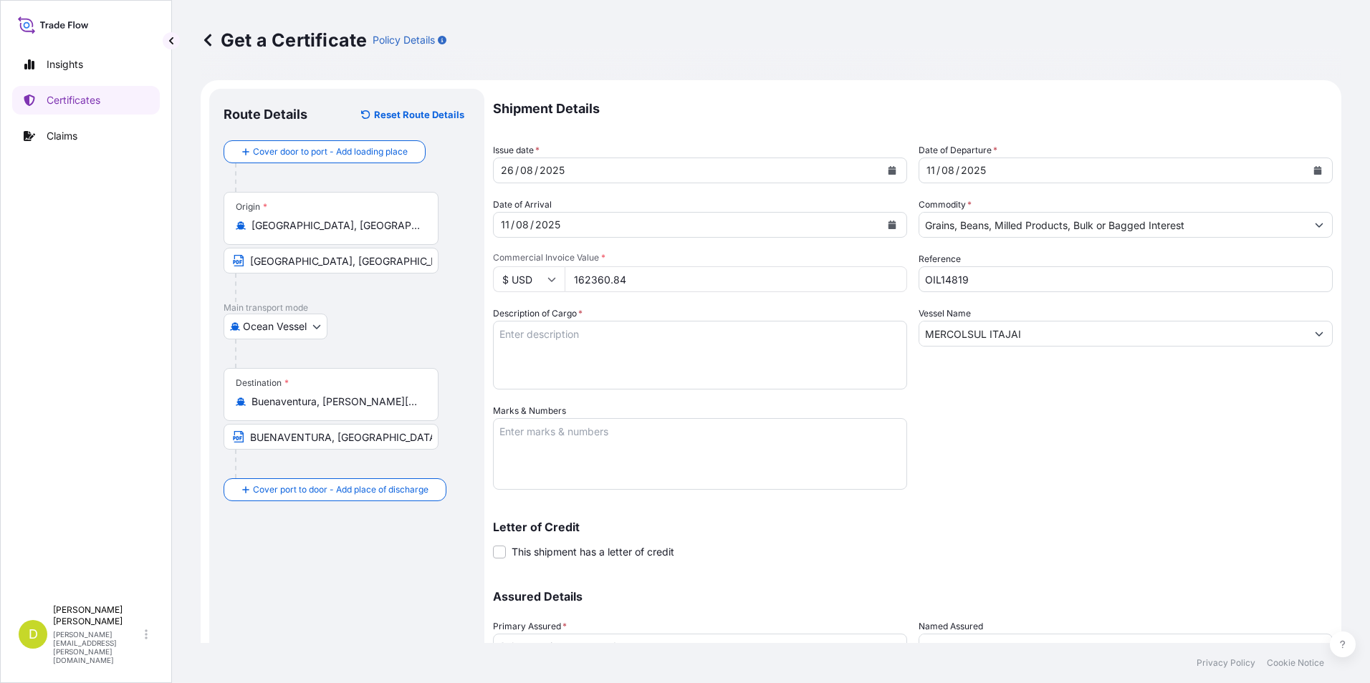
click at [626, 380] on textarea "Description of Cargo *" at bounding box center [700, 355] width 414 height 69
click at [785, 360] on textarea "Description of Cargo *" at bounding box center [700, 355] width 414 height 69
type textarea "9"
click at [613, 343] on textarea "Description of Cargo *" at bounding box center [700, 355] width 414 height 69
click at [626, 430] on textarea "Marks & Numbers" at bounding box center [700, 454] width 414 height 72
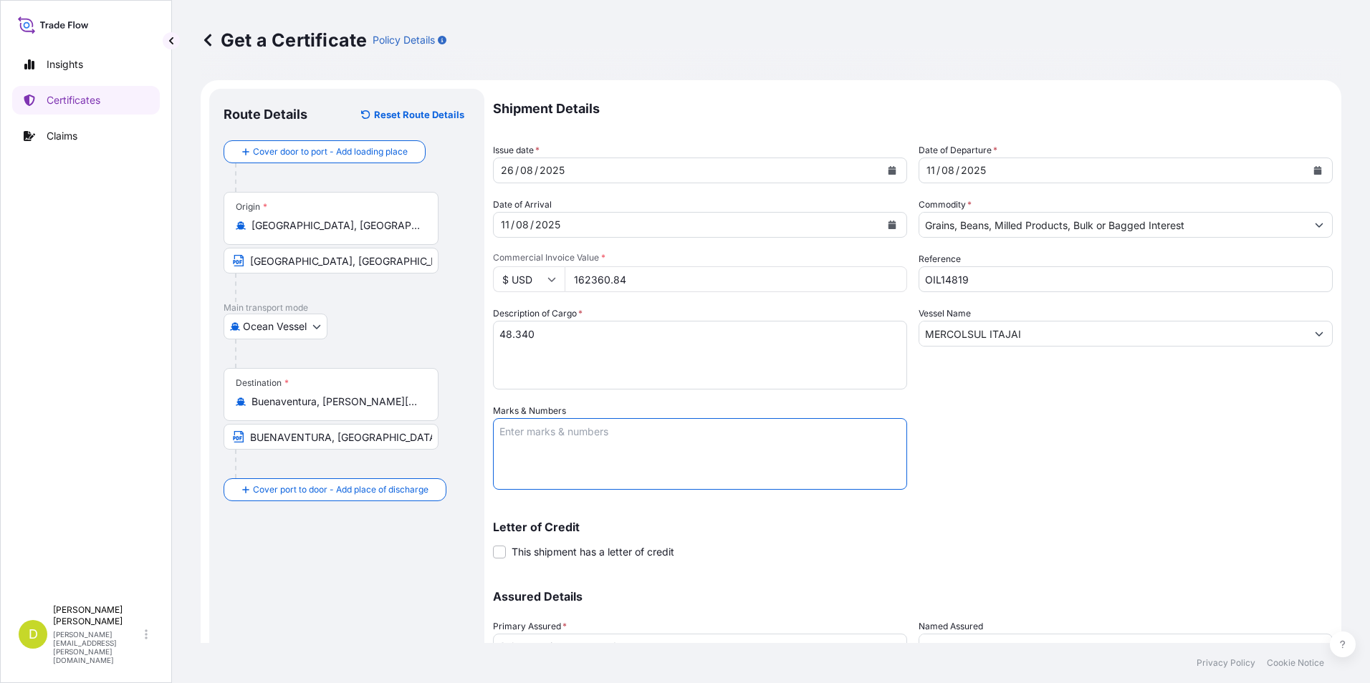
click at [531, 294] on div "Shipment Details Issue date * [DATE] Date of Departure * [DATE] Date of Arrival…" at bounding box center [913, 403] width 840 height 628
click at [510, 335] on textarea "48.340" at bounding box center [700, 355] width 414 height 69
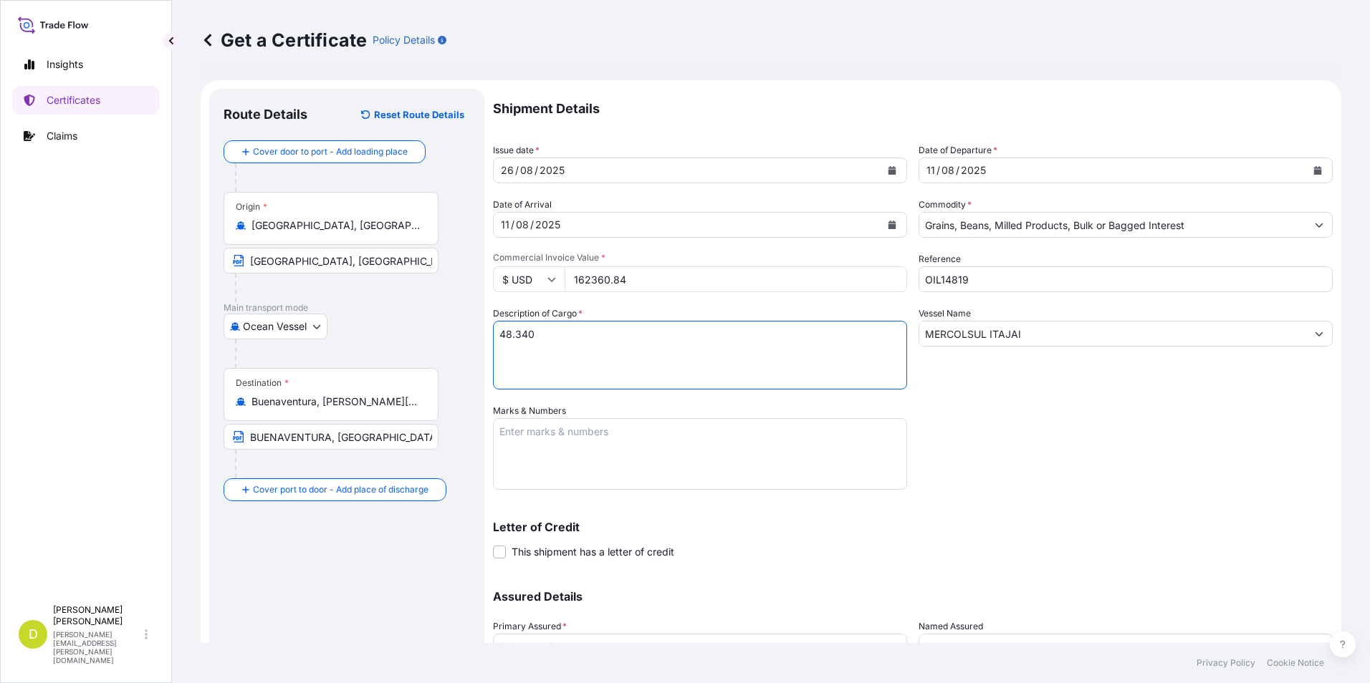
click at [514, 335] on textarea "48.340" at bounding box center [700, 355] width 414 height 69
click at [552, 336] on textarea "48,340" at bounding box center [700, 355] width 414 height 69
click at [795, 332] on textarea "48,340 MT," at bounding box center [700, 355] width 414 height 69
paste textarea "ACEITE REFINADO DE GIRASOL ARGENTINO ( ARGENTINE REFINED SUNFLOWER OIL )"
click at [637, 352] on textarea "48,340 MT, ACEITE REFINADO DE GIRASOL ARGENTINO (ARGENTINE REFINED SUNFLOWER OI…" at bounding box center [700, 355] width 414 height 69
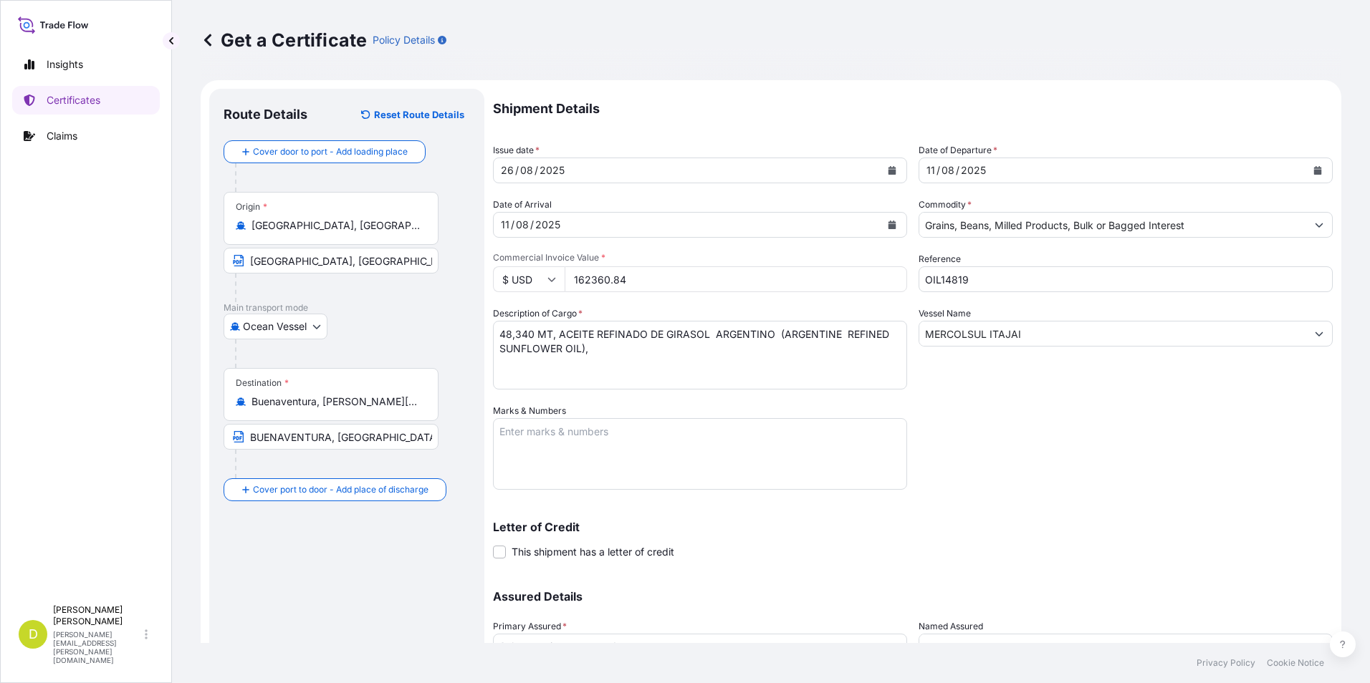
click at [650, 352] on textarea "48,340 MT, ACEITE REFINADO DE GIRASOL ARGENTINO (ARGENTINE REFINED SUNFLOWER OI…" at bounding box center [700, 355] width 414 height 69
paste textarea "BUE412517"
click at [639, 350] on textarea "48,340 MT, ACEITE REFINADO DE GIRASOL ARGENTINO (ARGENTINE REFINED SUNFLOWER OI…" at bounding box center [700, 355] width 414 height 69
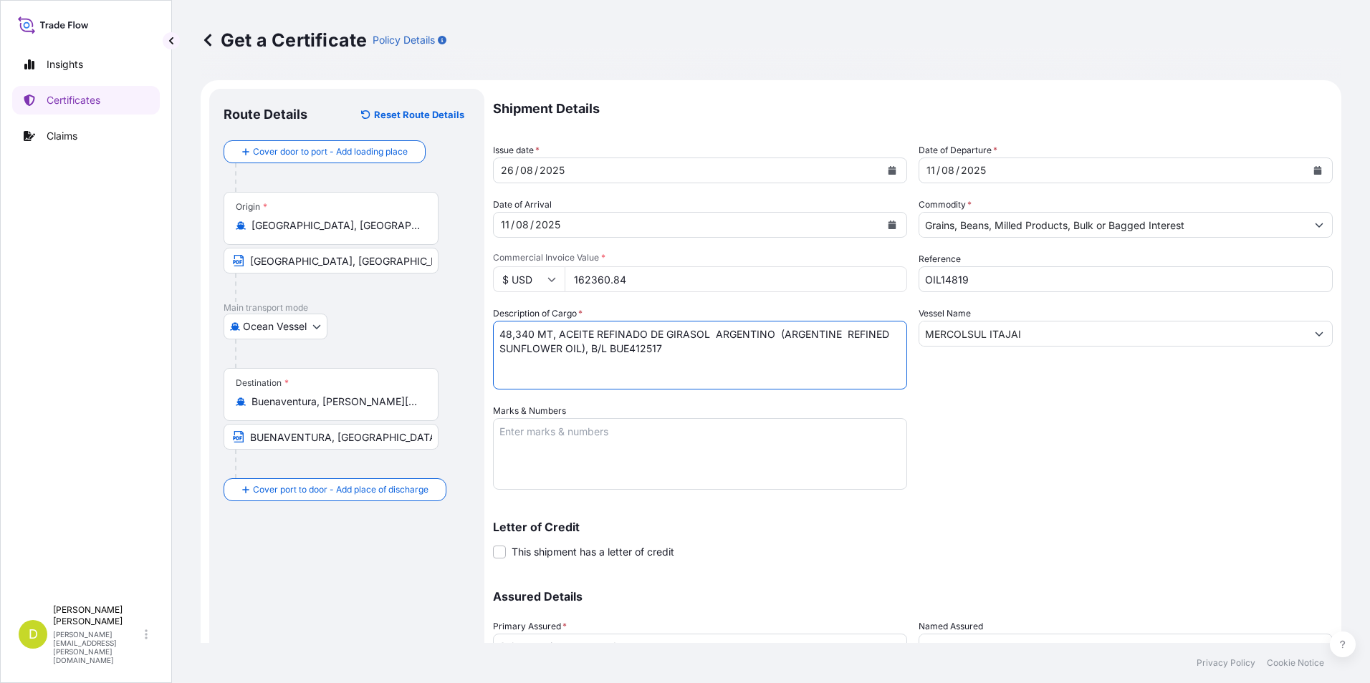
click at [717, 350] on textarea "48,340 MT, ACEITE REFINADO DE GIRASOL ARGENTINO (ARGENTINE REFINED SUNFLOWER OI…" at bounding box center [700, 355] width 414 height 69
click at [651, 353] on textarea "48,340 MT, ACEITE REFINADO DE GIRASOL ARGENTINO (ARGENTINE REFINED SUNFLOWER OI…" at bounding box center [700, 355] width 414 height 69
click at [754, 355] on textarea "48,340 MT, ACEITE REFINADO DE GIRASOL ARGENTINO (ARGENTINE REFINED SUNFLOWER OI…" at bounding box center [700, 355] width 414 height 69
click at [847, 350] on textarea "48,340 MT, ACEITE REFINADO DE GIRASOL ARGENTINO (ARGENTINE REFINED SUNFLOWER OI…" at bounding box center [700, 355] width 414 height 69
type textarea "48,340 MT, ACEITE REFINADO DE GIRASOL ARGENTINO (ARGENTINE REFINED SUNFLOWER OI…"
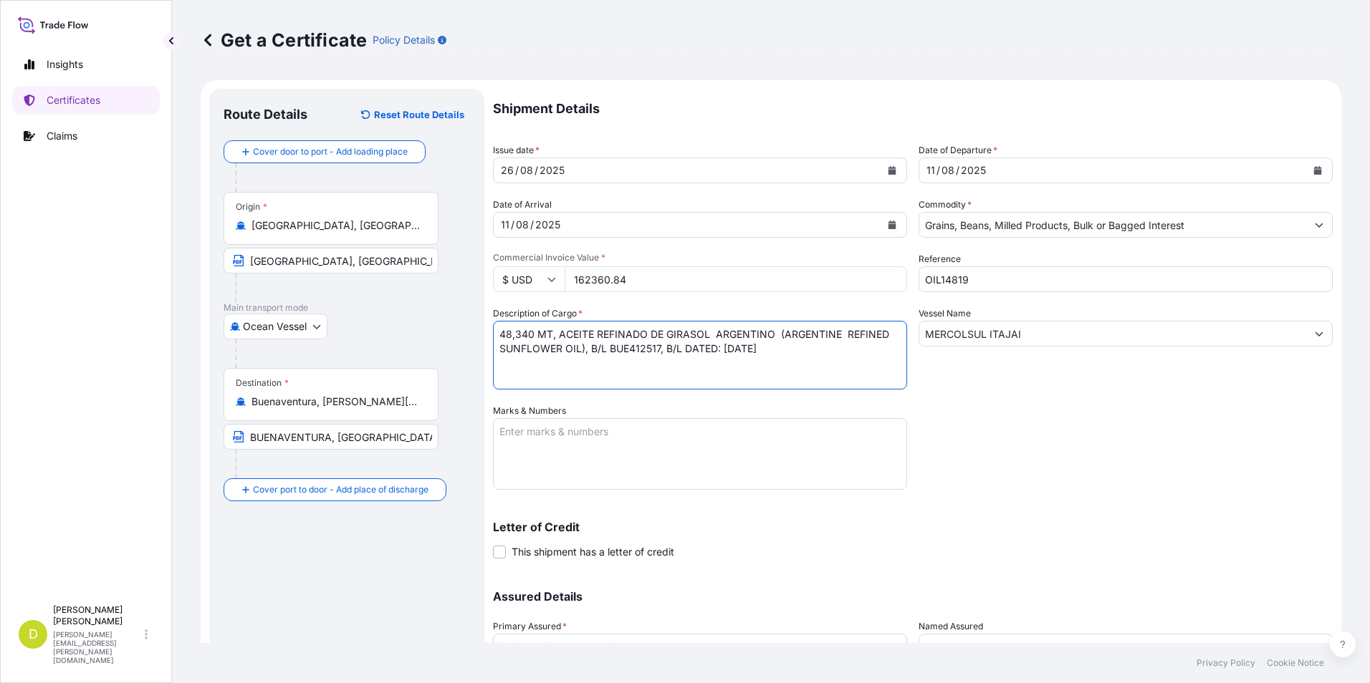
click at [762, 421] on textarea "Marks & Numbers" at bounding box center [700, 454] width 414 height 72
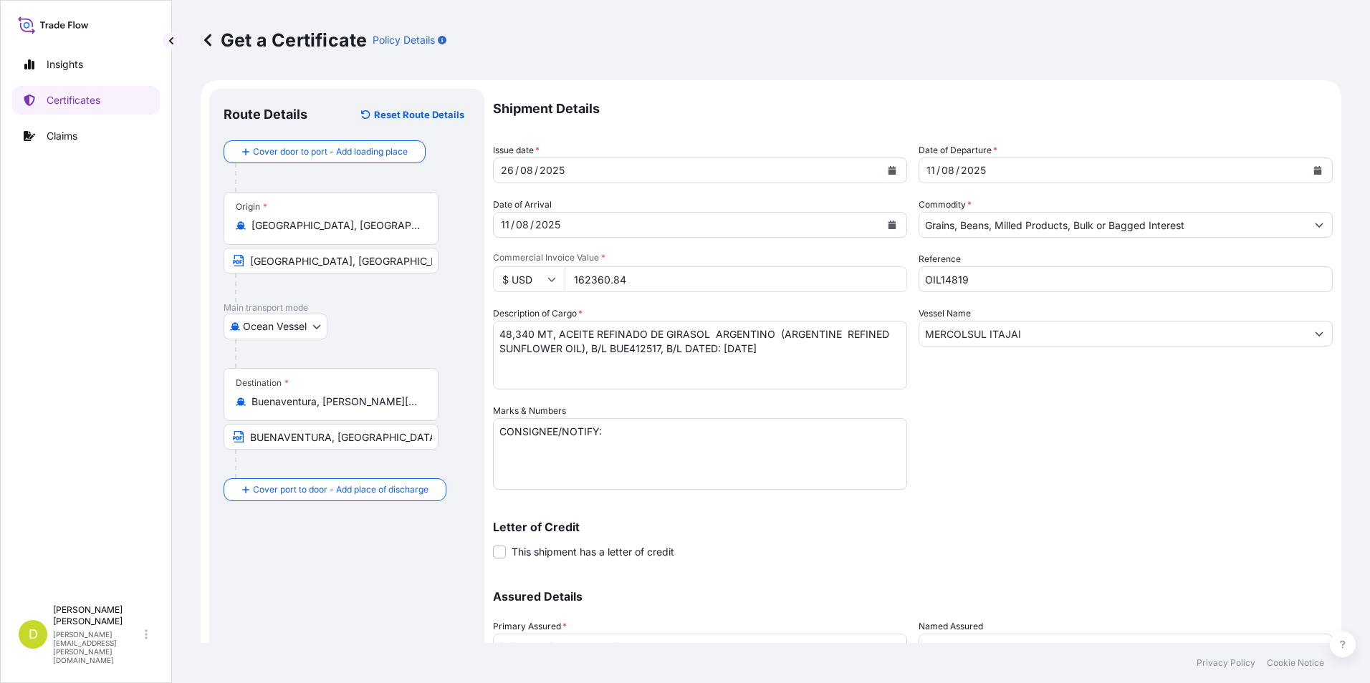
click at [595, 414] on div "Marks & Numbers CONSIGNEE/NOTIFY:" at bounding box center [700, 447] width 414 height 86
click at [565, 429] on textarea "CONSIGNEE/NOTIFY:" at bounding box center [700, 454] width 414 height 72
paste textarea "LOGIMPEX CARGO SAS-CODIGO ACI 493, CRA 43B N 16-95 OFICINAS 305-306, [GEOGRAPHI…"
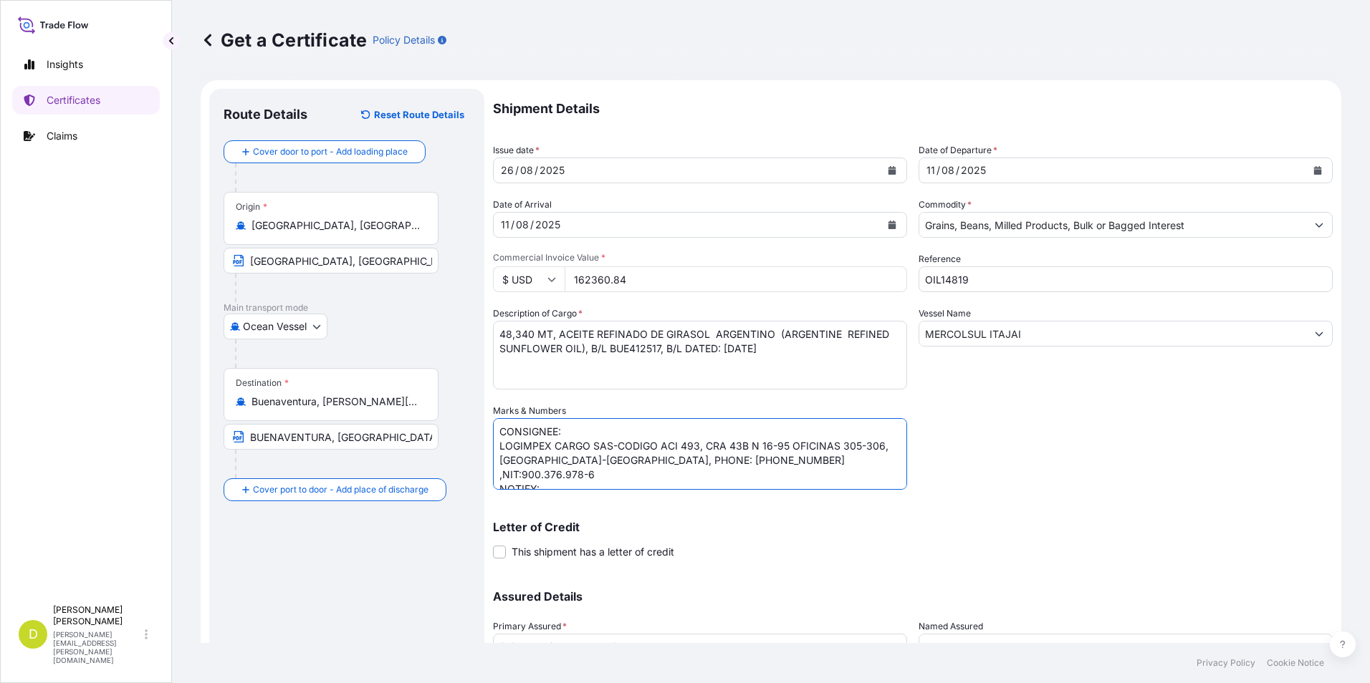
click at [542, 479] on textarea "CONSIGNEE: LOGIMPEX CARGO SAS-CODIGO ACI 493, CRA 43B N 16-95 OFICINAS 305-306,…" at bounding box center [700, 454] width 414 height 72
drag, startPoint x: 522, startPoint y: 477, endPoint x: 513, endPoint y: 479, distance: 8.7
click at [520, 477] on textarea "CONSIGNEE: LOGIMPEX CARGO SAS-CODIGO ACI 493, CRA 43B N 16-95 OFICINAS 305-306,…" at bounding box center [700, 454] width 414 height 72
paste textarea "C.I PROCESADORA DE ACEITES Y BEBIDAS S.A.S., CR 57 N 74 – 20 , ITAGUI- [GEOGRAP…"
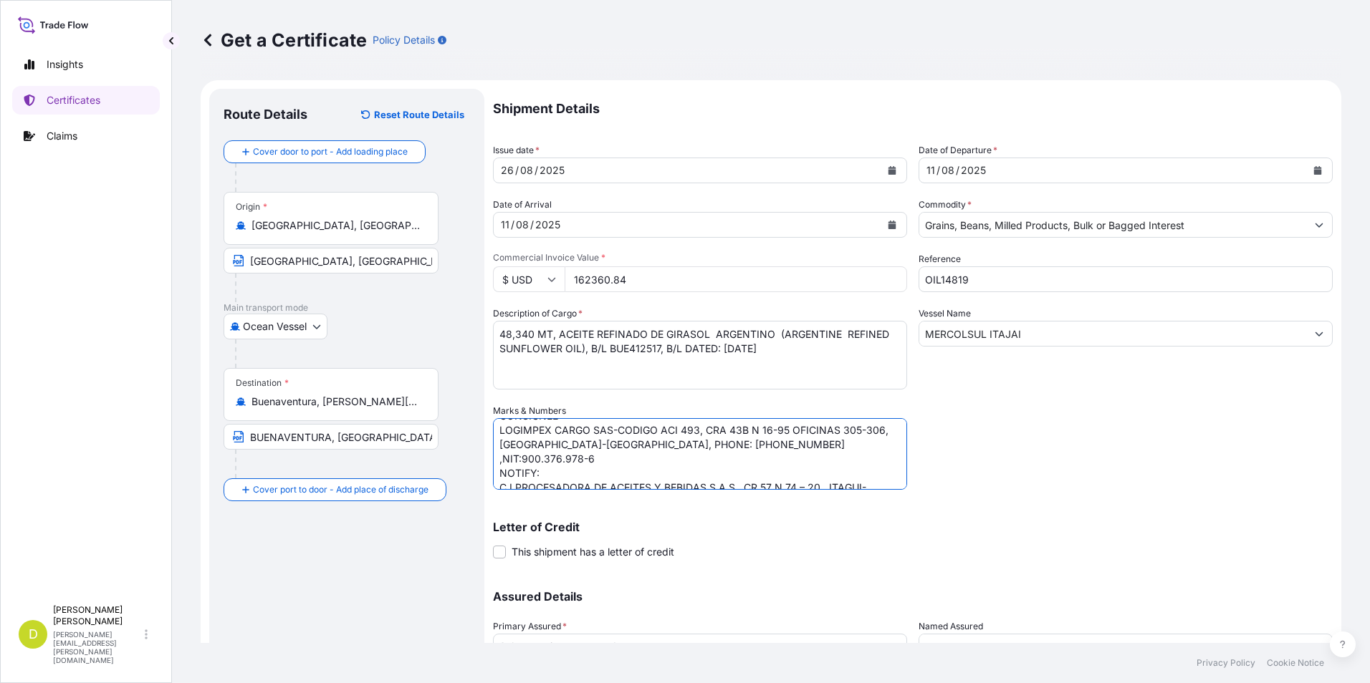
scroll to position [0, 0]
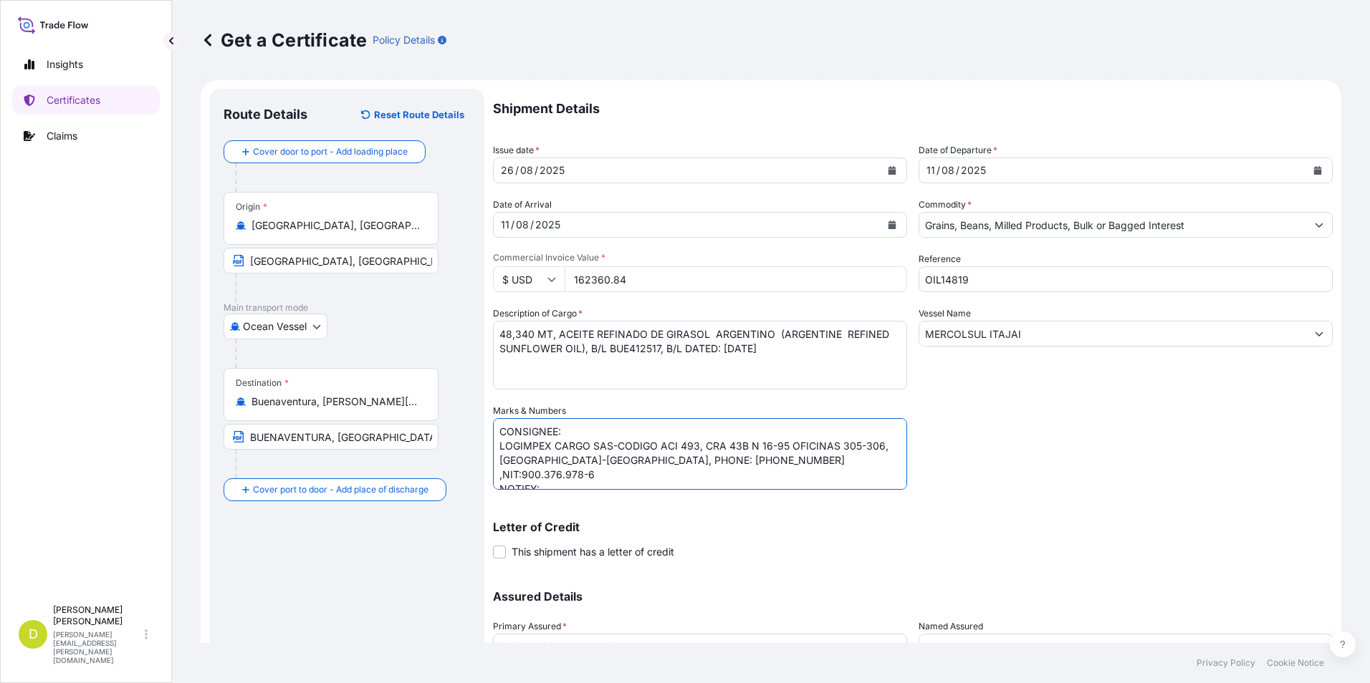
type textarea "CONSIGNEE: LOGIMPEX CARGO SAS-CODIGO ACI 493, CRA 43B N 16-95 OFICINAS 305-306,…"
click at [1227, 389] on div "Vessel Name MERCOLSUL ITAJAI" at bounding box center [1125, 348] width 414 height 83
click at [608, 370] on textarea "48,340 MT, ACEITE REFINADO DE GIRASOL ARGENTINO (ARGENTINE REFINED SUNFLOWER OI…" at bounding box center [700, 355] width 414 height 69
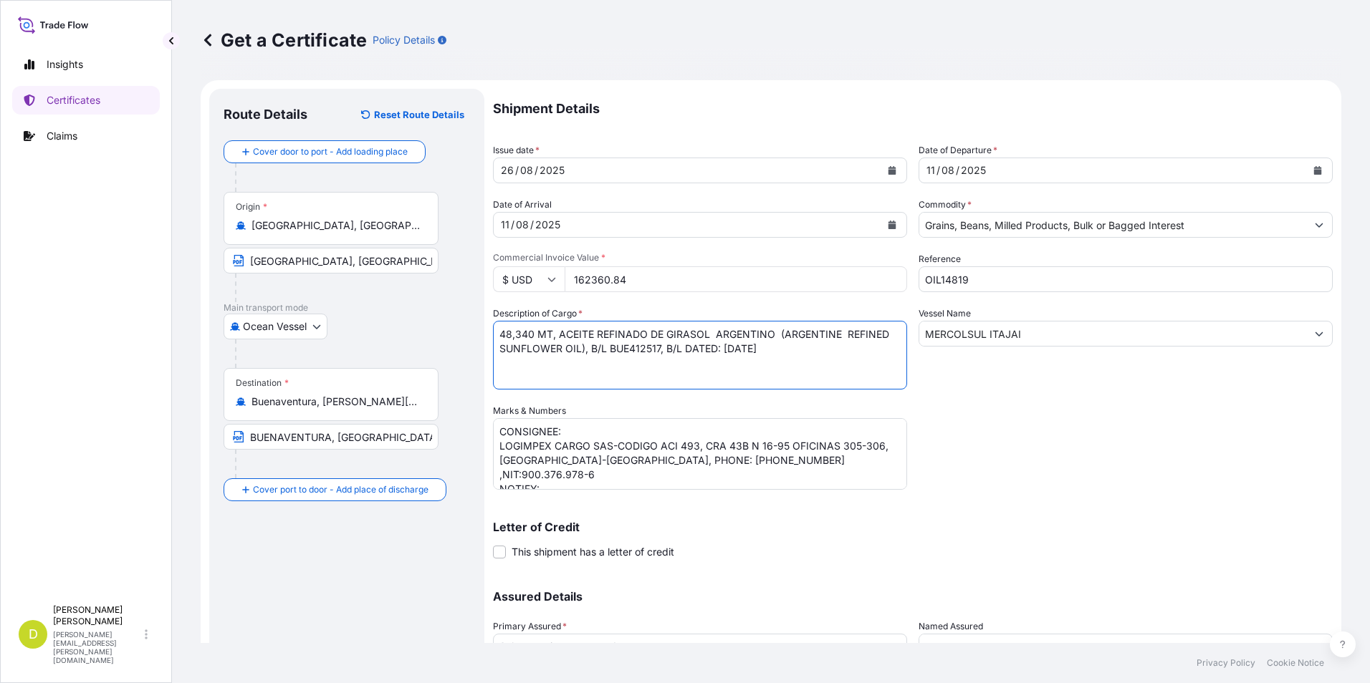
click at [499, 332] on textarea "48,340 MT, ACEITE REFINADO DE GIRASOL ARGENTINO (ARGENTINE REFINED SUNFLOWER OI…" at bounding box center [700, 355] width 414 height 69
drag, startPoint x: 1214, startPoint y: 435, endPoint x: 1001, endPoint y: 428, distance: 212.9
click at [1214, 435] on div "Shipment Details Issue date * [DATE] Date of Departure * [DATE] Date of Arrival…" at bounding box center [913, 403] width 840 height 628
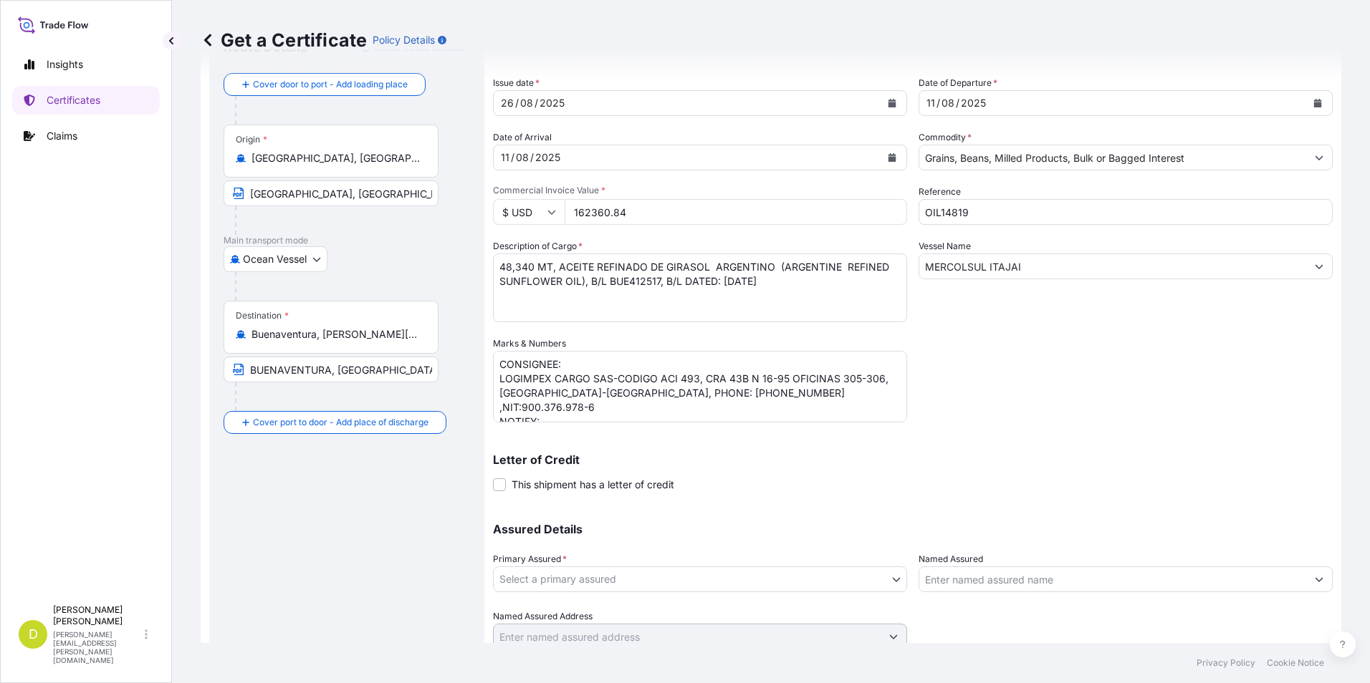
scroll to position [123, 0]
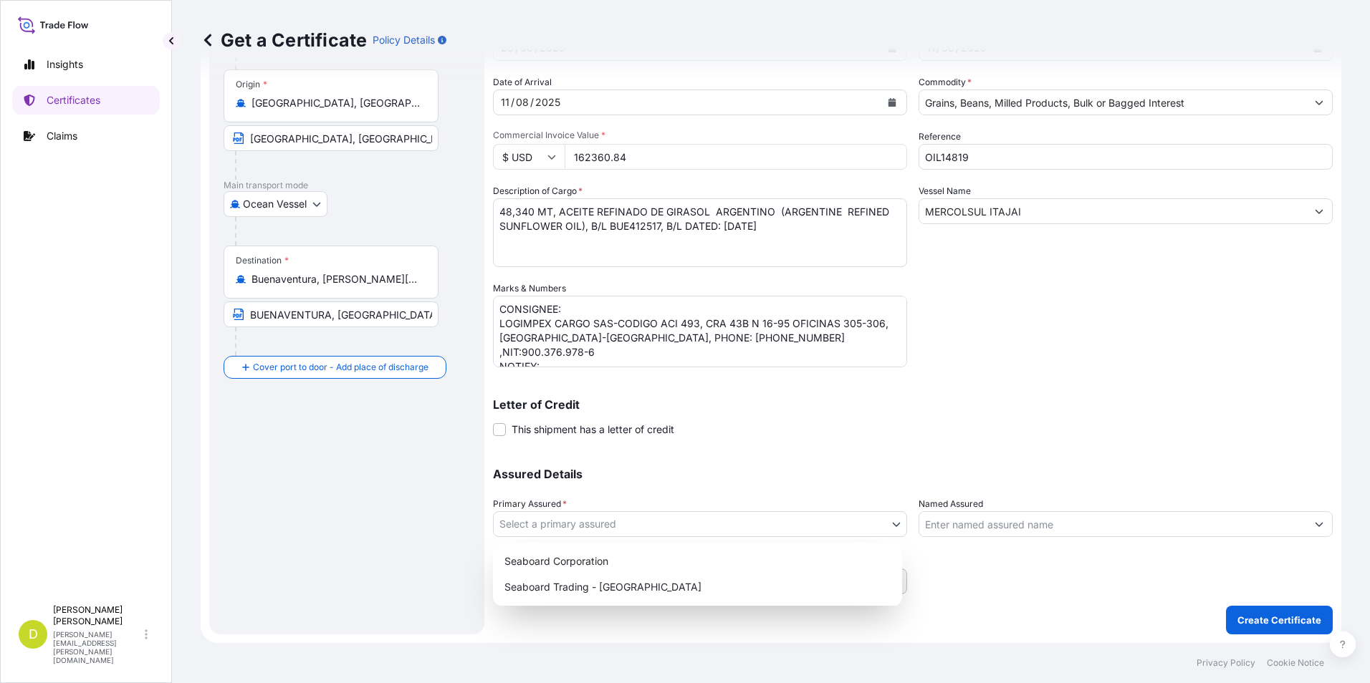
click at [810, 523] on body "Insights Certificates Claims D [PERSON_NAME] [PERSON_NAME][EMAIL_ADDRESS][PERSO…" at bounding box center [685, 341] width 1370 height 683
click at [787, 586] on div "Seaboard Trading - [GEOGRAPHIC_DATA]" at bounding box center [698, 588] width 398 height 26
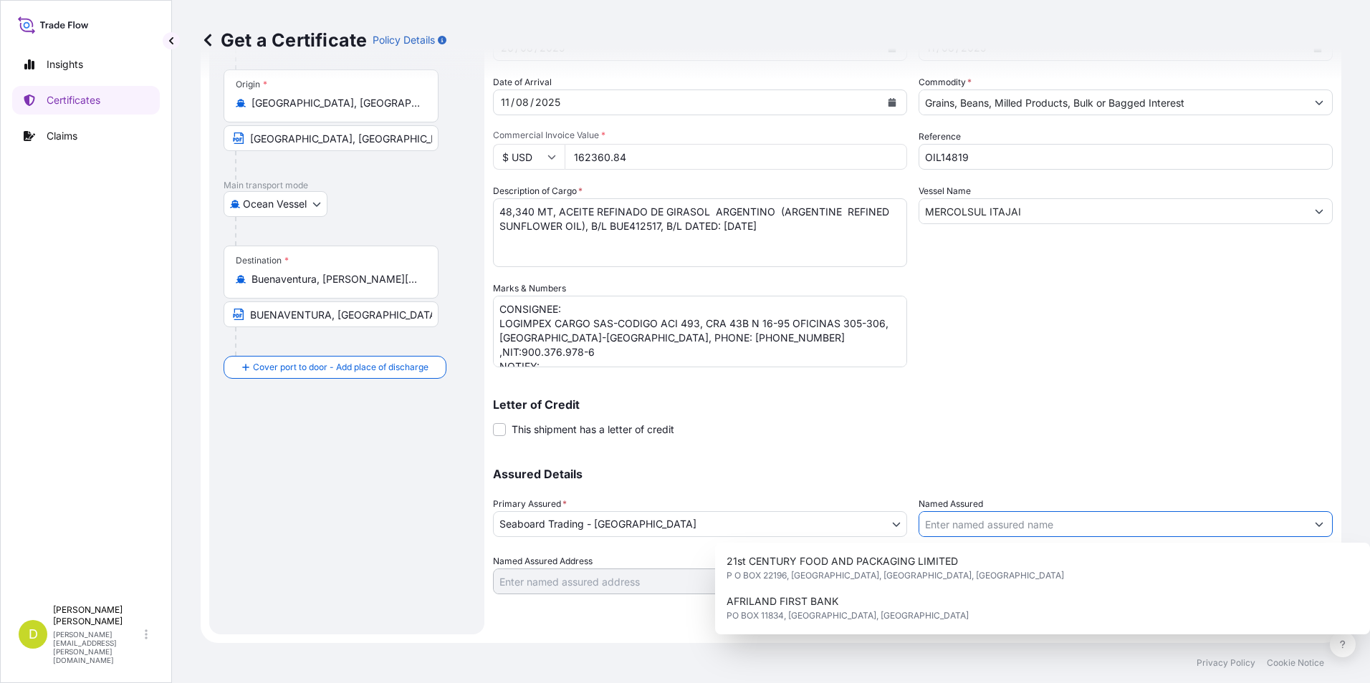
click at [1165, 513] on input "Named Assured" at bounding box center [1112, 525] width 387 height 26
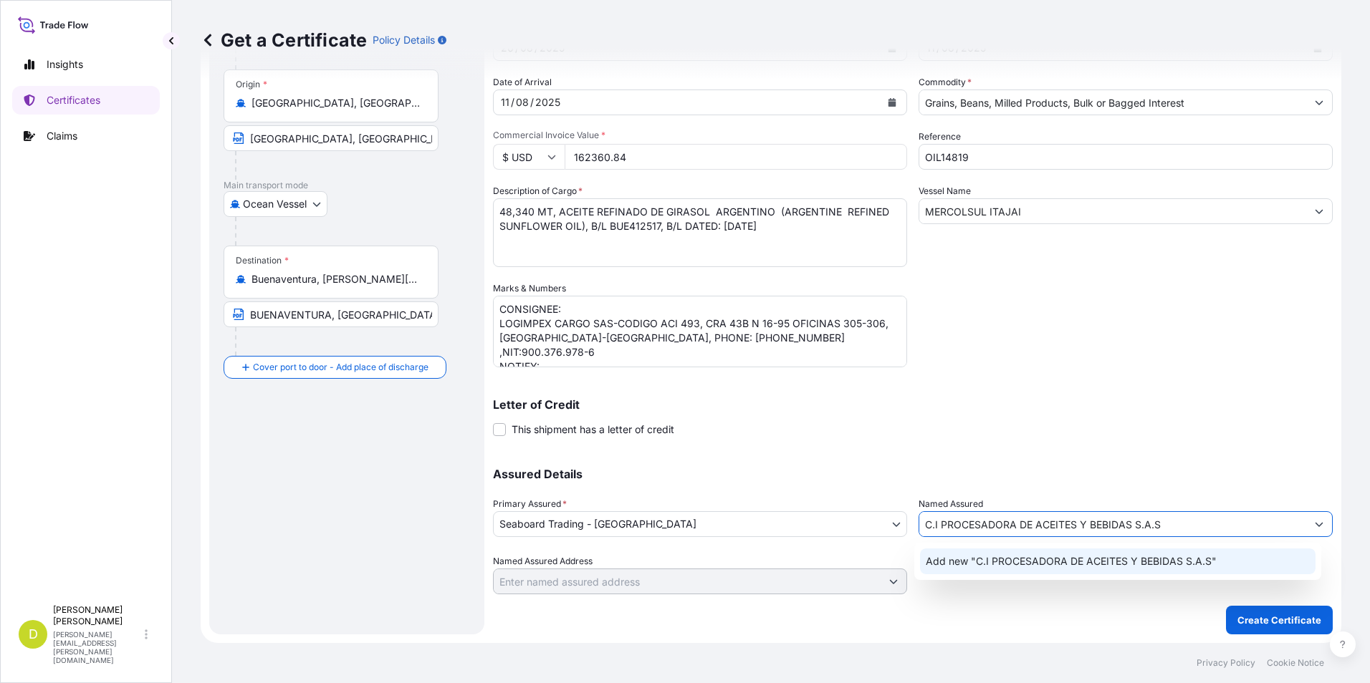
type input "C.I PROCESADORA DE ACEITES Y BEBIDAS S.A.S"
click at [838, 583] on input "Named Assured Address" at bounding box center [687, 582] width 387 height 26
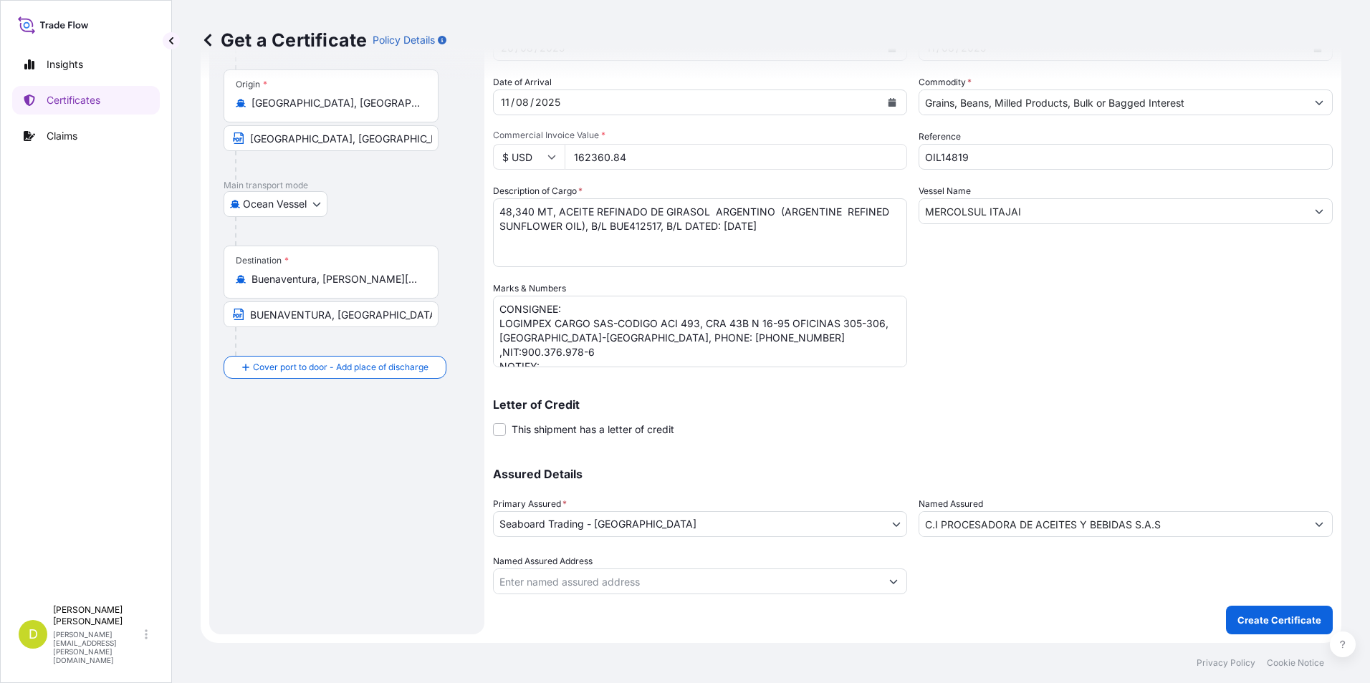
click at [680, 590] on input "Named Assured Address" at bounding box center [687, 582] width 387 height 26
paste input "CR 57 N 74 – 20 , [GEOGRAPHIC_DATA]- [GEOGRAPHIC_DATA], PHONE: [PHONE_NUMBER], …"
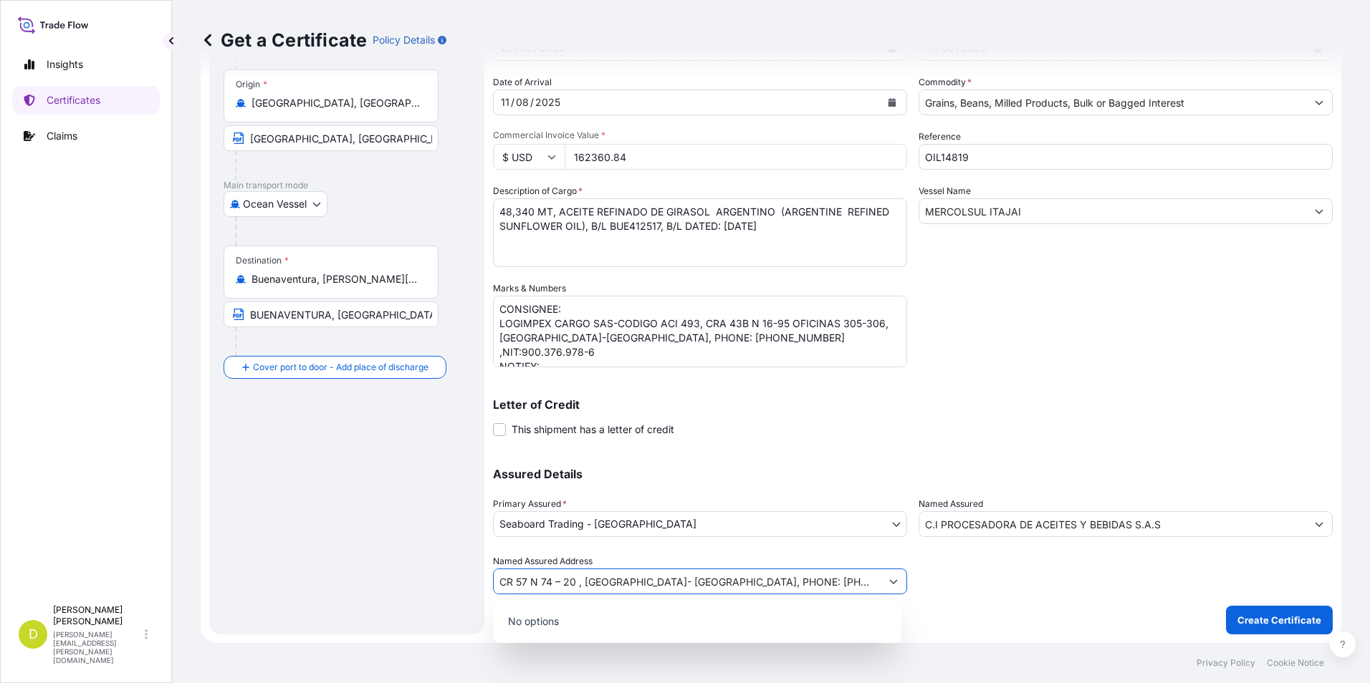
scroll to position [0, 19]
type input "CR 57 N 74 – 20 , [GEOGRAPHIC_DATA]- [GEOGRAPHIC_DATA], PHONE: [PHONE_NUMBER], …"
click at [983, 431] on div "Letter of Credit This shipment has a letter of credit Letter of credit * Letter…" at bounding box center [913, 418] width 840 height 38
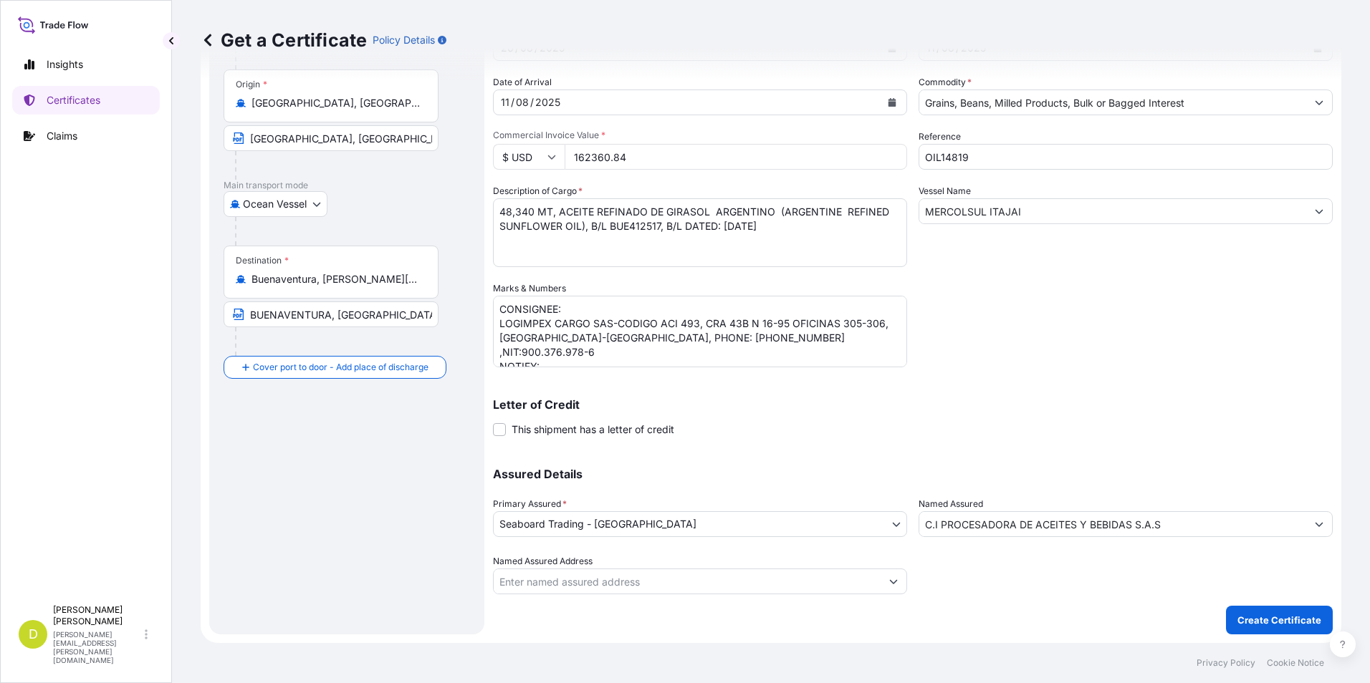
click at [811, 574] on input "Named Assured Address" at bounding box center [687, 582] width 387 height 26
paste input "CR 57 N 74 – 20 , [GEOGRAPHIC_DATA]- [GEOGRAPHIC_DATA], PHONE: [PHONE_NUMBER], …"
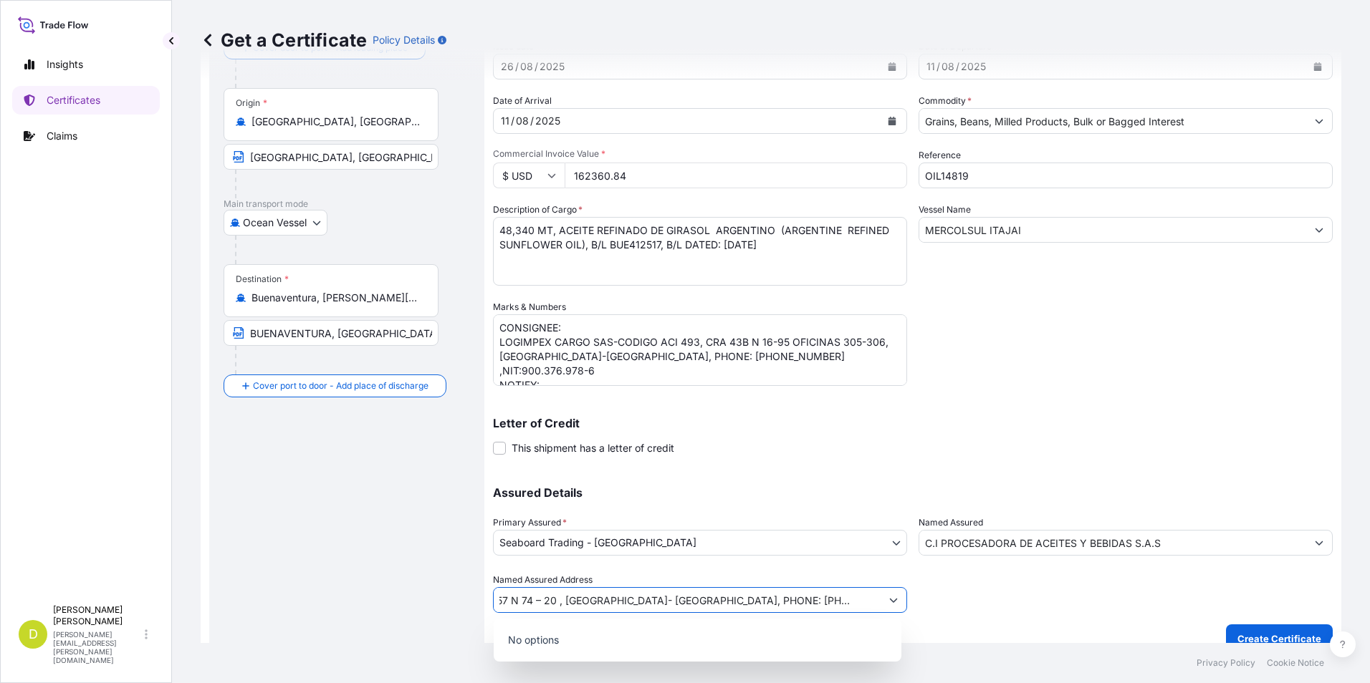
scroll to position [123, 0]
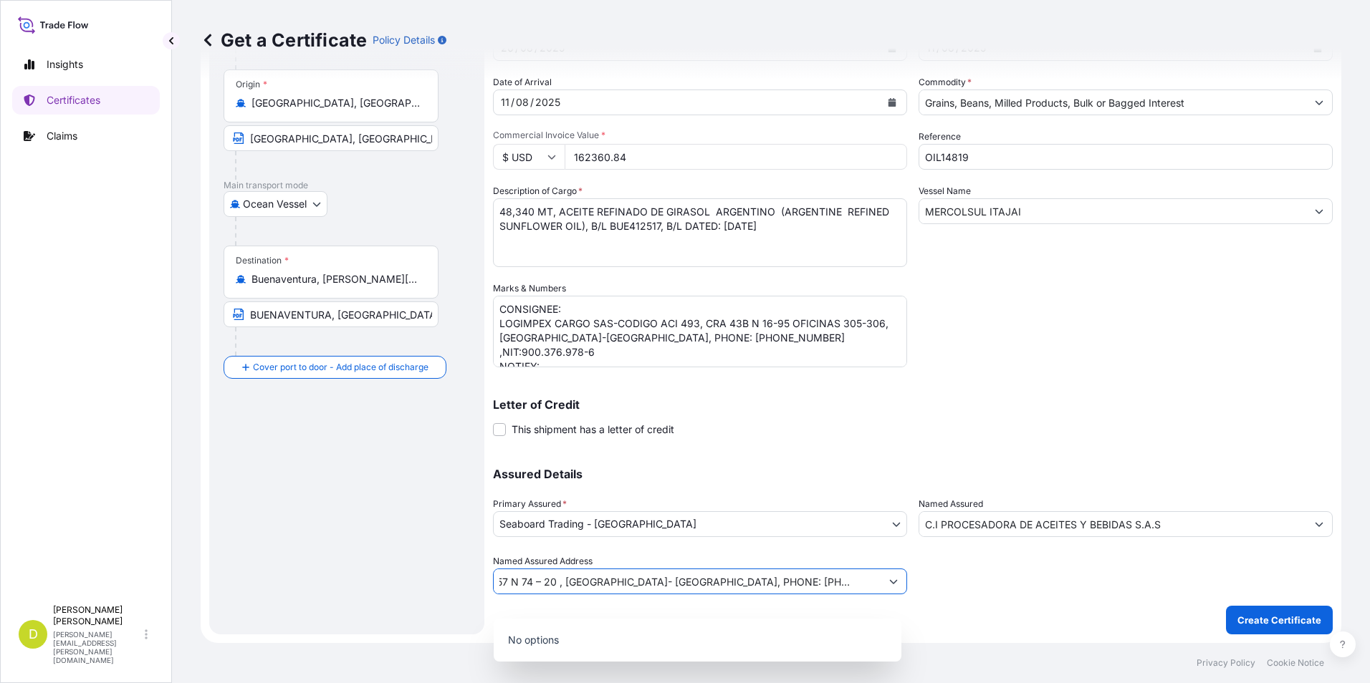
type input "CR 57 N 74 – 20 , [GEOGRAPHIC_DATA]- [GEOGRAPHIC_DATA], PHONE: [PHONE_NUMBER], …"
click at [545, 612] on div "Shipment Details Issue date * [DATE] Date of Departure * [DATE] Date of Arrival…" at bounding box center [913, 300] width 840 height 668
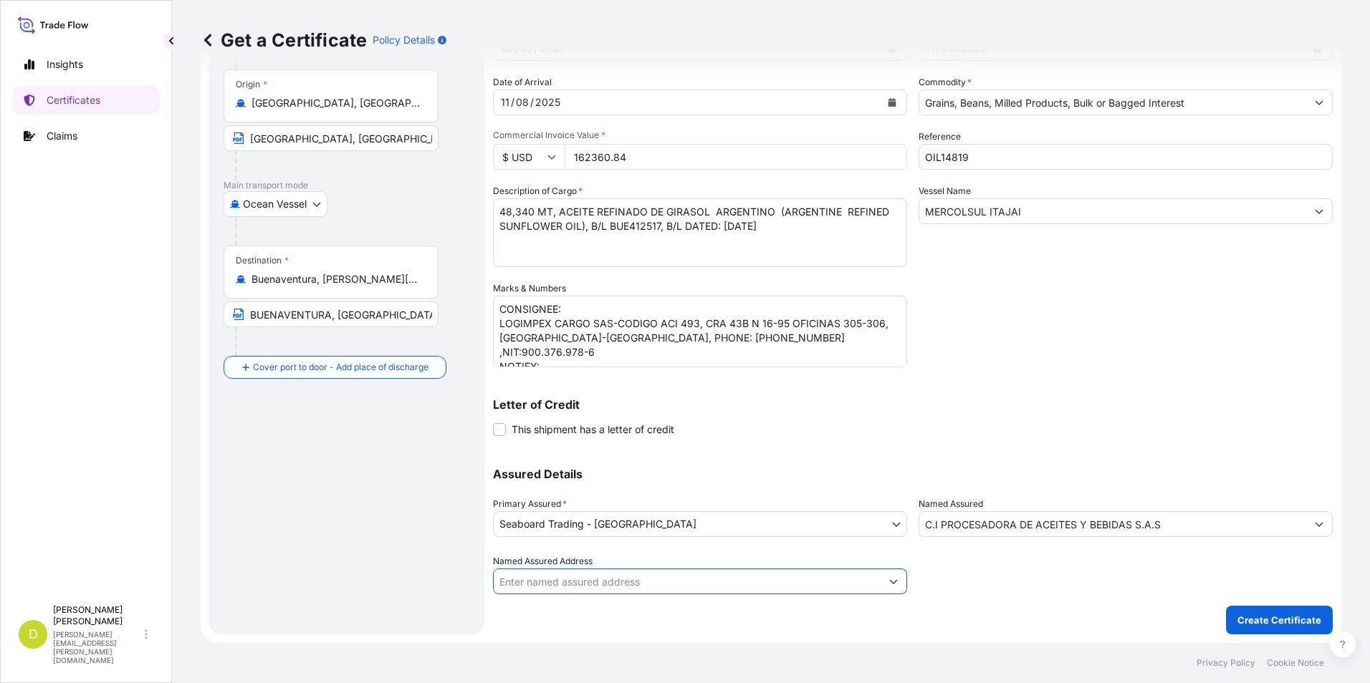
click at [532, 587] on input "Named Assured Address" at bounding box center [687, 582] width 387 height 26
paste input "CR 57 N 74 – 20 , [GEOGRAPHIC_DATA]- [GEOGRAPHIC_DATA], PHONE: [PHONE_NUMBER], …"
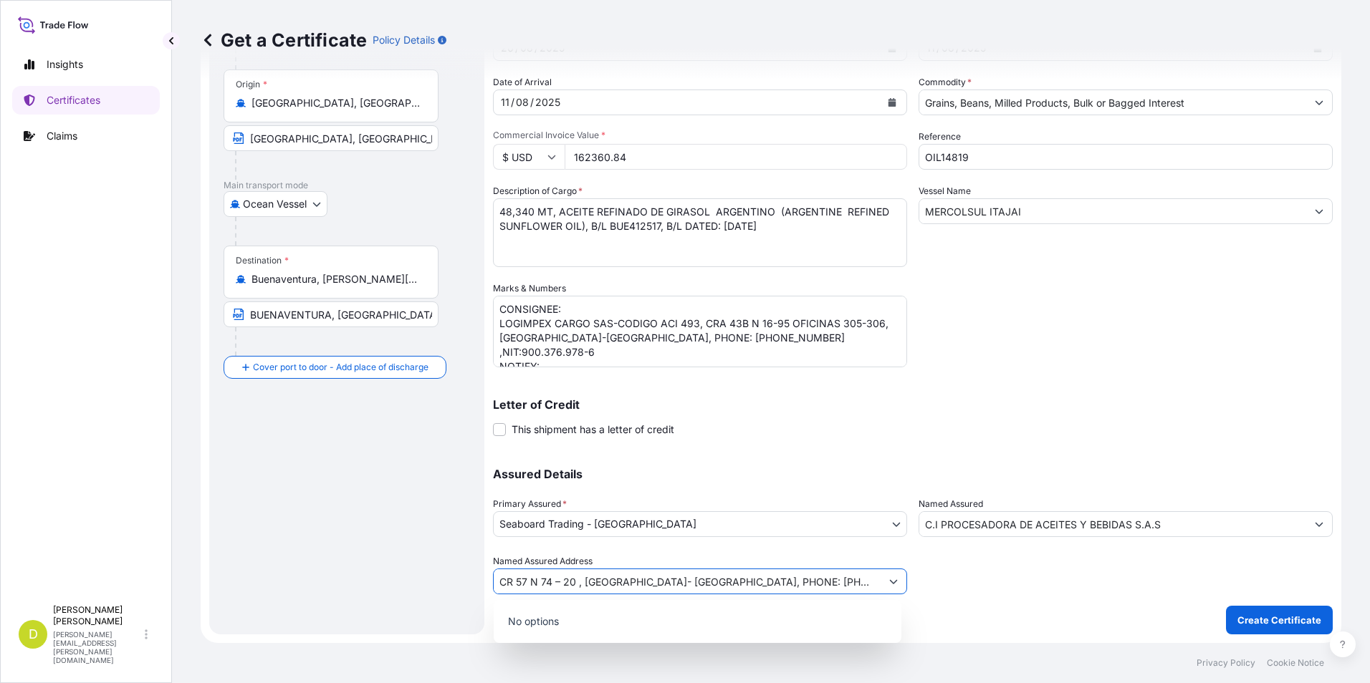
scroll to position [0, 19]
type input "CR 57 N 74 – 20 , [GEOGRAPHIC_DATA]- [GEOGRAPHIC_DATA], PHONE: [PHONE_NUMBER], …"
click at [1161, 479] on p "Assured Details" at bounding box center [913, 474] width 840 height 11
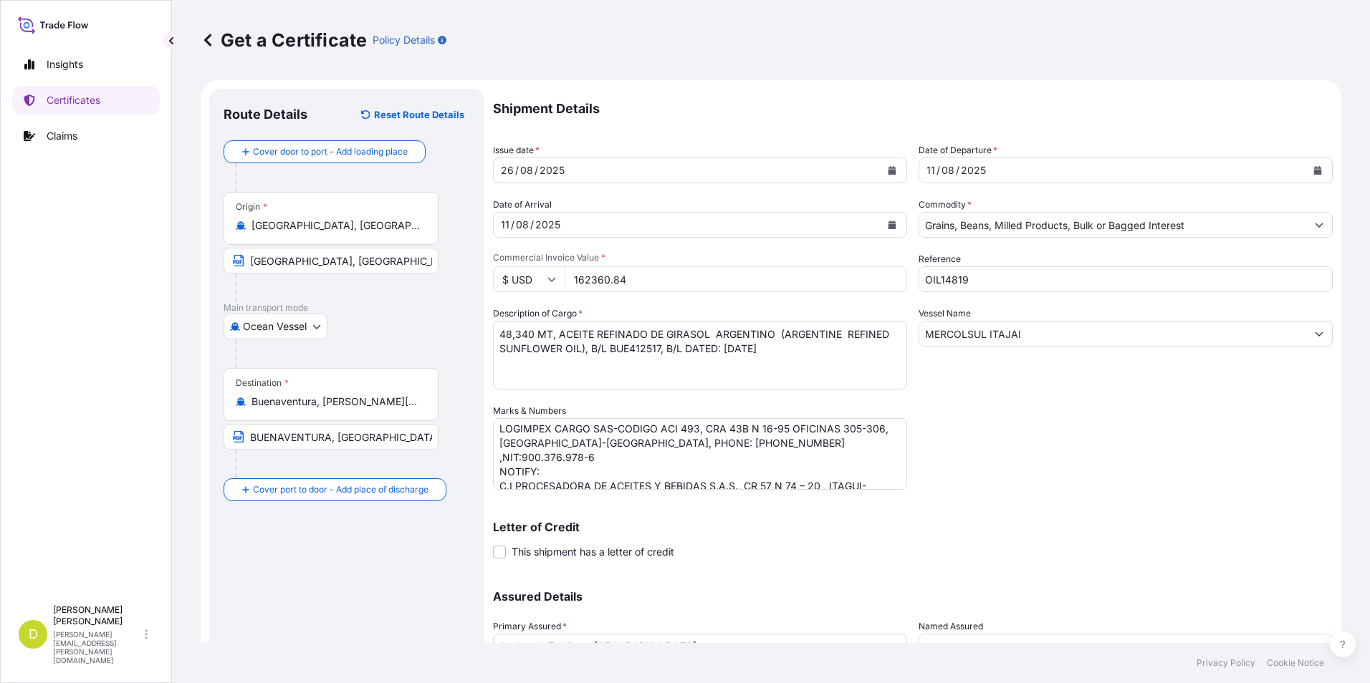
scroll to position [0, 0]
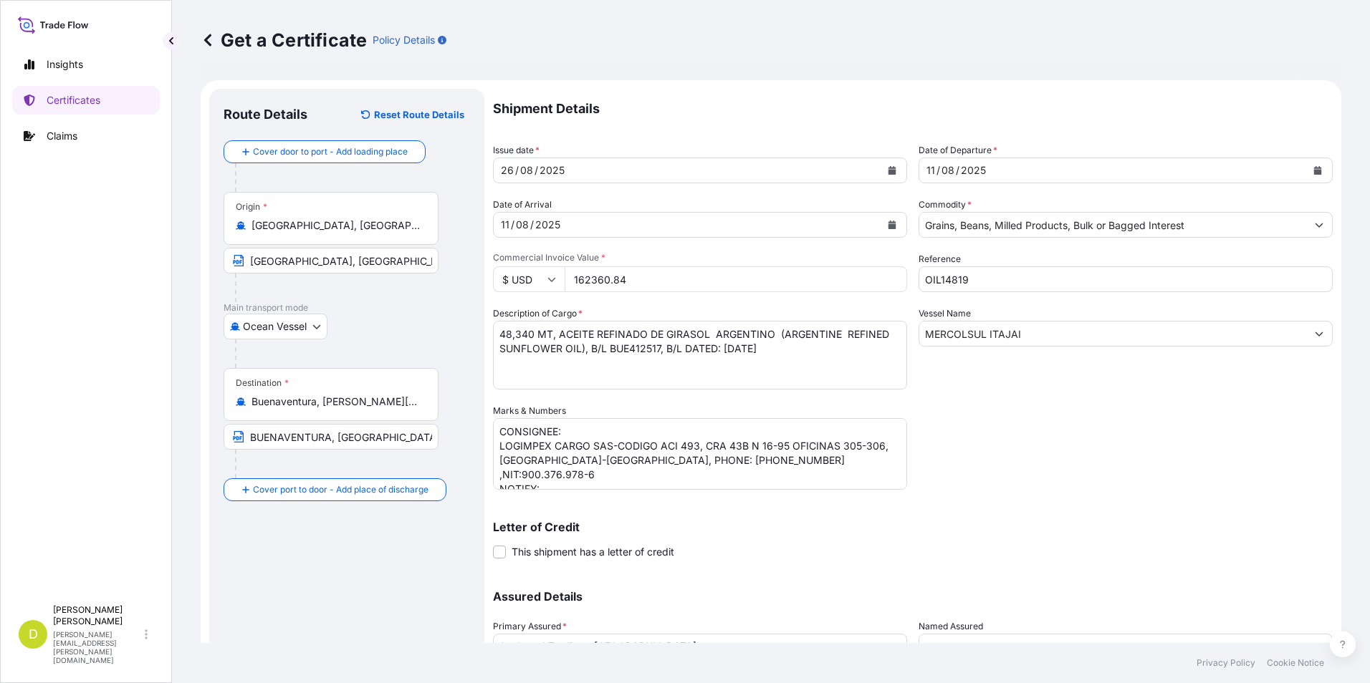
click at [532, 340] on textarea "48,340 MT, ACEITE REFINADO DE GIRASOL ARGENTINO (ARGENTINE REFINED SUNFLOWER OI…" at bounding box center [700, 355] width 414 height 69
click at [555, 333] on textarea "48,340 MT, ACEITE REFINADO DE GIRASOL ARGENTINO (ARGENTINE REFINED SUNFLOWER OI…" at bounding box center [700, 355] width 414 height 69
drag, startPoint x: 869, startPoint y: 352, endPoint x: 905, endPoint y: 355, distance: 35.9
click at [869, 352] on textarea "48,340 MT, ACEITE REFINADO DE GIRASOL ARGENTINO (ARGENTINE REFINED SUNFLOWER OI…" at bounding box center [700, 355] width 414 height 69
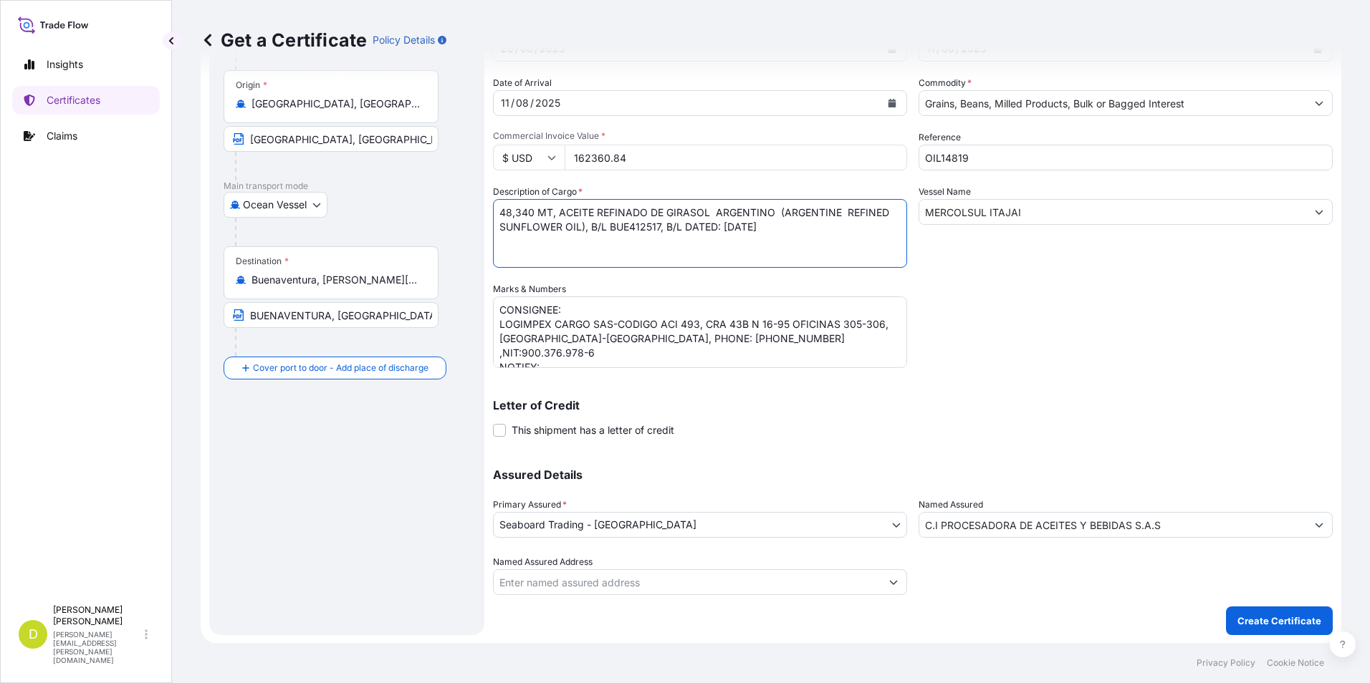
scroll to position [123, 0]
click at [676, 153] on input "162360.84" at bounding box center [736, 157] width 342 height 26
type input "162360.8"
type input "82845.09"
click at [1280, 627] on p "Create Certificate" at bounding box center [1279, 620] width 84 height 14
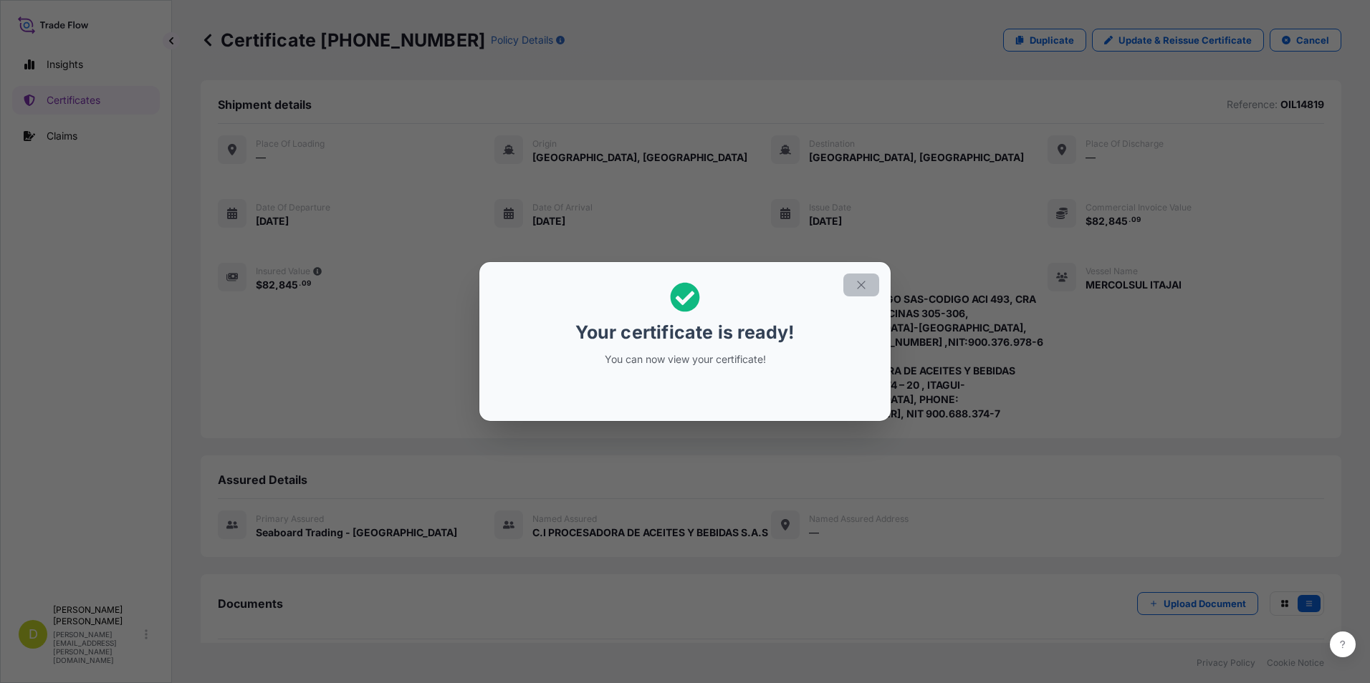
click at [867, 284] on icon "button" at bounding box center [861, 285] width 13 height 13
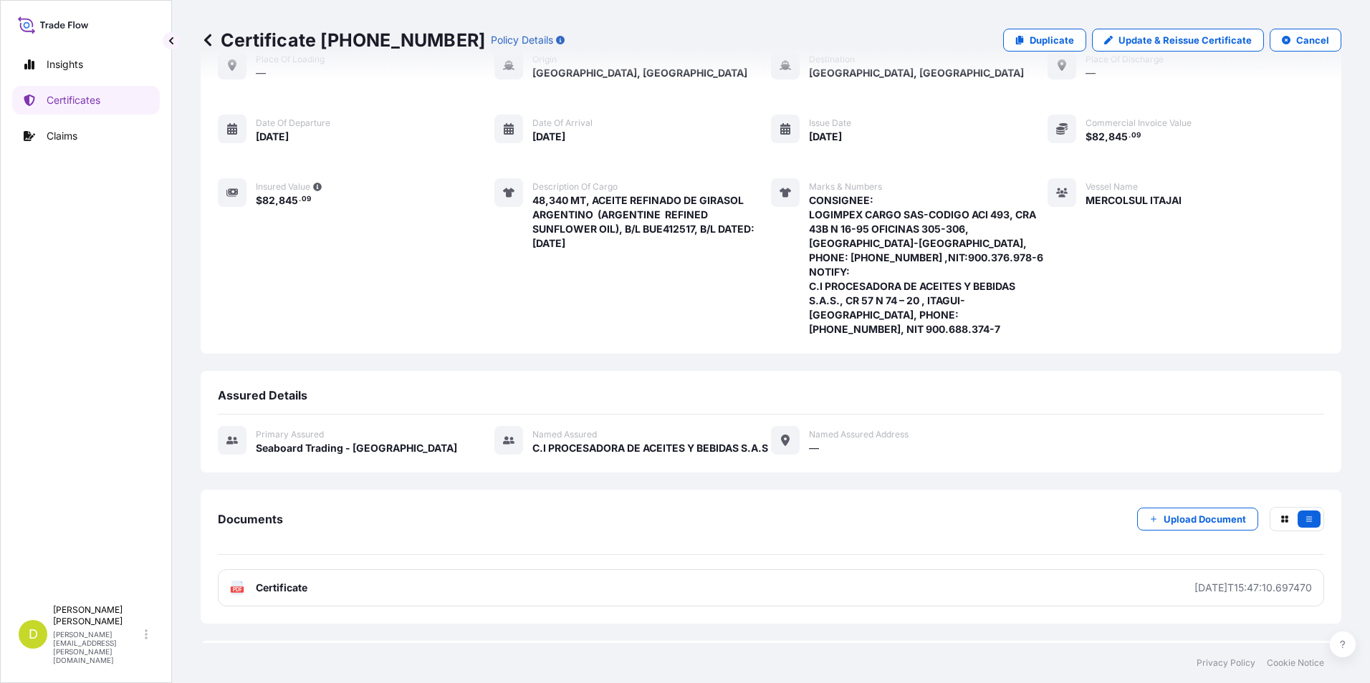
scroll to position [155, 0]
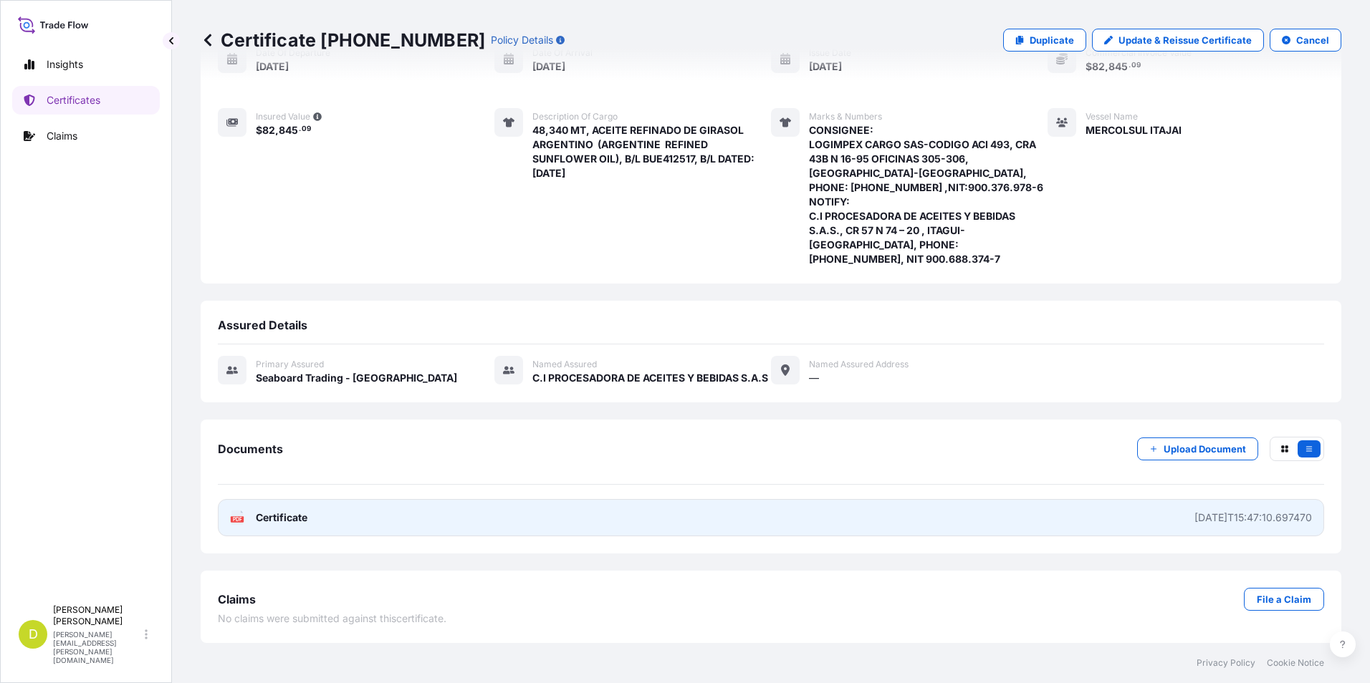
click at [784, 515] on link "PDF Certificate [DATE]T15:47:10.697470" at bounding box center [771, 517] width 1106 height 37
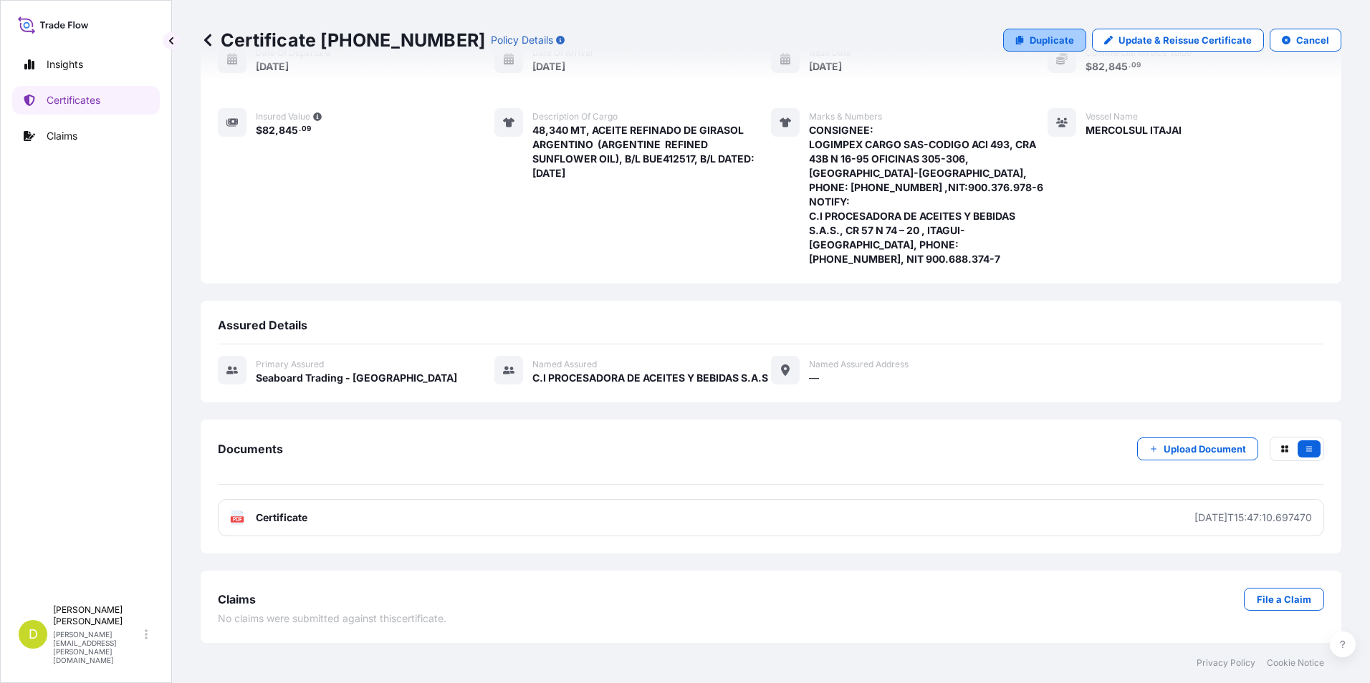
click at [1018, 44] on link "Duplicate" at bounding box center [1044, 40] width 83 height 23
select select "Ocean Vessel"
select select "31639"
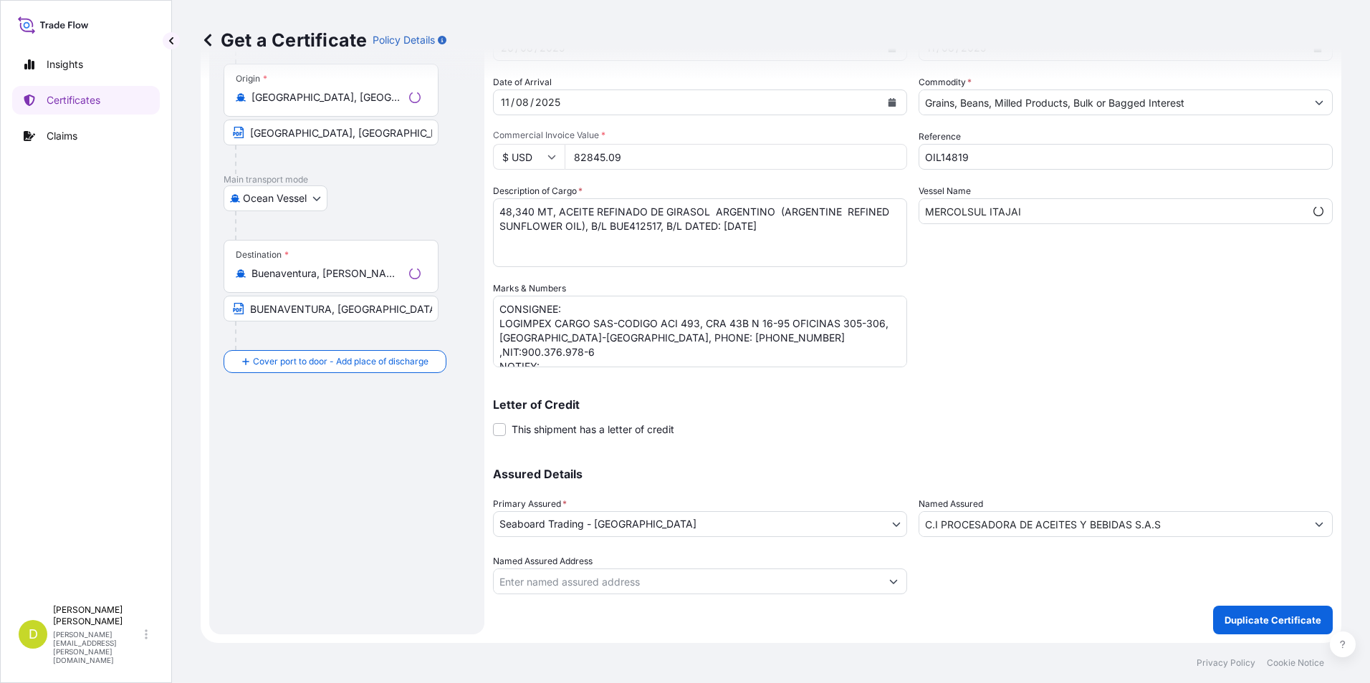
scroll to position [123, 0]
click at [728, 355] on textarea "CONSIGNEE: LOGIMPEX CARGO SAS-CODIGO ACI 493, CRA 43B N 16-95 OFICINAS 305-306,…" at bounding box center [700, 332] width 414 height 72
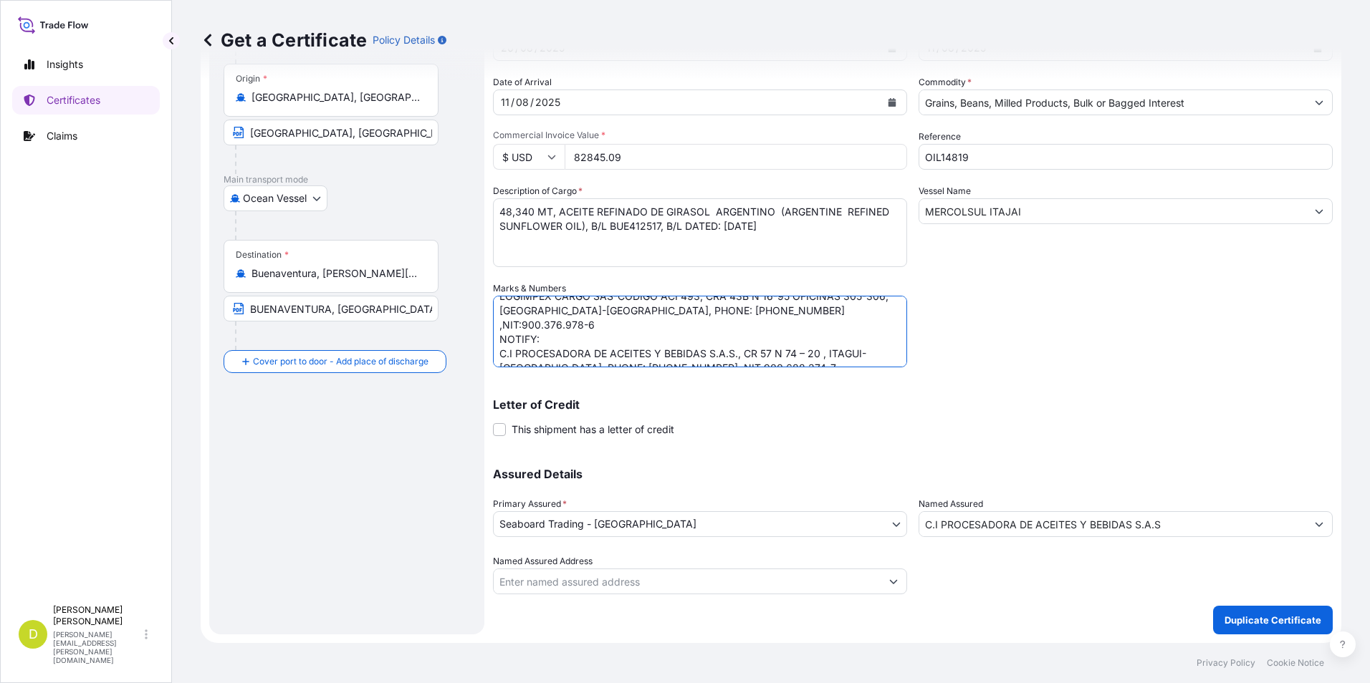
scroll to position [0, 0]
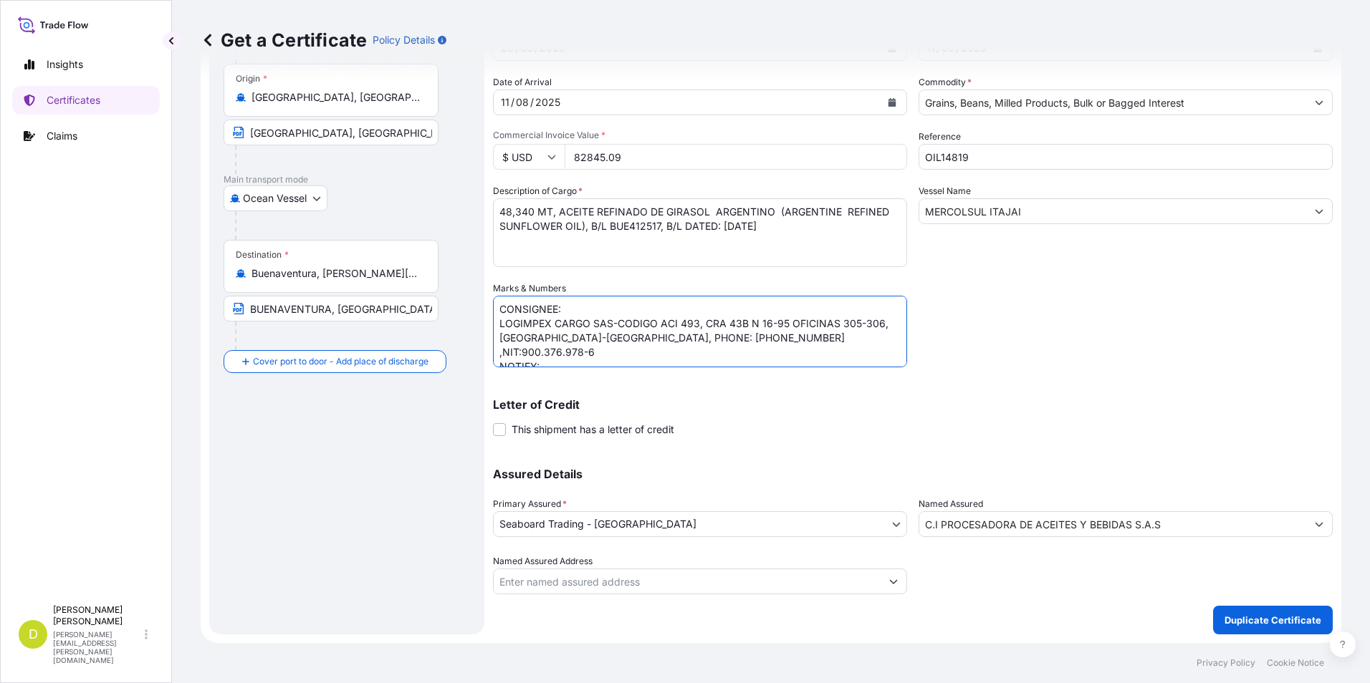
drag, startPoint x: 787, startPoint y: 358, endPoint x: 489, endPoint y: 319, distance: 300.6
click at [489, 319] on form "Route Details Cover door to port - Add loading place Place of loading Road / [G…" at bounding box center [771, 301] width 1141 height 686
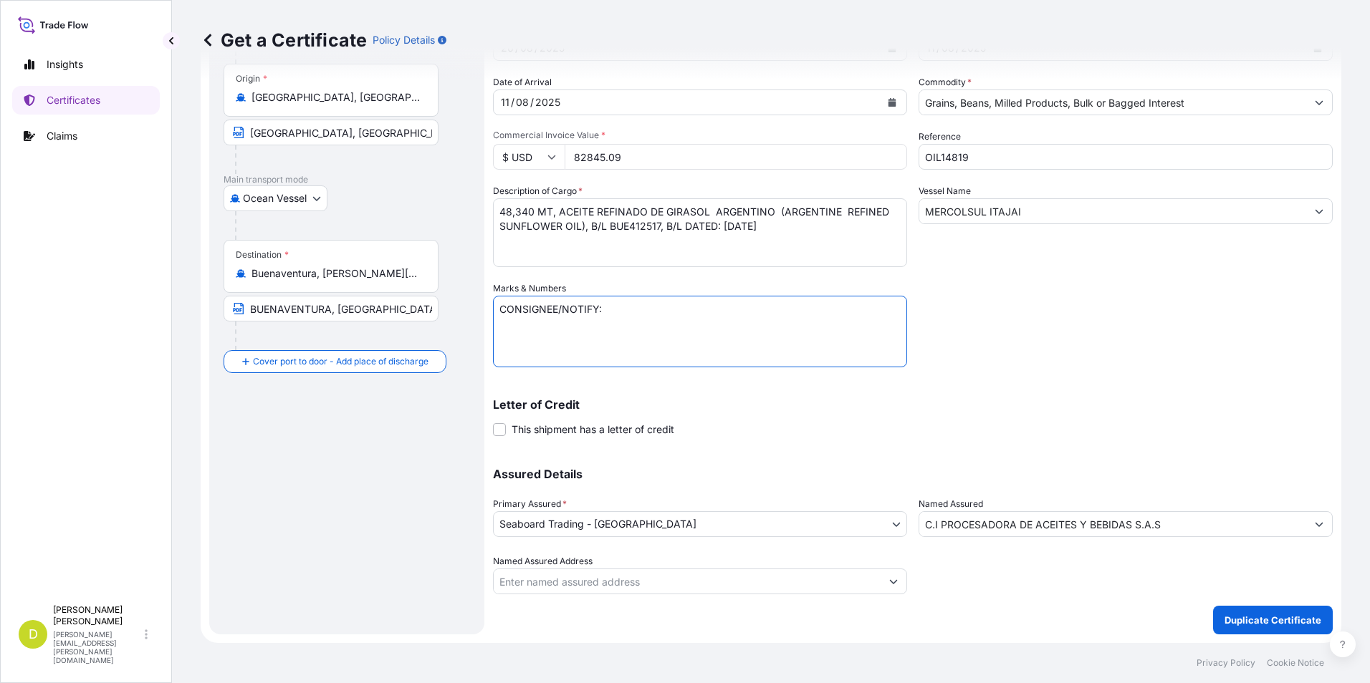
paste textarea "SEABOARD OVERSEAS [GEOGRAPHIC_DATA] S.A.S., [STREET_ADDRESS], NIT: 900.219.353-1"
type textarea "CONSIGNEE/NOTIFY: SEABOARD OVERSEAS [GEOGRAPHIC_DATA] S.A.S., [STREET_ADDRESS],…"
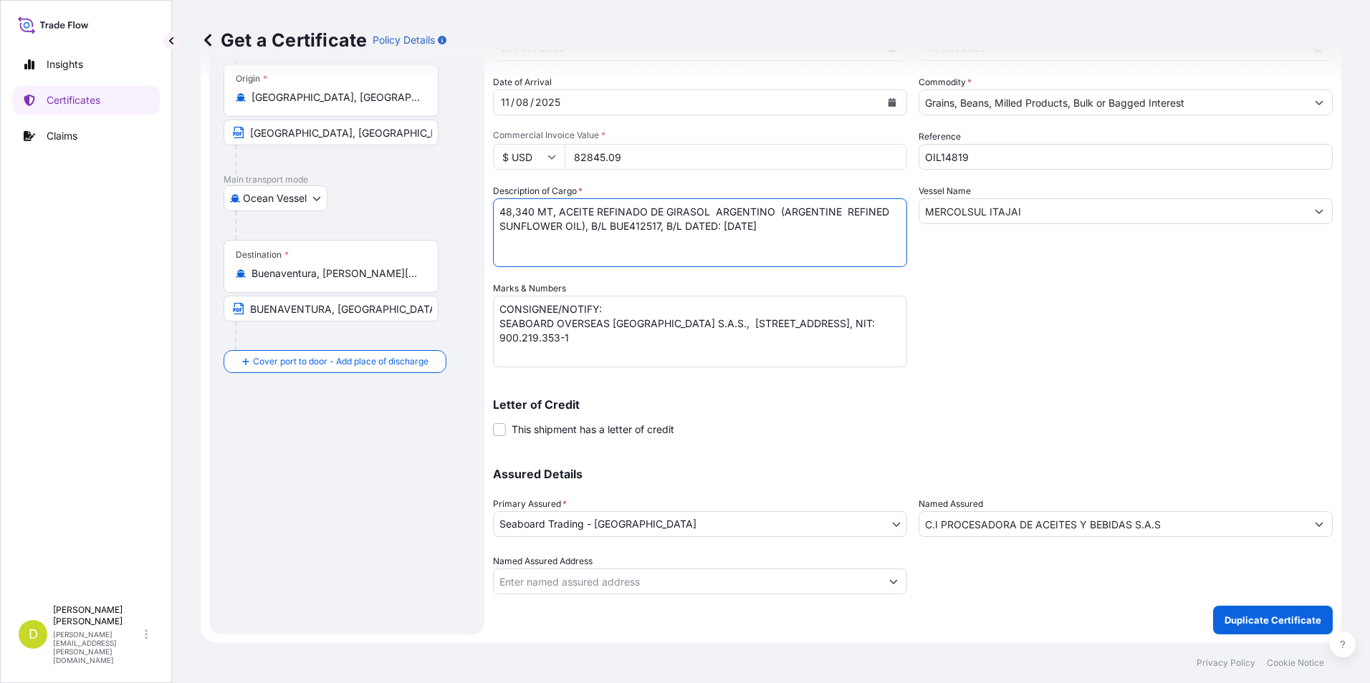
click at [530, 211] on textarea "48,340 MT, ACEITE REFINADO DE GIRASOL ARGENTINO (ARGENTINE REFINED SUNFLOWER OI…" at bounding box center [700, 232] width 414 height 69
type textarea "48,580 MT, ACEITE REFINADO DE GIRASOL ARGENTINO (ARGENTINE REFINED SUNFLOWER OI…"
click at [709, 159] on input "82845.09" at bounding box center [736, 157] width 342 height 26
type input "79515.74"
drag, startPoint x: 660, startPoint y: 227, endPoint x: 609, endPoint y: 234, distance: 51.4
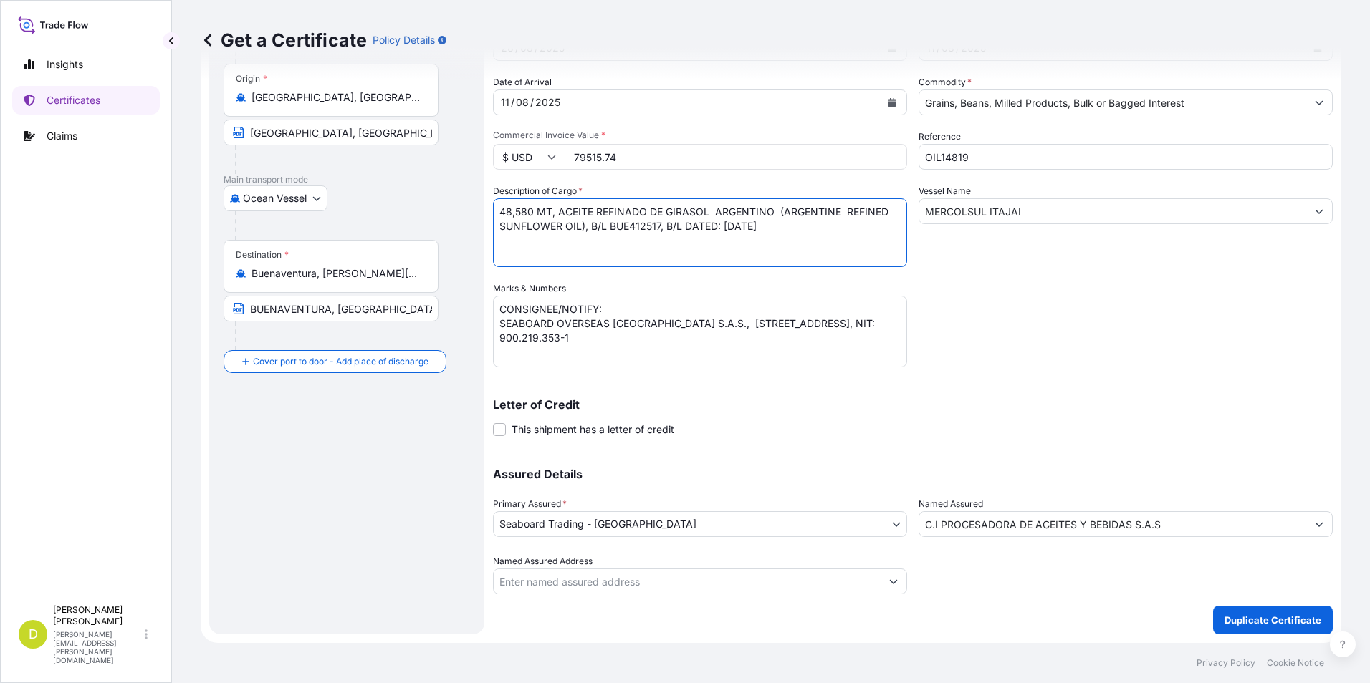
click at [609, 234] on textarea "48,340 MT, ACEITE REFINADO DE GIRASOL ARGENTINO (ARGENTINE REFINED SUNFLOWER OI…" at bounding box center [700, 232] width 414 height 69
paste textarea "73"
type textarea "48,580 MT, ACEITE REFINADO DE GIRASOL ARGENTINO (ARGENTINE REFINED SUNFLOWER OI…"
click at [1222, 512] on input "C.I PROCESADORA DE ACEITES Y BEBIDAS S.A.S" at bounding box center [1112, 525] width 387 height 26
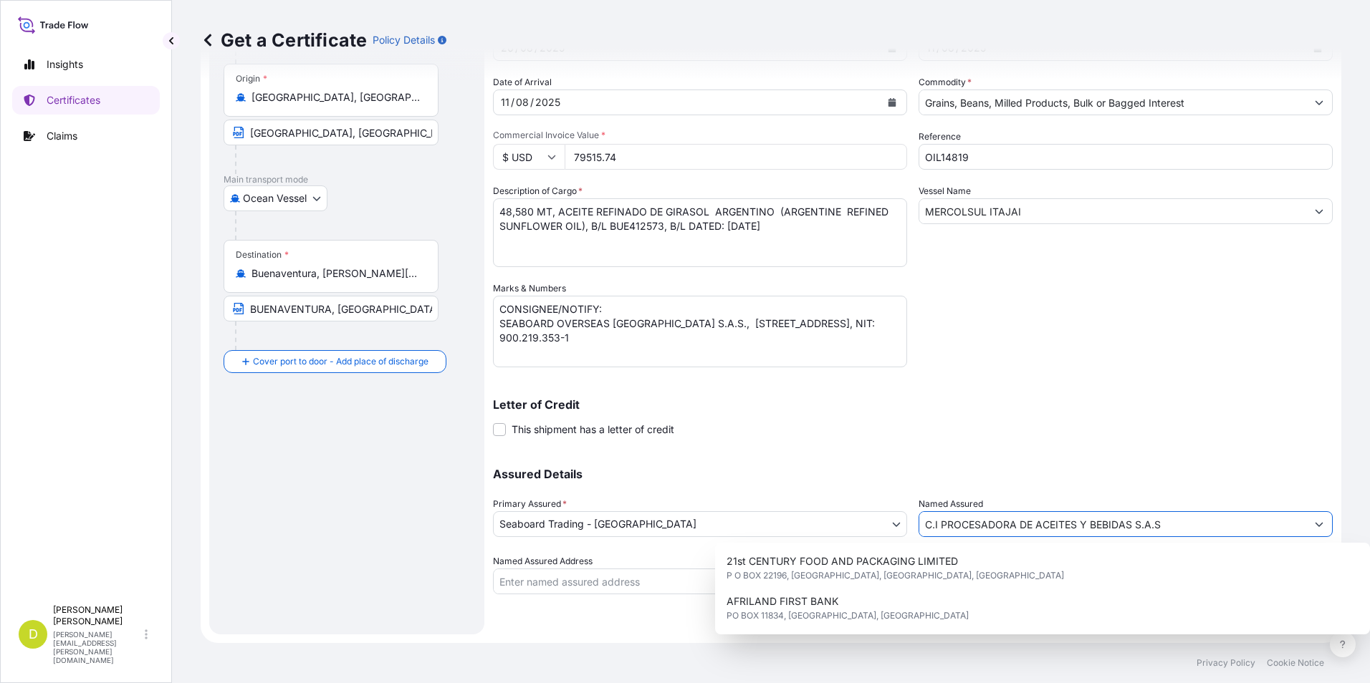
drag, startPoint x: 1185, startPoint y: 519, endPoint x: 807, endPoint y: 531, distance: 377.7
click at [807, 531] on div "Assured Details Primary Assured * Seaboard Trading - Colombia Seaboard Corporat…" at bounding box center [913, 522] width 840 height 143
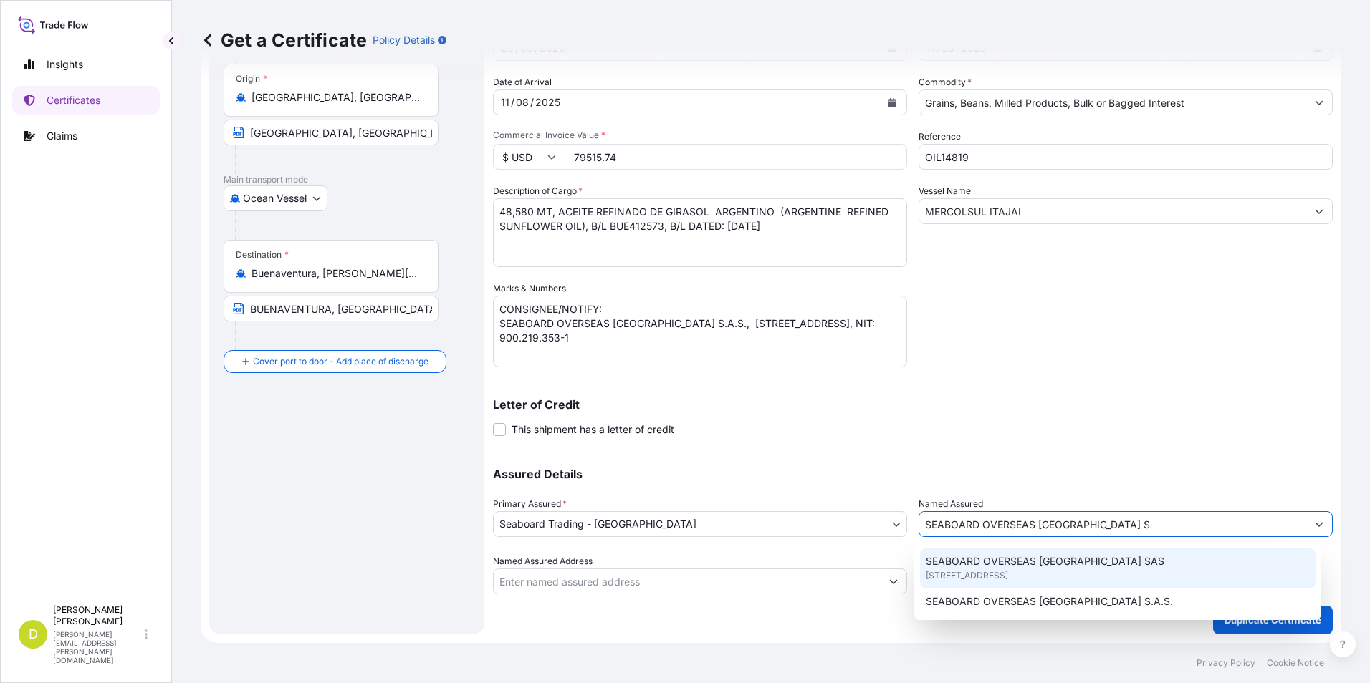
click at [1143, 568] on div "SEABOARD OVERSEAS [GEOGRAPHIC_DATA] SAS [STREET_ADDRESS]" at bounding box center [1118, 569] width 396 height 40
type input "SEABOARD OVERSEAS [GEOGRAPHIC_DATA] SAS"
type input "CARRERA 11 NO 77A-49 OF.902"
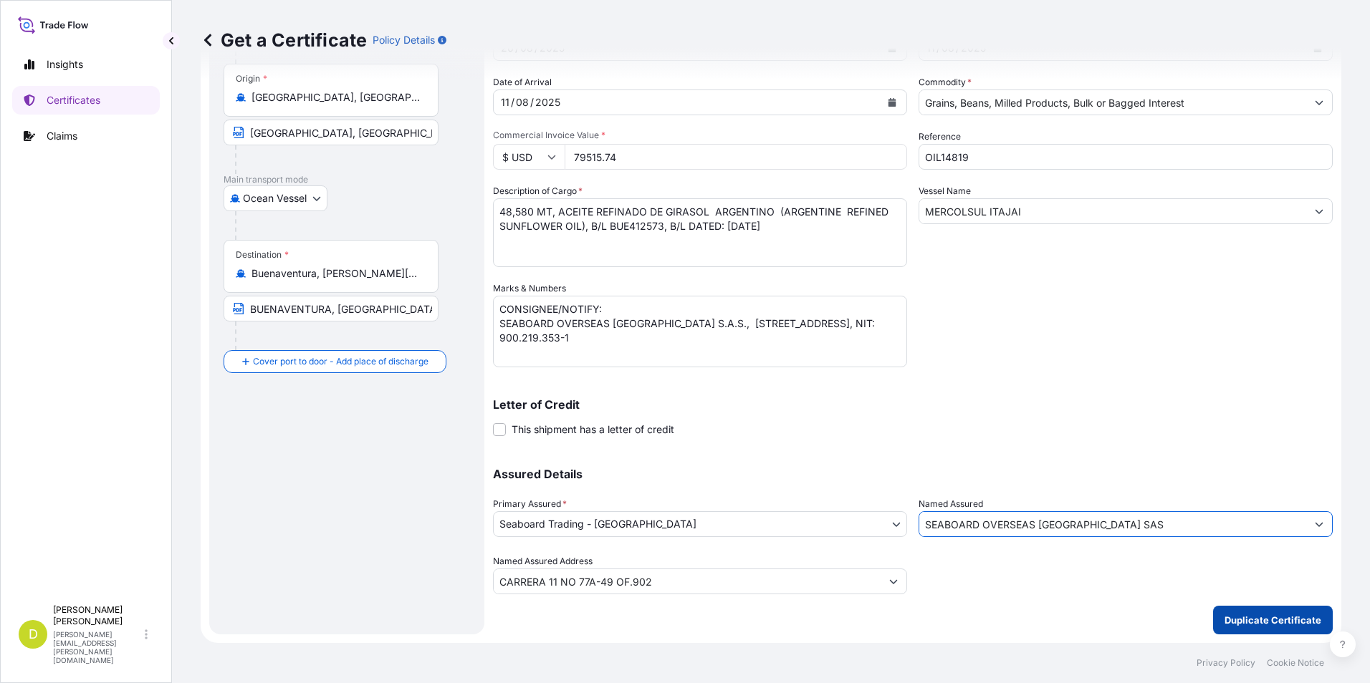
type input "SEABOARD OVERSEAS [GEOGRAPHIC_DATA] SAS"
click at [1279, 614] on p "Duplicate Certificate" at bounding box center [1272, 620] width 97 height 14
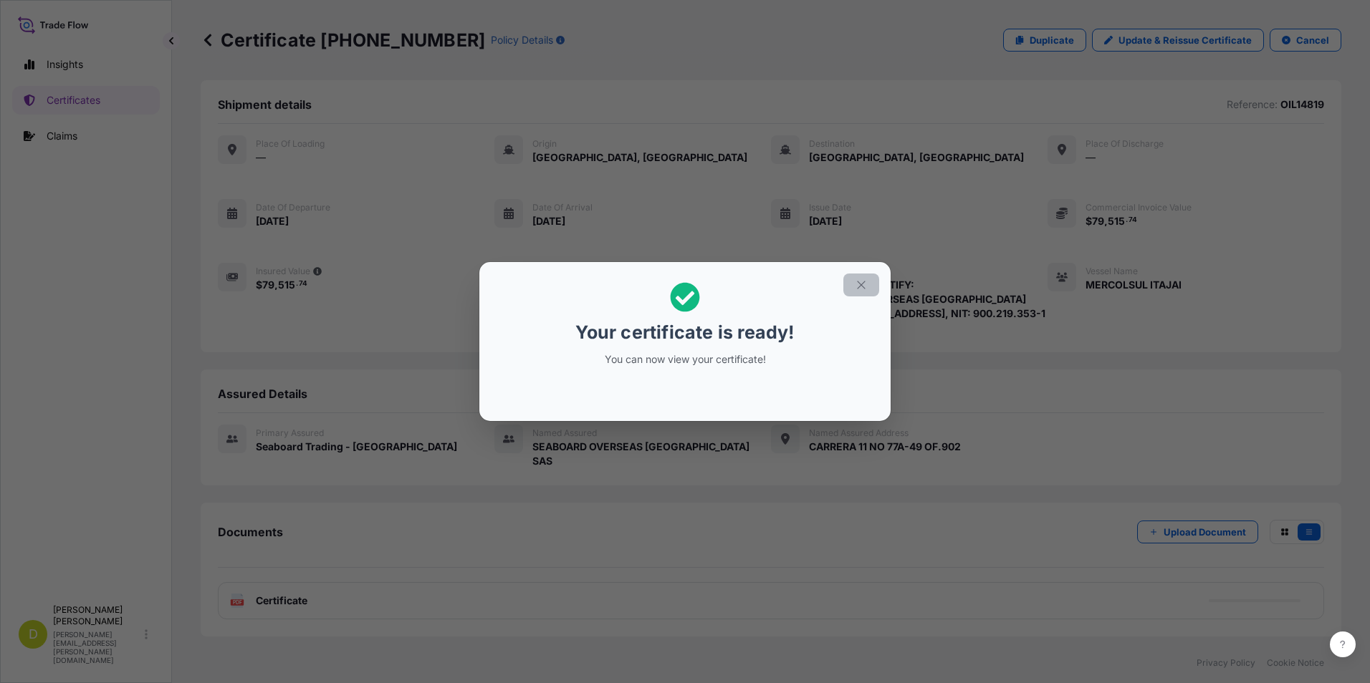
click at [864, 280] on icon "button" at bounding box center [861, 285] width 13 height 13
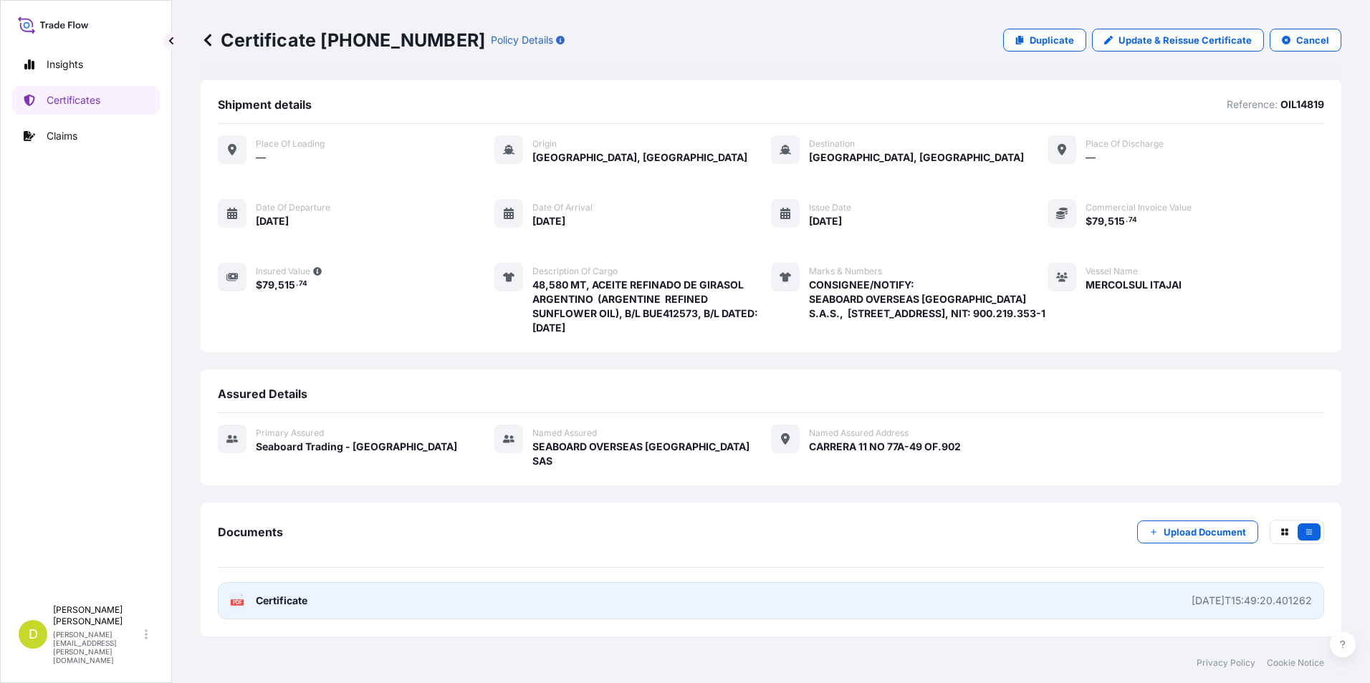
click at [1054, 592] on link "PDF Certificate [DATE]T15:49:20.401262" at bounding box center [771, 600] width 1106 height 37
